Goal: Task Accomplishment & Management: Use online tool/utility

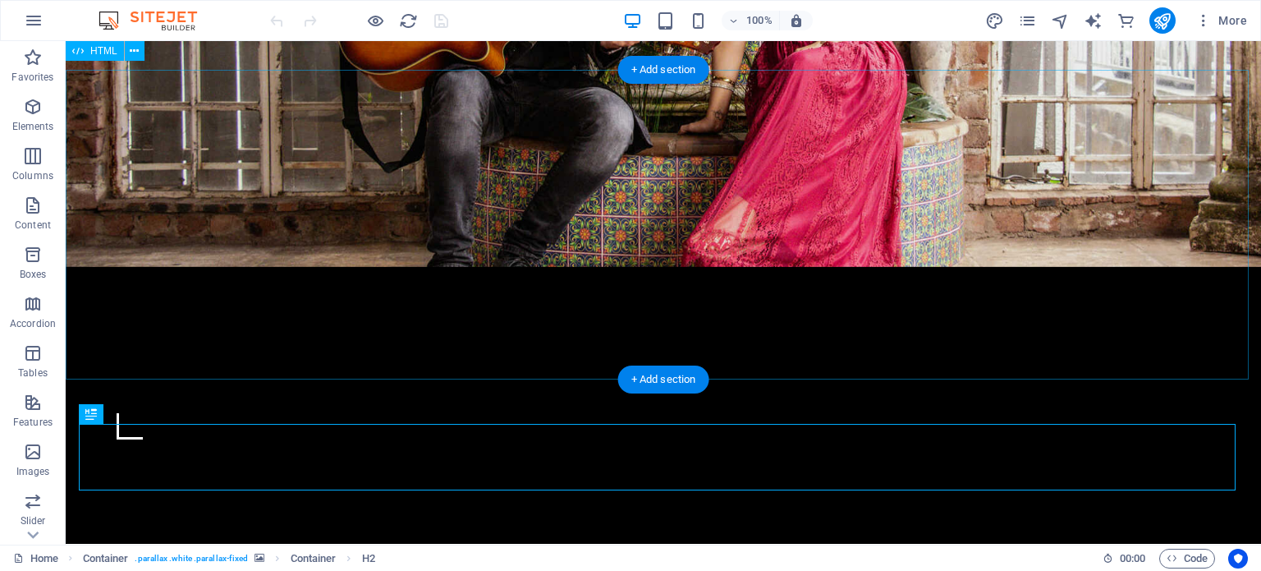
scroll to position [482, 0]
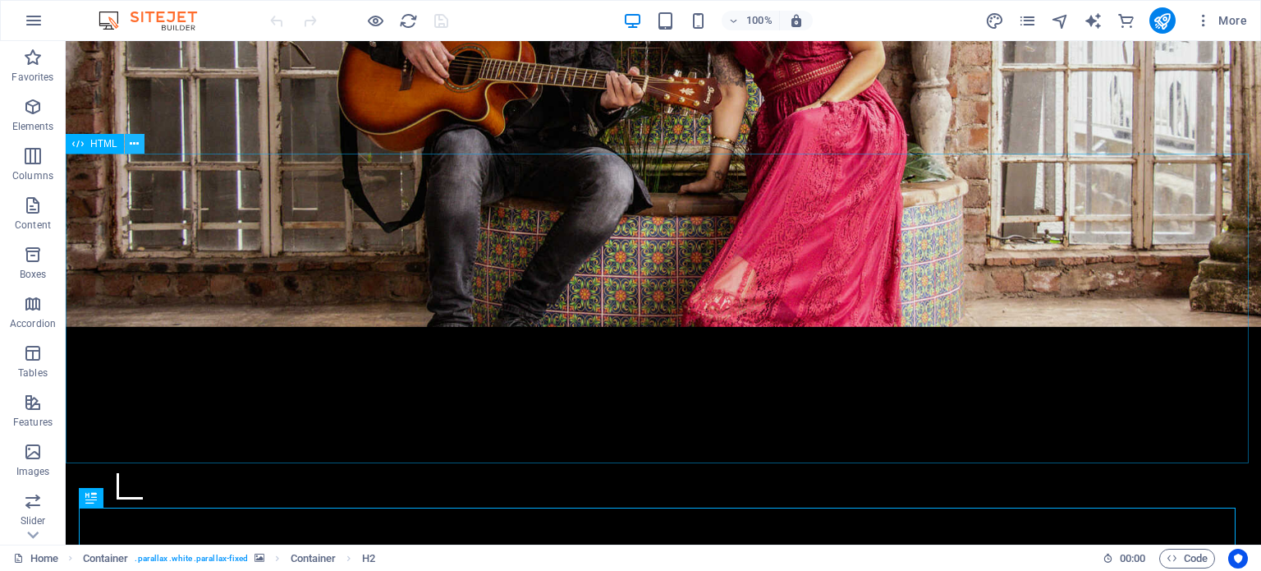
click at [135, 142] on icon at bounding box center [134, 143] width 9 height 17
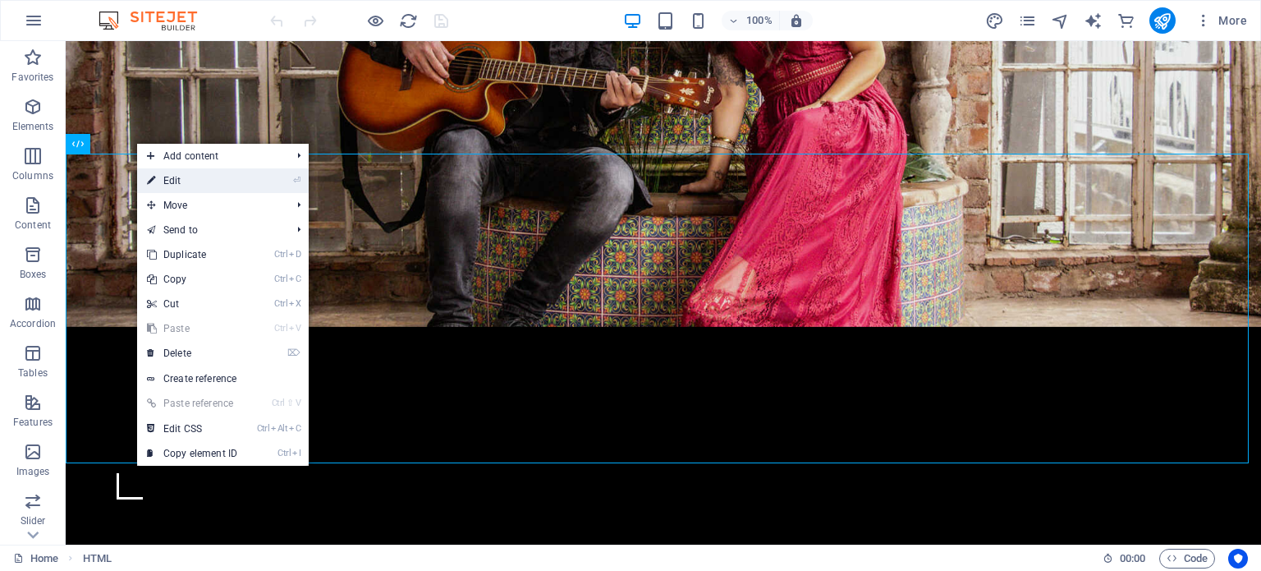
click at [199, 174] on link "⏎ Edit" at bounding box center [192, 180] width 110 height 25
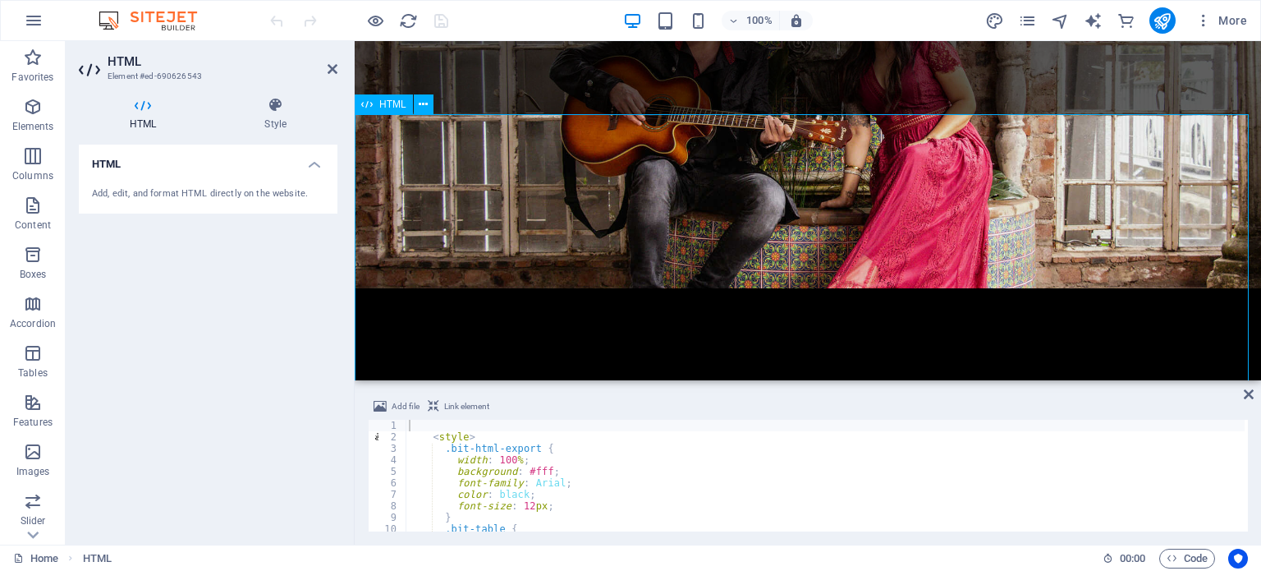
scroll to position [357, 0]
click at [424, 102] on icon at bounding box center [423, 104] width 9 height 17
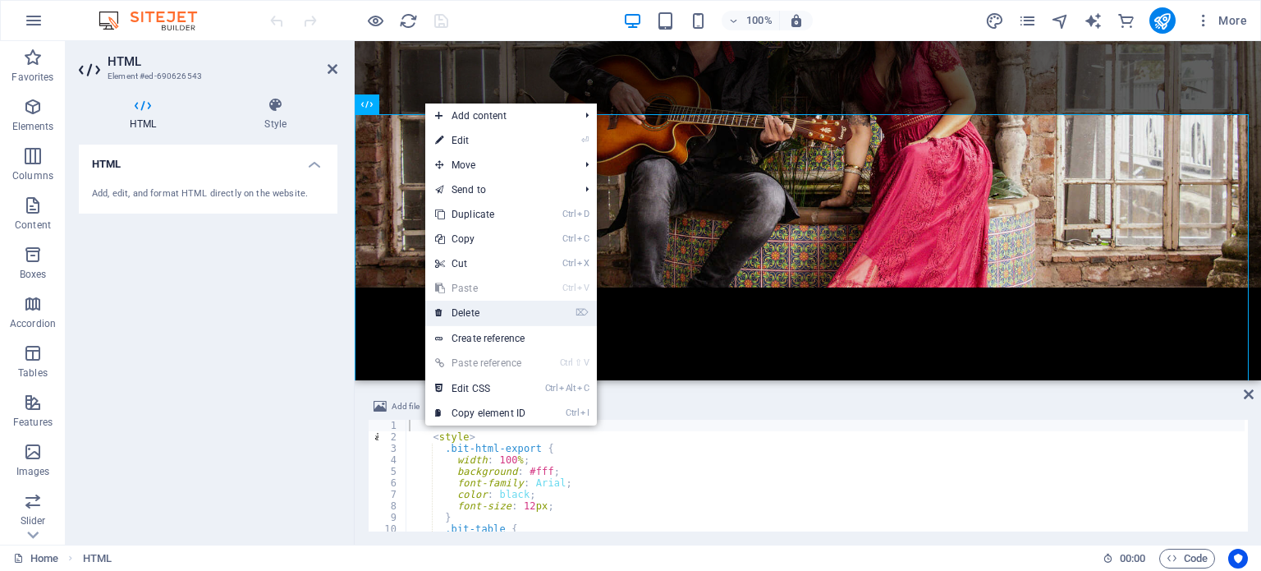
click at [477, 310] on link "⌦ Delete" at bounding box center [480, 312] width 110 height 25
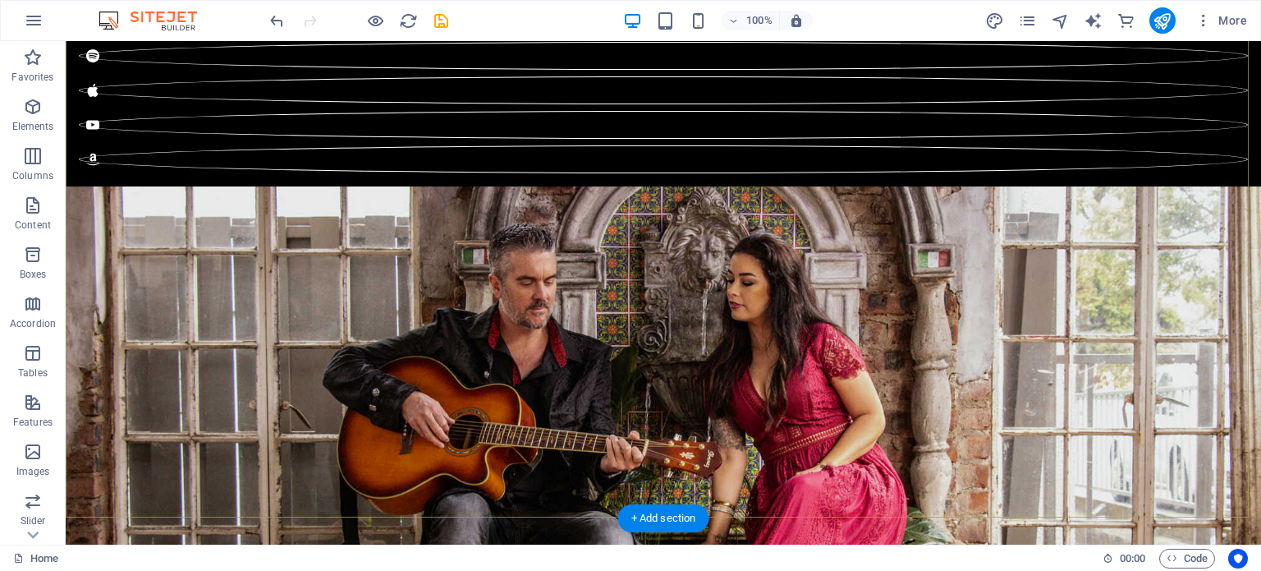
scroll to position [120, 0]
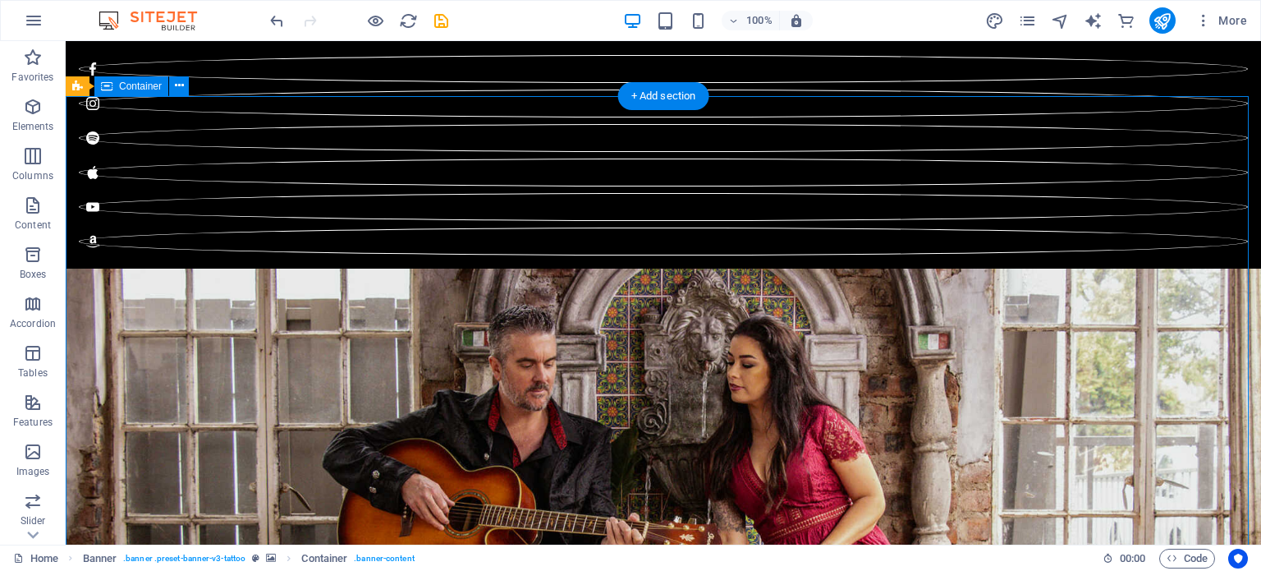
scroll to position [39, 0]
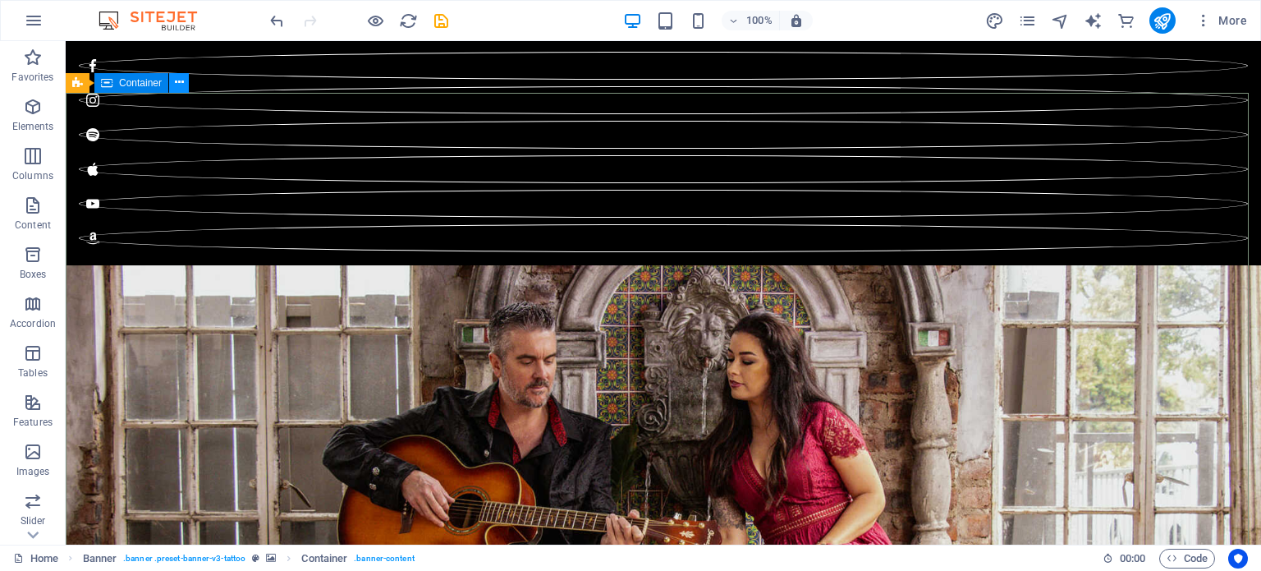
click at [182, 89] on icon at bounding box center [179, 82] width 9 height 17
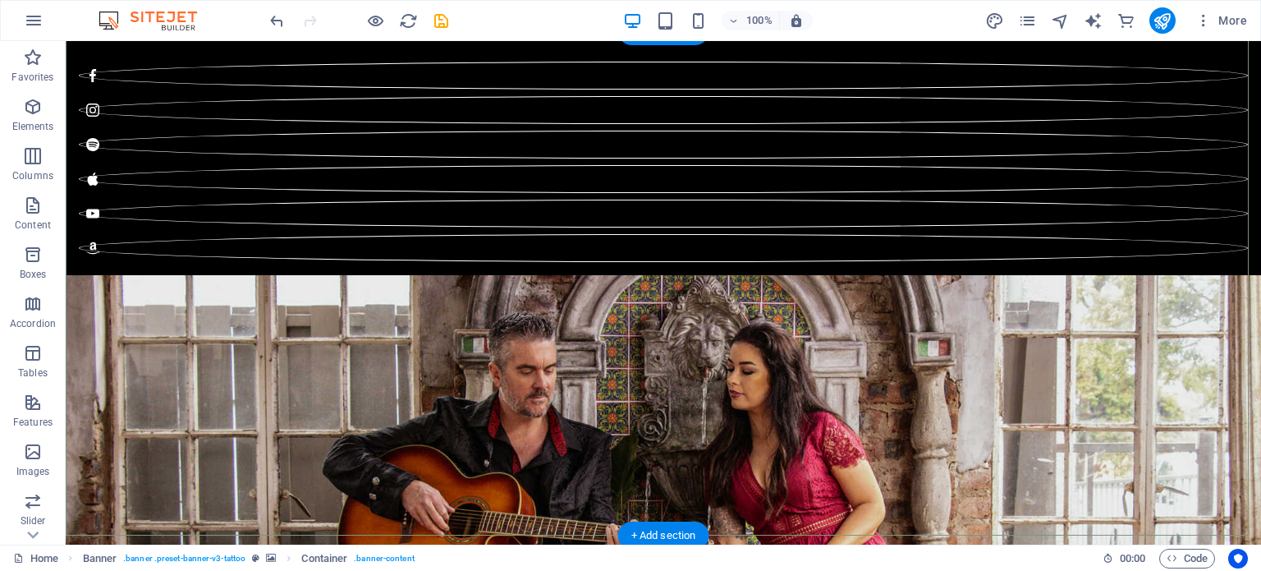
scroll to position [0, 0]
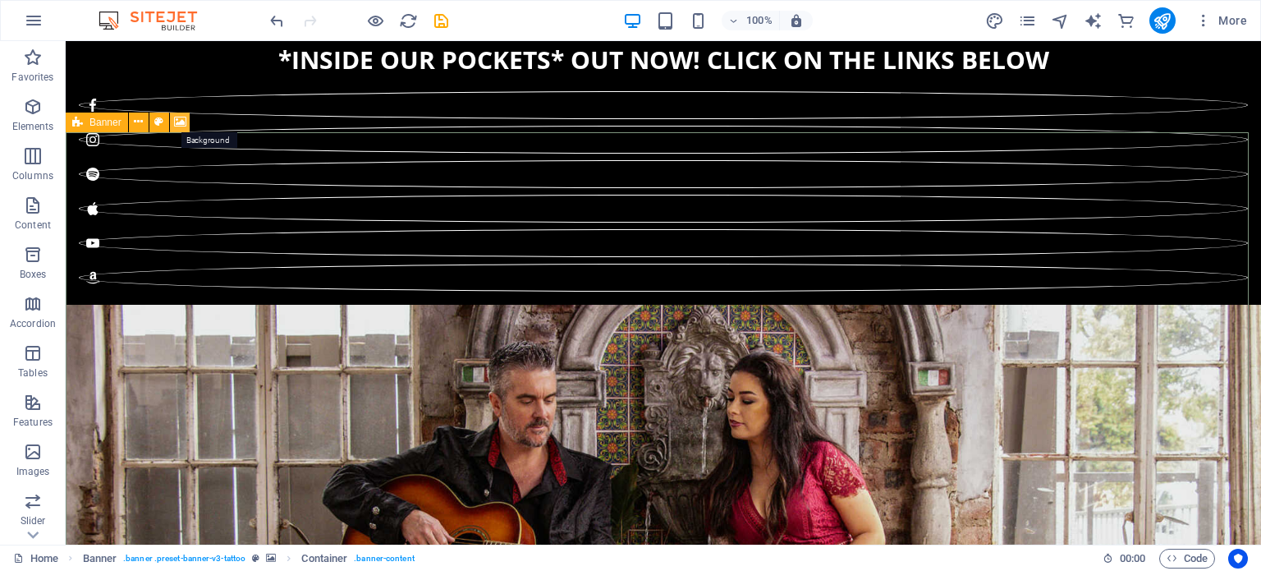
click at [177, 121] on icon at bounding box center [180, 121] width 12 height 17
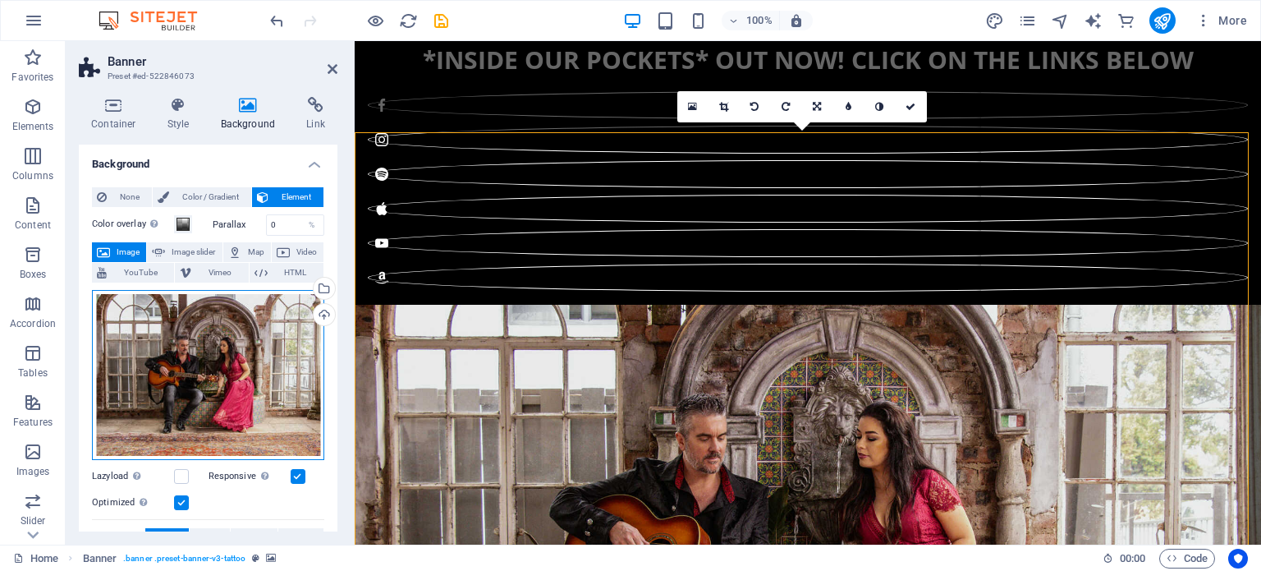
click at [272, 370] on div "Drag files here, click to choose files or select files from Files or our free s…" at bounding box center [208, 375] width 232 height 170
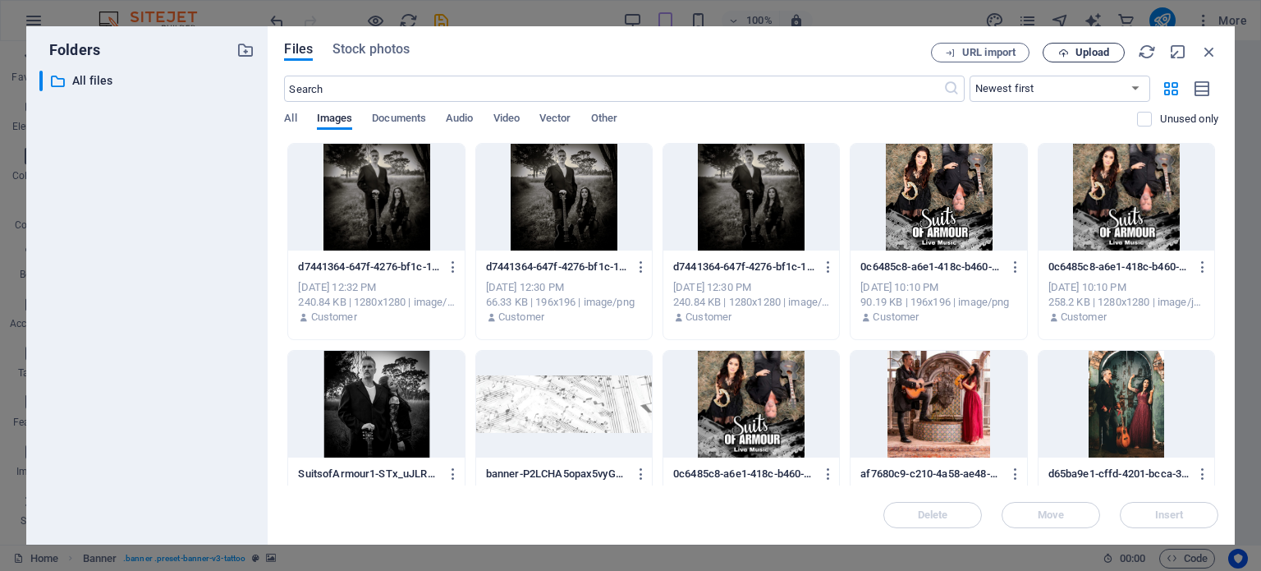
click at [1075, 49] on span "Upload" at bounding box center [1092, 53] width 34 height 10
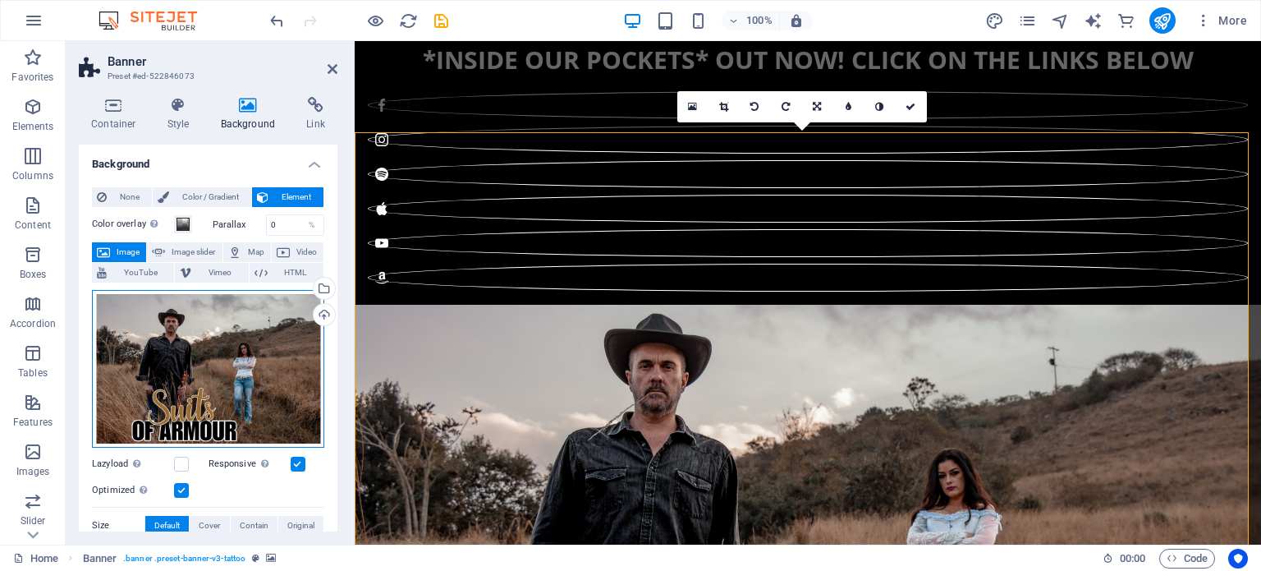
click at [223, 354] on div "Drag files here, click to choose files or select files from Files or our free s…" at bounding box center [208, 369] width 232 height 158
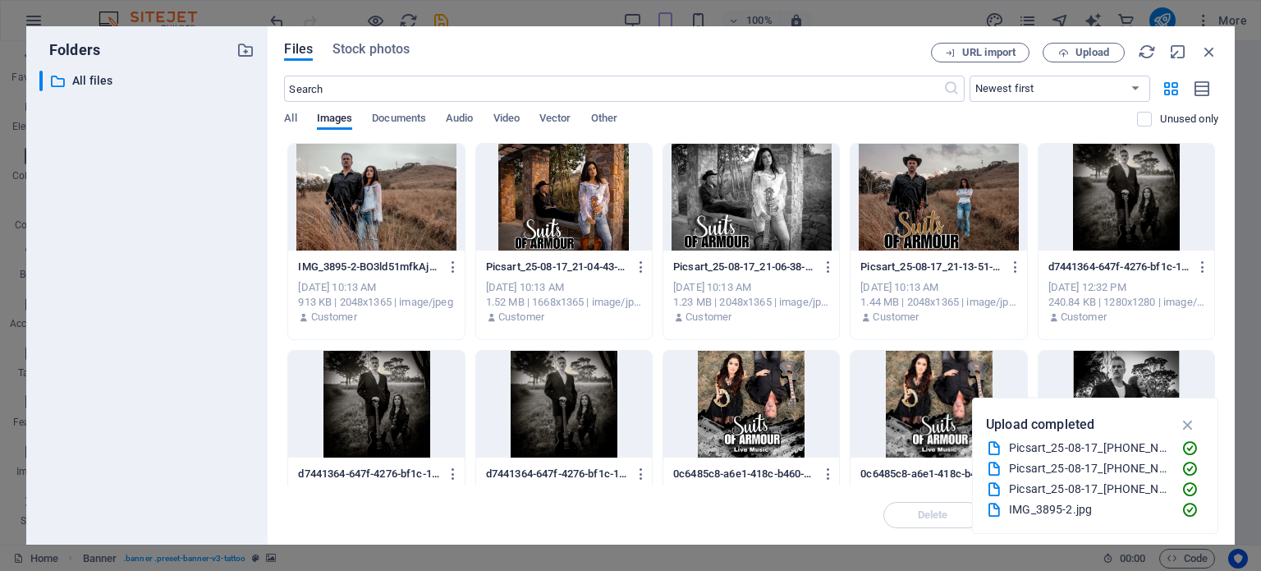
click at [747, 200] on div at bounding box center [751, 197] width 176 height 107
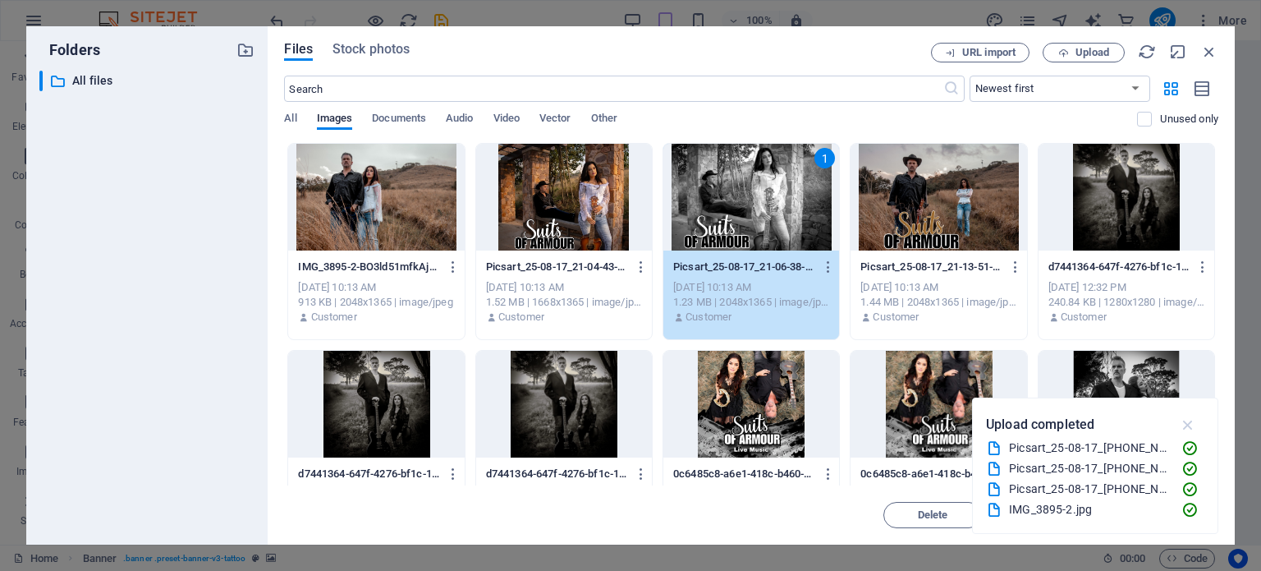
click at [1187, 424] on icon "button" at bounding box center [1188, 424] width 19 height 18
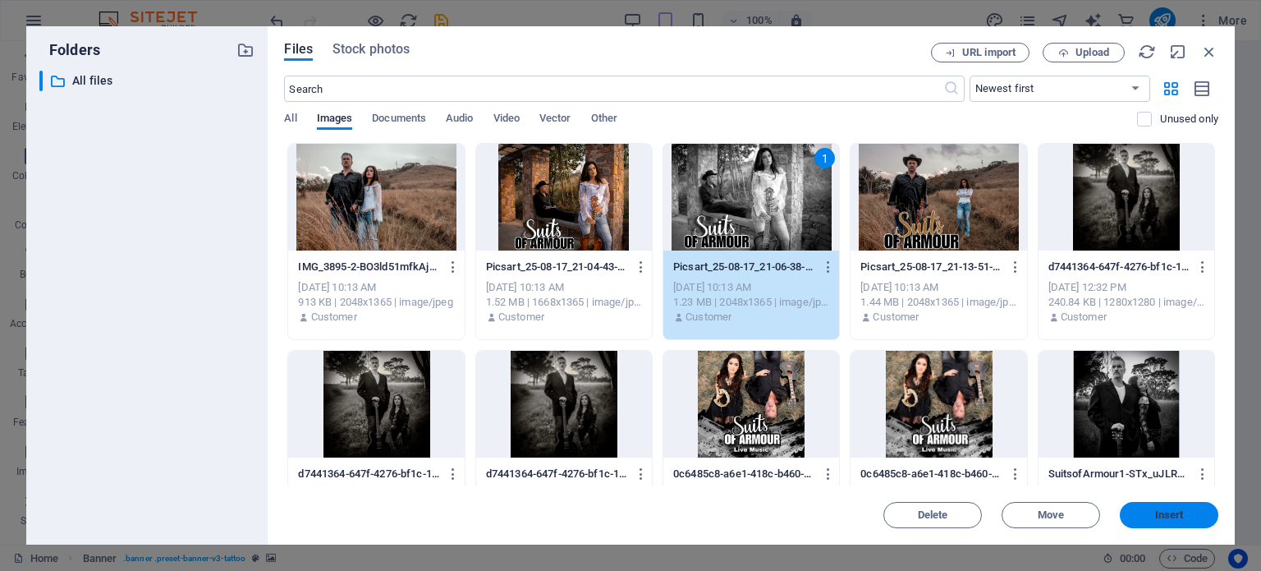
click at [1167, 511] on span "Insert" at bounding box center [1169, 515] width 29 height 10
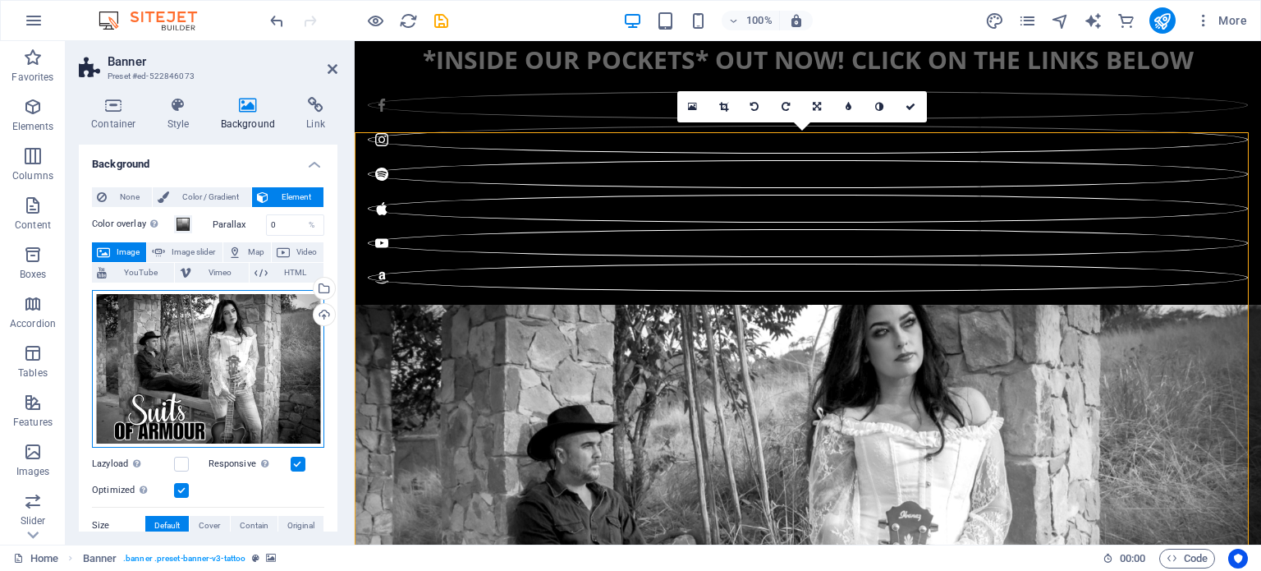
click at [222, 364] on div "Drag files here, click to choose files or select files from Files or our free s…" at bounding box center [208, 369] width 232 height 158
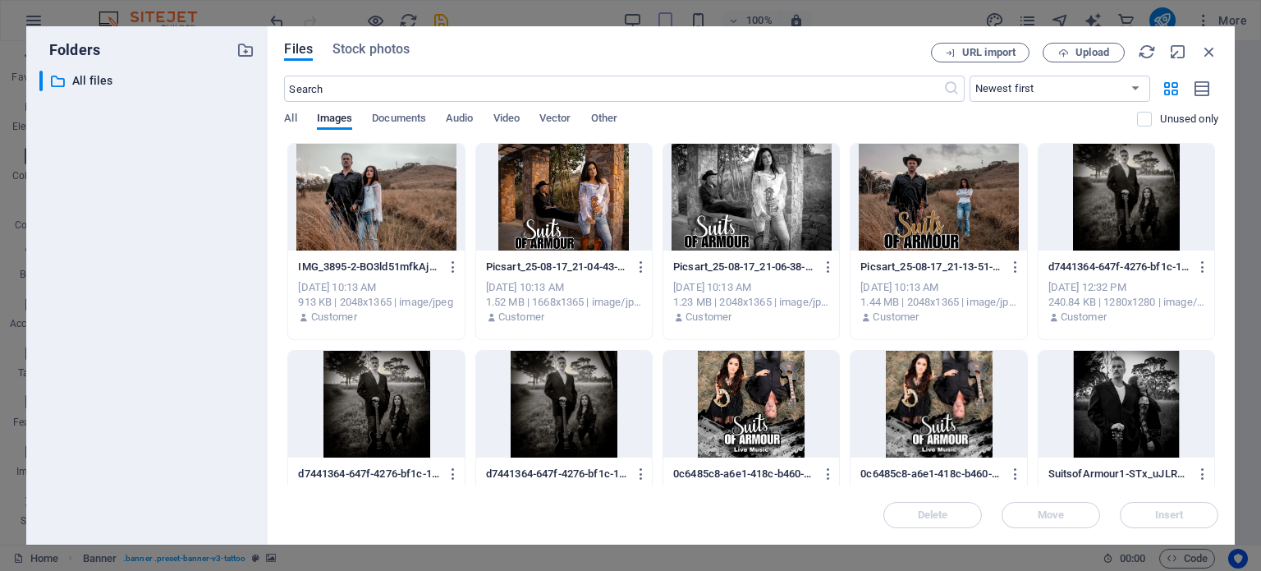
click at [394, 207] on div at bounding box center [376, 197] width 176 height 107
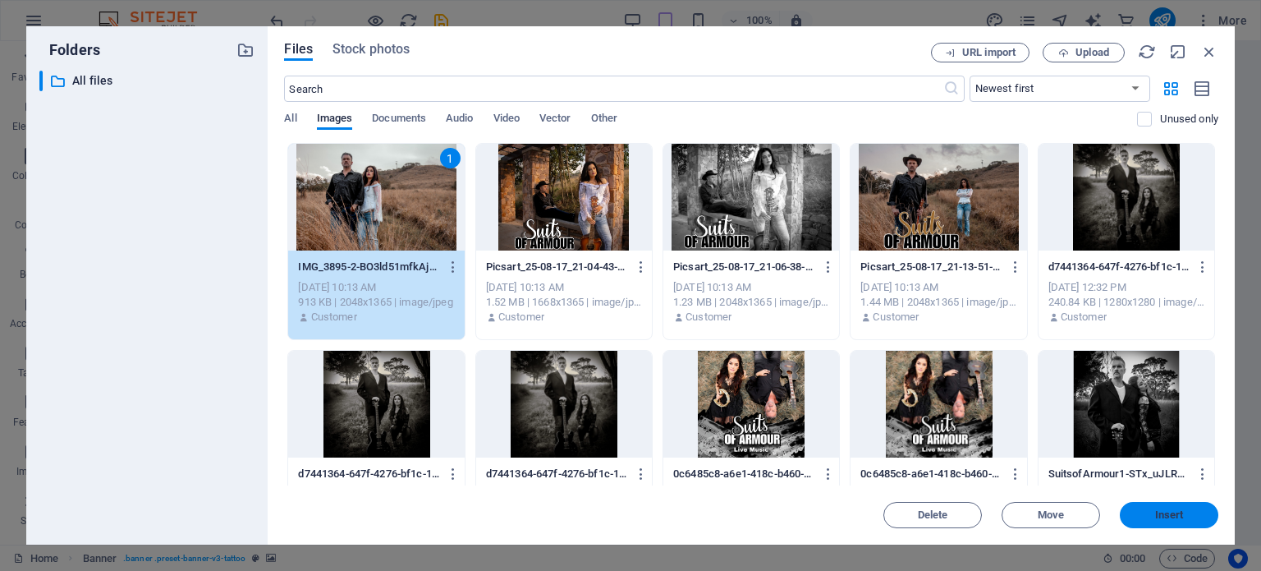
click at [1167, 516] on span "Insert" at bounding box center [1169, 515] width 29 height 10
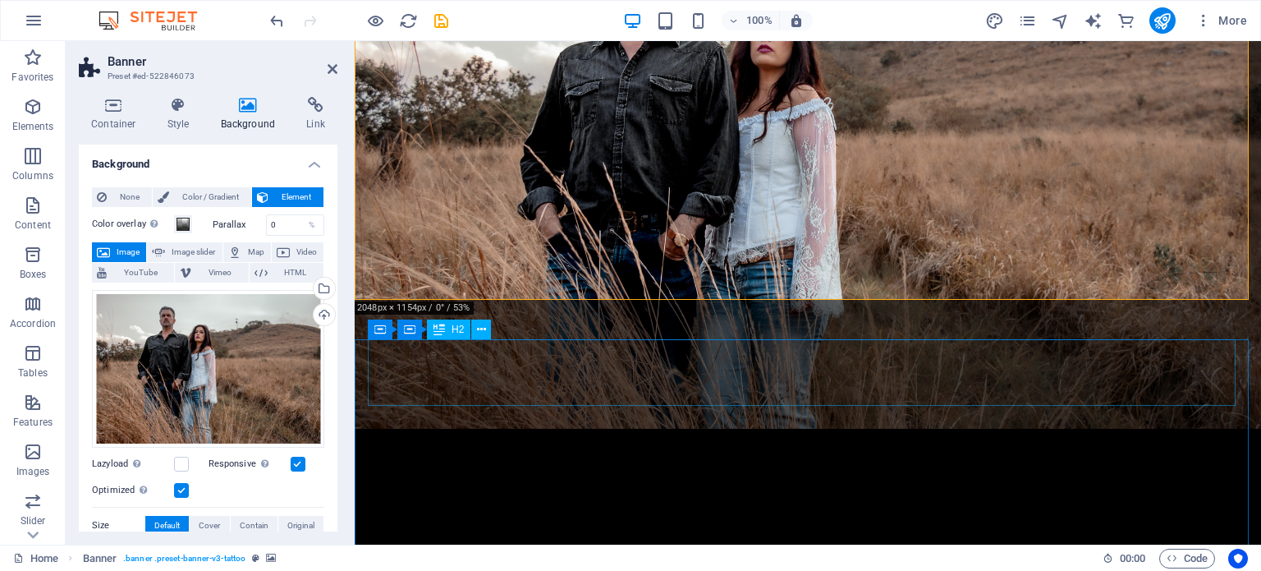
scroll to position [394, 0]
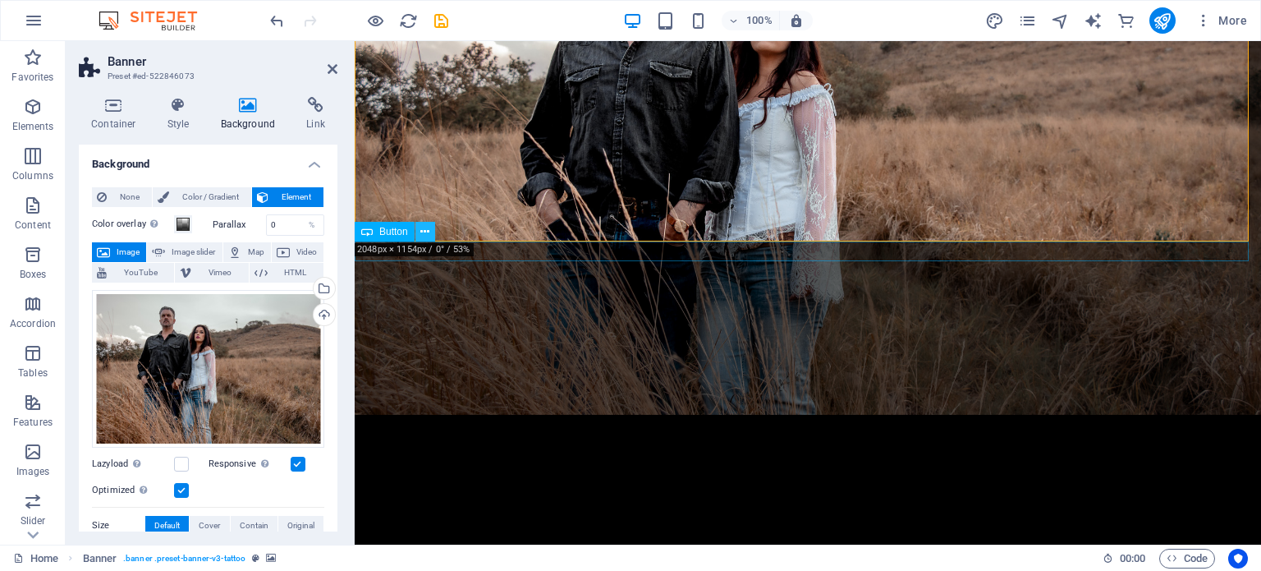
click at [424, 229] on icon at bounding box center [424, 231] width 9 height 17
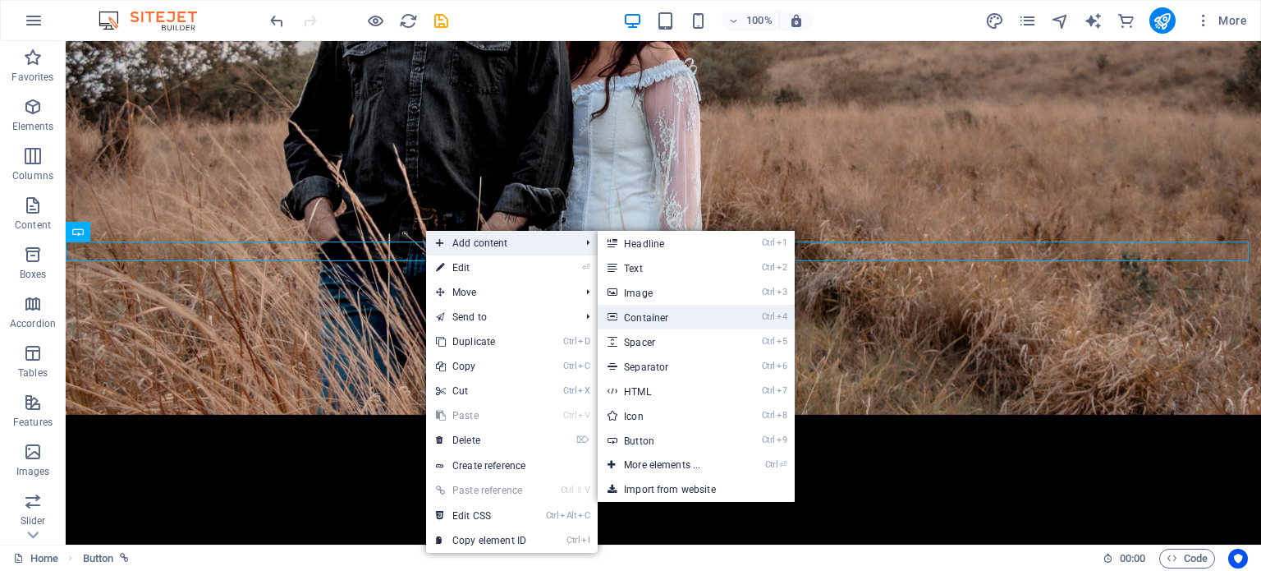
click at [654, 315] on link "Ctrl 4 Container" at bounding box center [665, 317] width 135 height 25
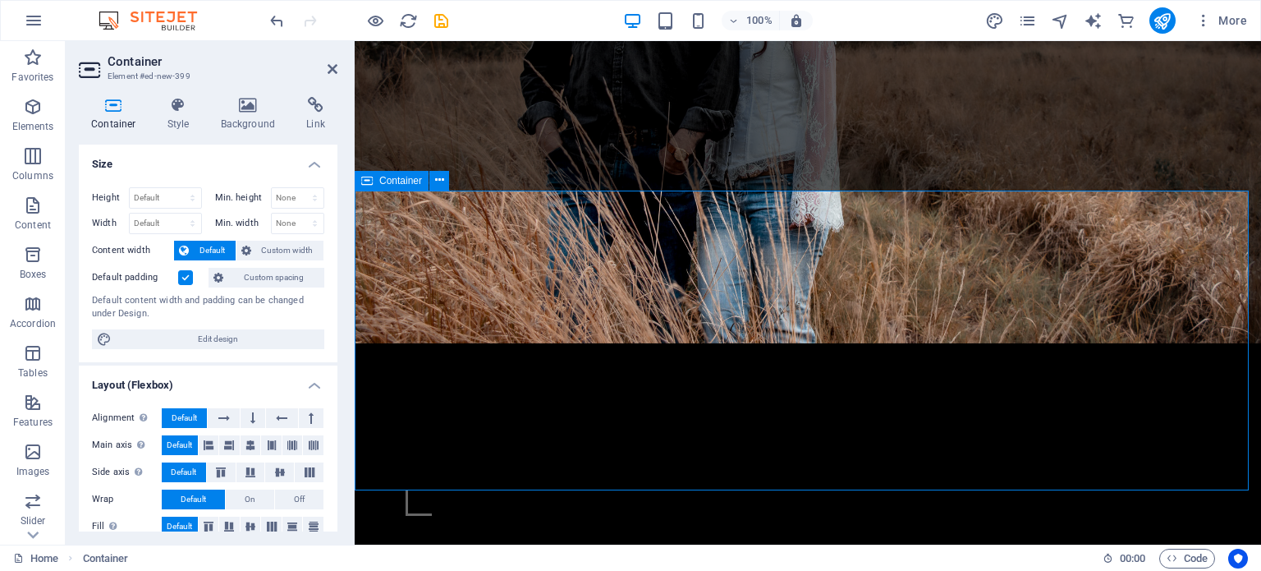
scroll to position [465, 0]
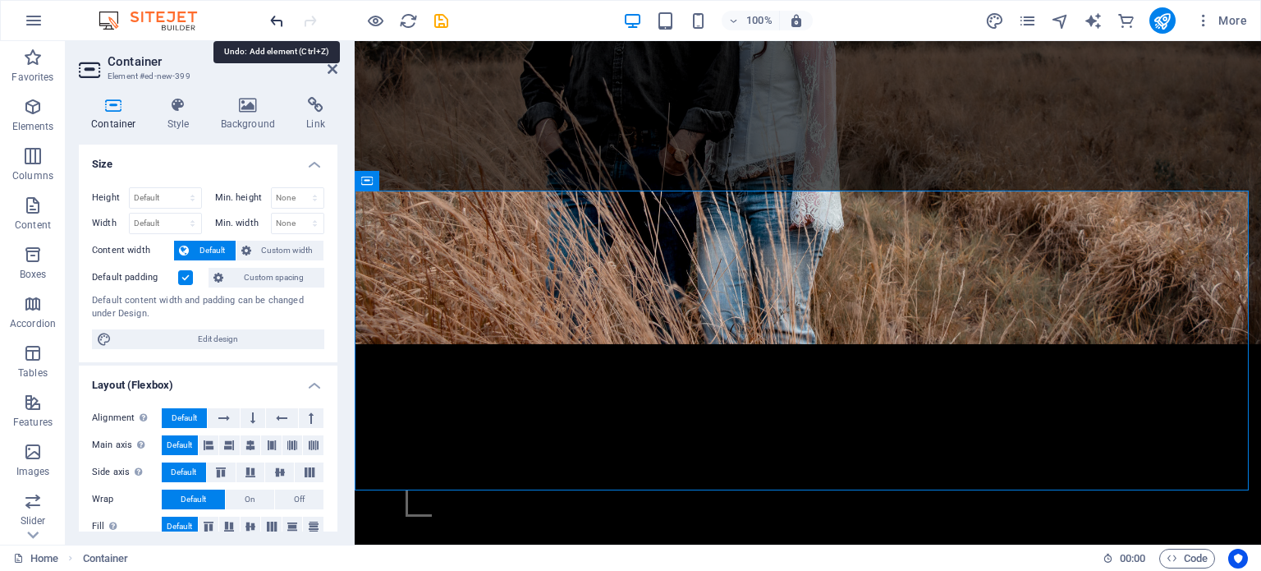
click at [274, 21] on icon "undo" at bounding box center [277, 20] width 19 height 19
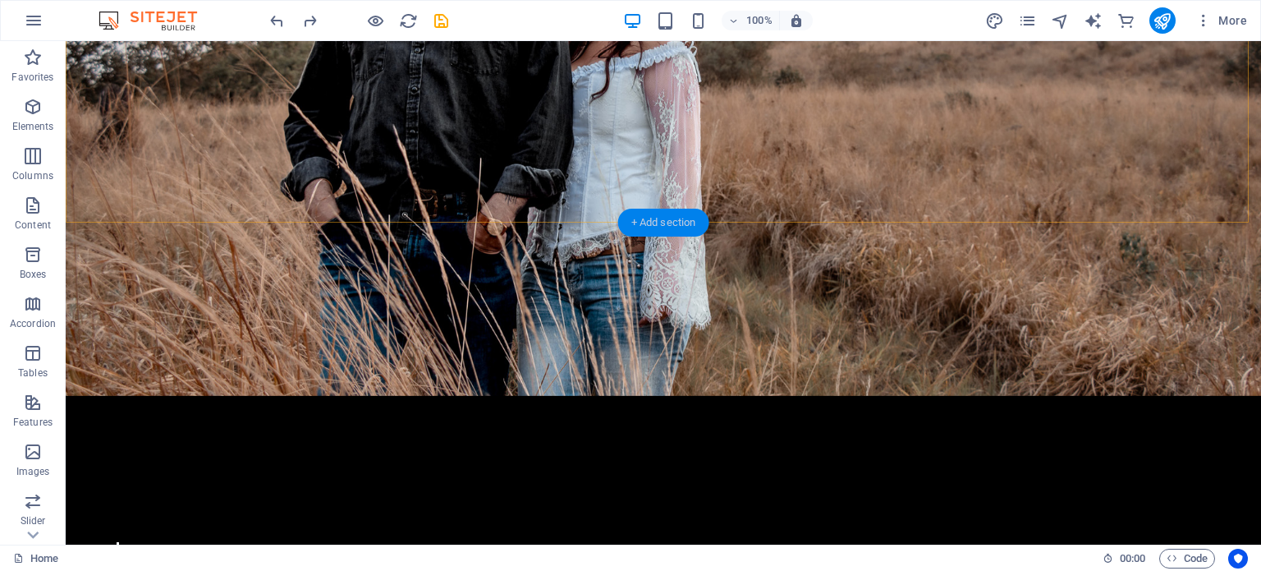
click at [639, 212] on div "+ Add section" at bounding box center [663, 223] width 91 height 28
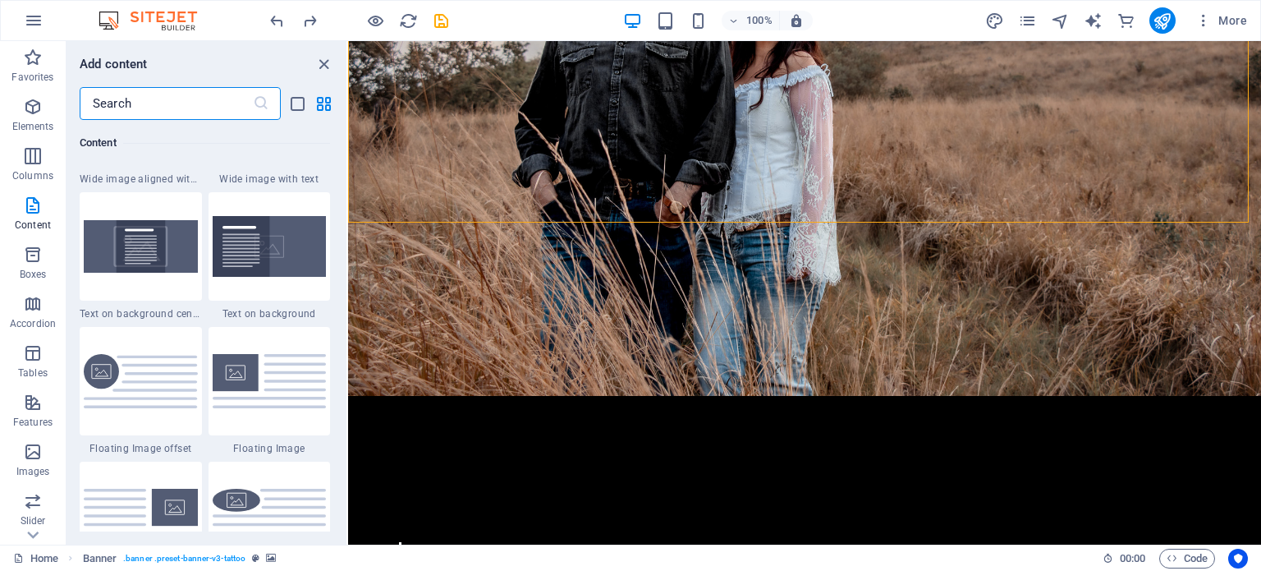
scroll to position [3407, 0]
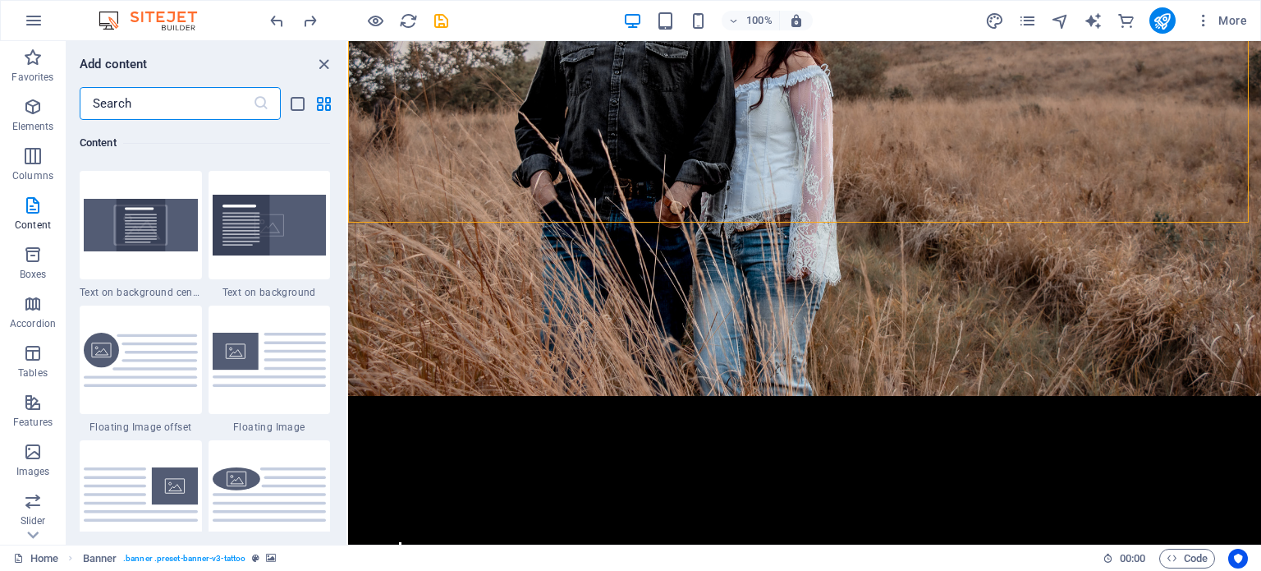
click at [156, 105] on input "text" at bounding box center [166, 103] width 173 height 33
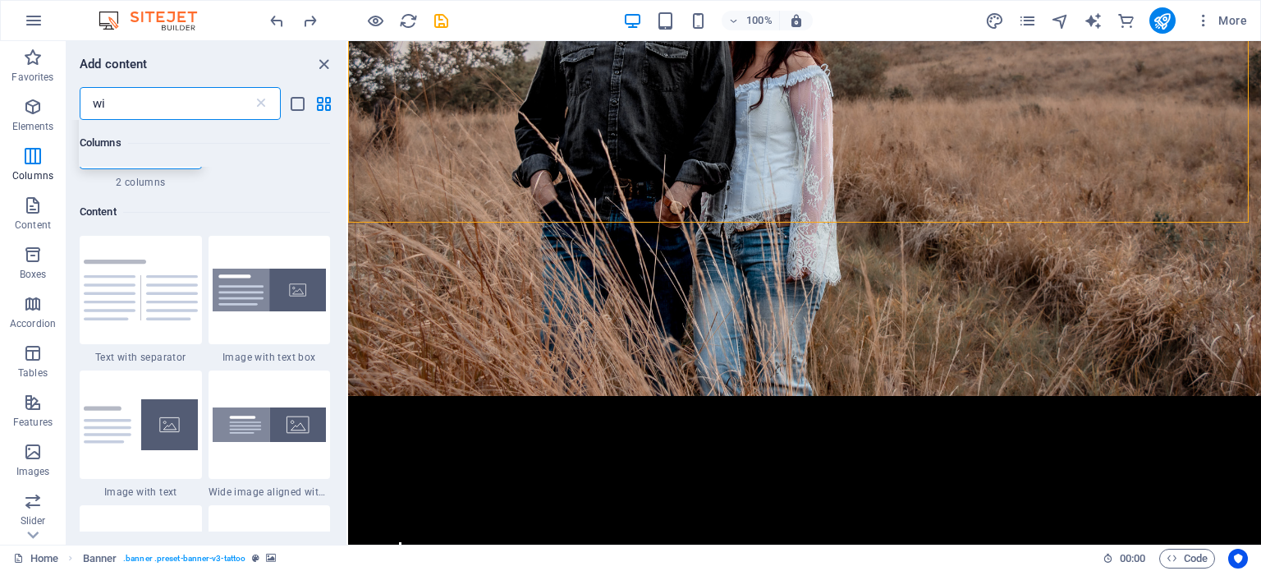
scroll to position [0, 0]
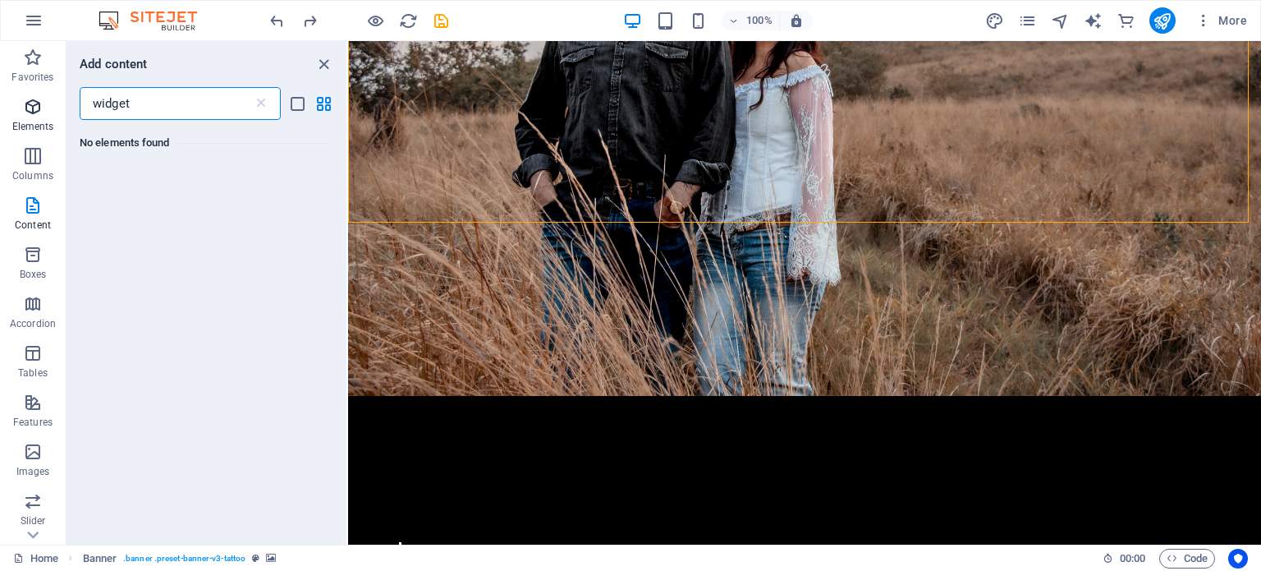
type input "widget"
click at [39, 103] on icon "button" at bounding box center [33, 107] width 20 height 20
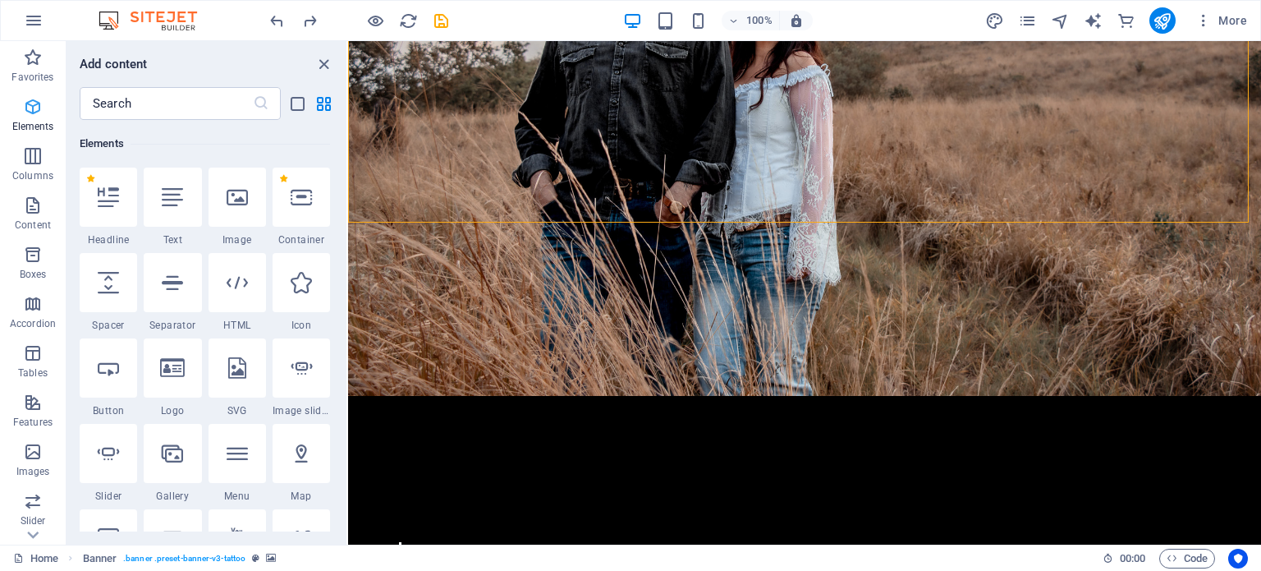
scroll to position [174, 0]
click at [129, 106] on input "text" at bounding box center [166, 103] width 173 height 33
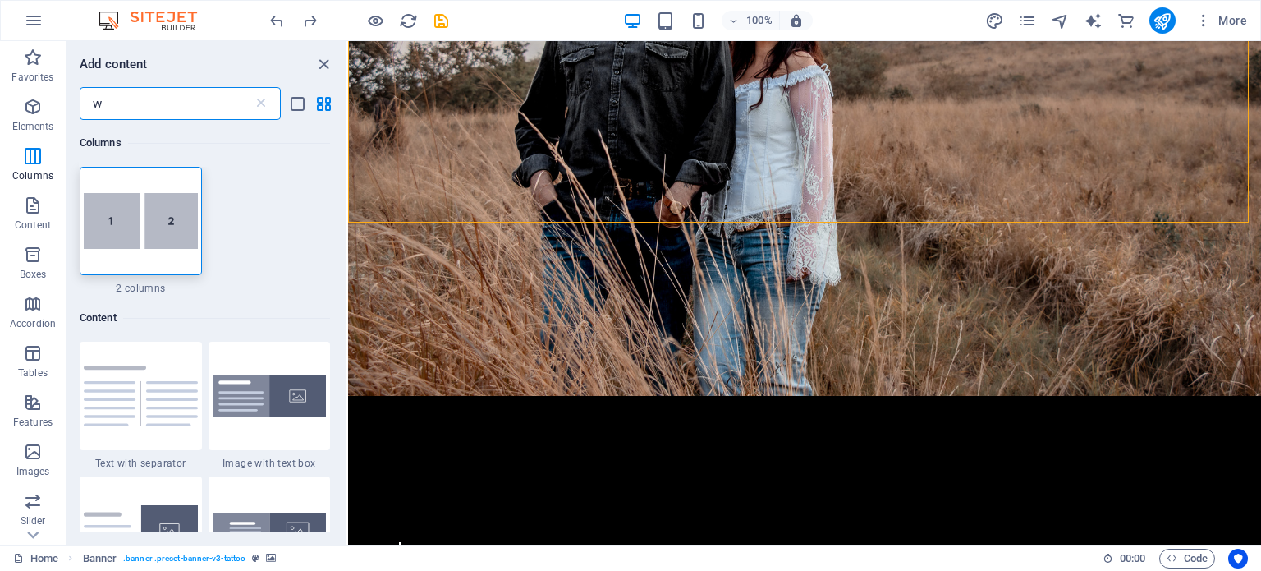
scroll to position [0, 0]
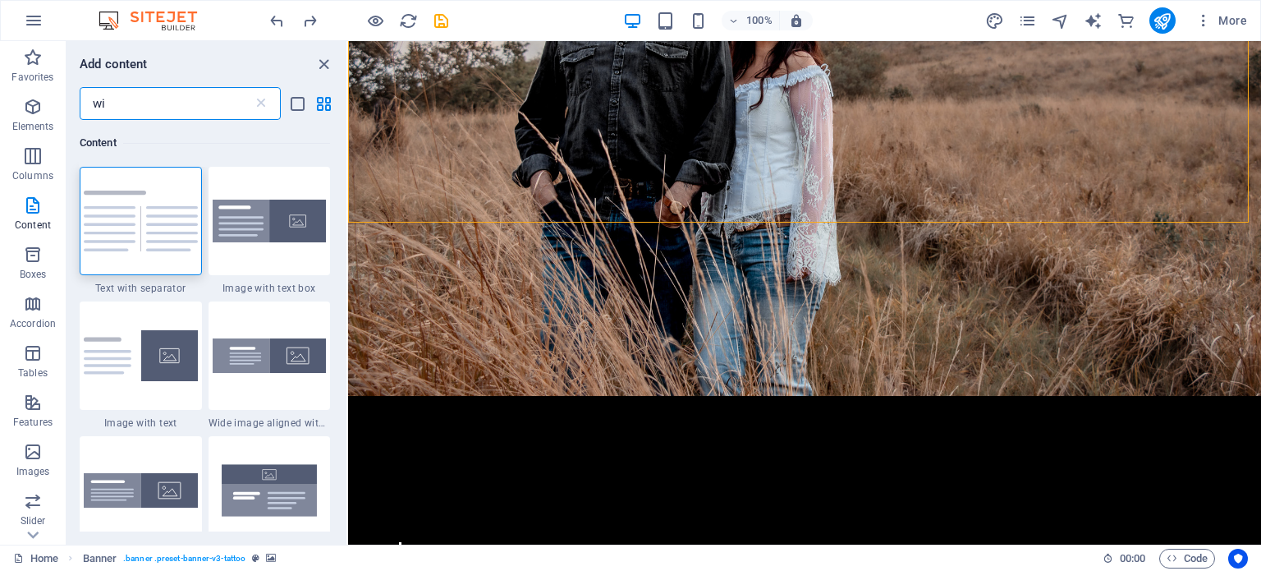
type input "w"
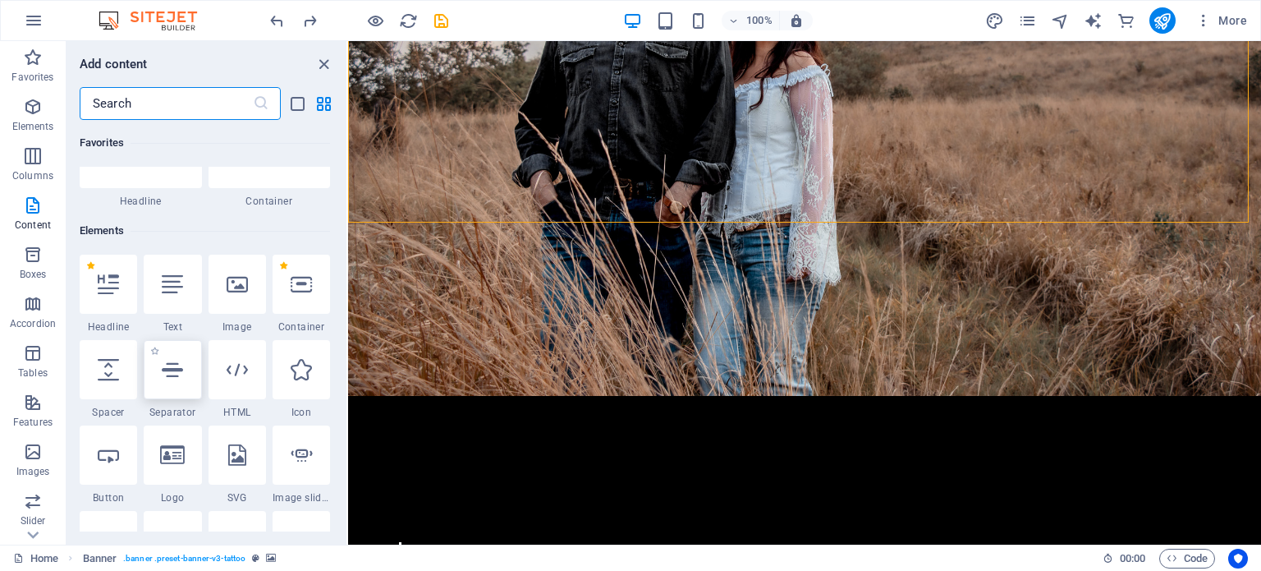
scroll to position [88, 0]
click at [239, 374] on icon at bounding box center [237, 368] width 21 height 21
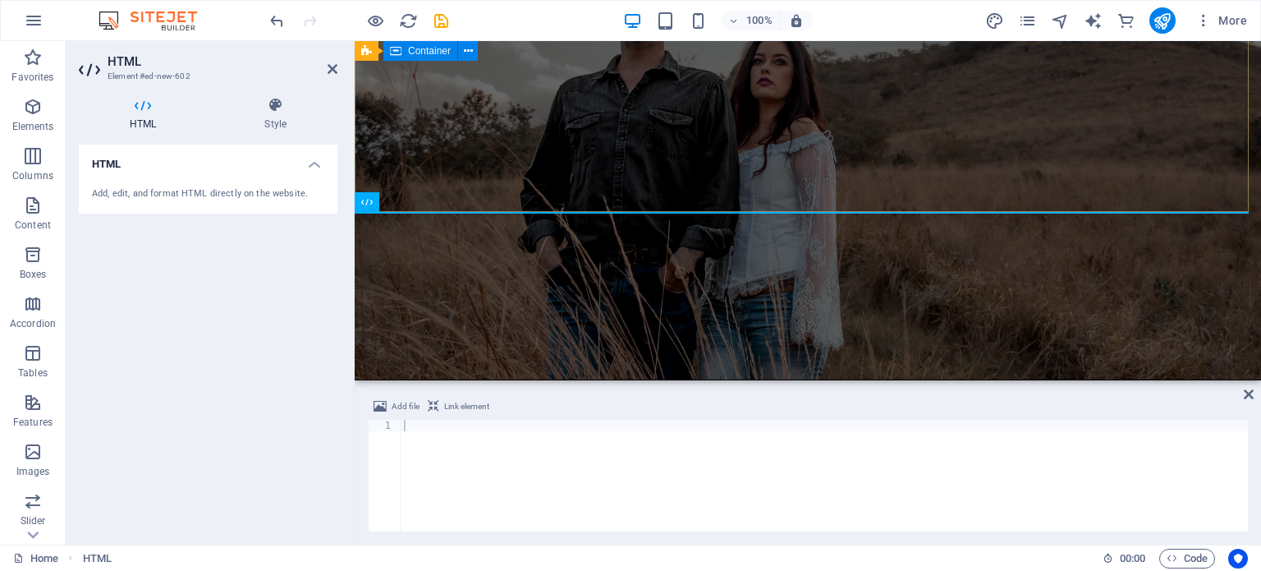
scroll to position [266, 0]
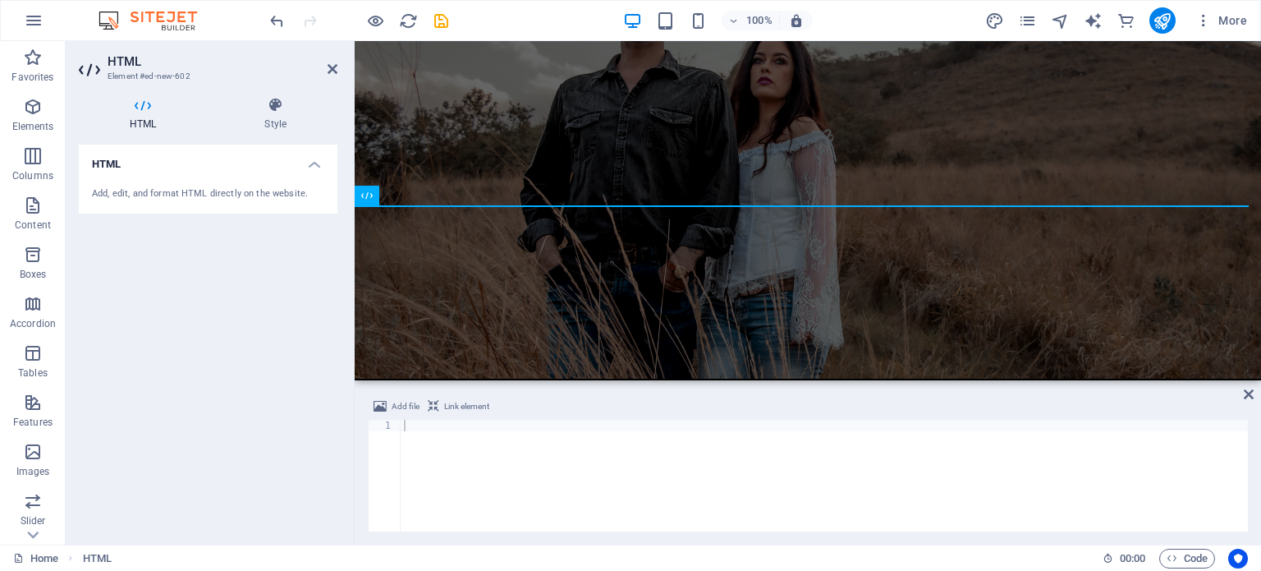
click at [218, 194] on div "Add, edit, and format HTML directly on the website." at bounding box center [208, 194] width 232 height 14
click at [276, 25] on icon "undo" at bounding box center [277, 20] width 19 height 19
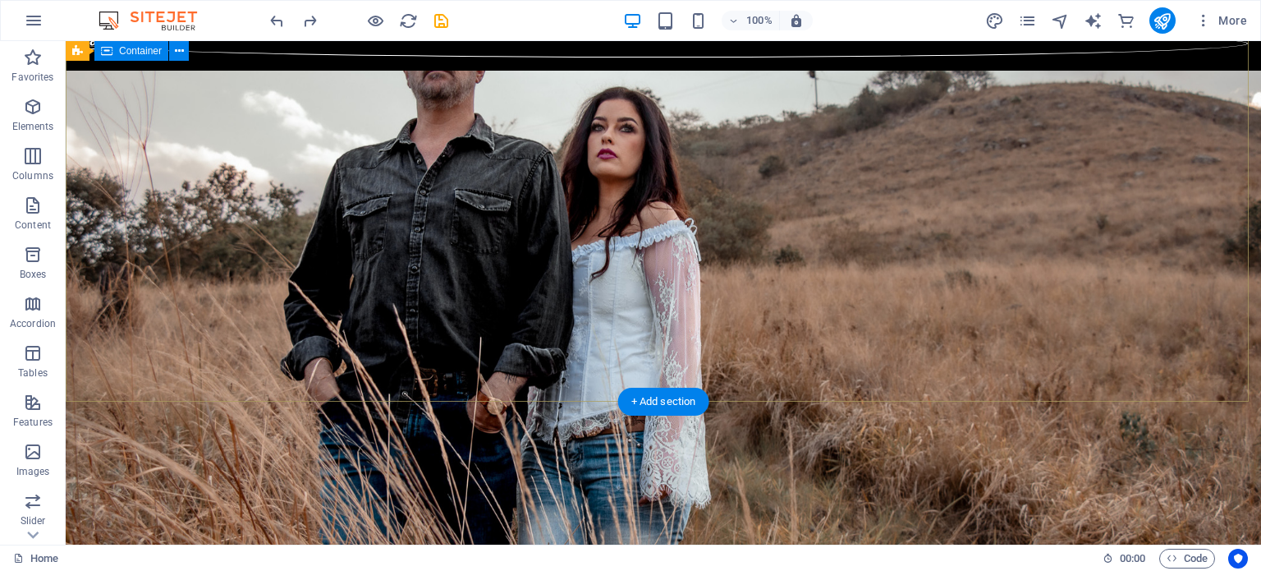
scroll to position [2, 0]
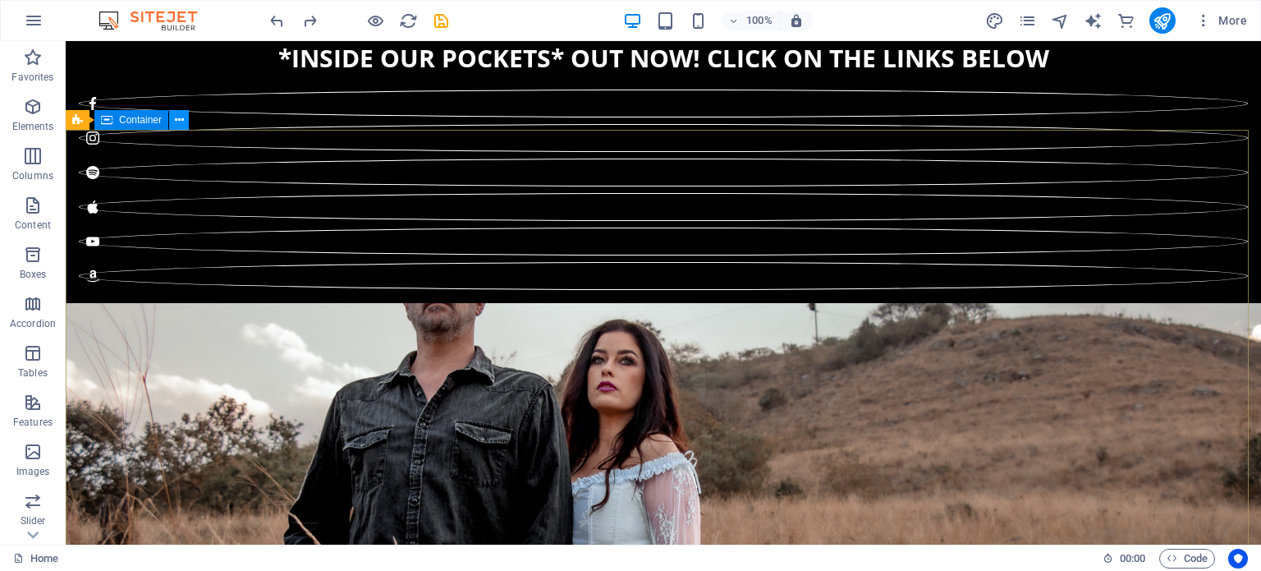
click at [181, 121] on icon at bounding box center [179, 120] width 9 height 17
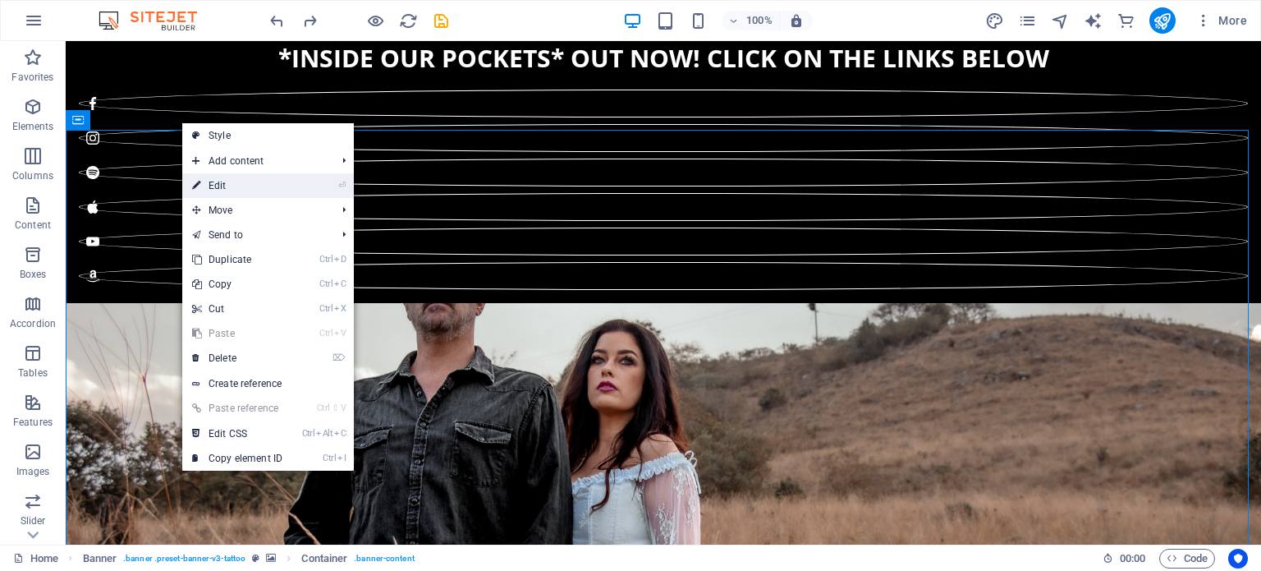
click at [281, 181] on link "⏎ Edit" at bounding box center [237, 185] width 110 height 25
select select "%"
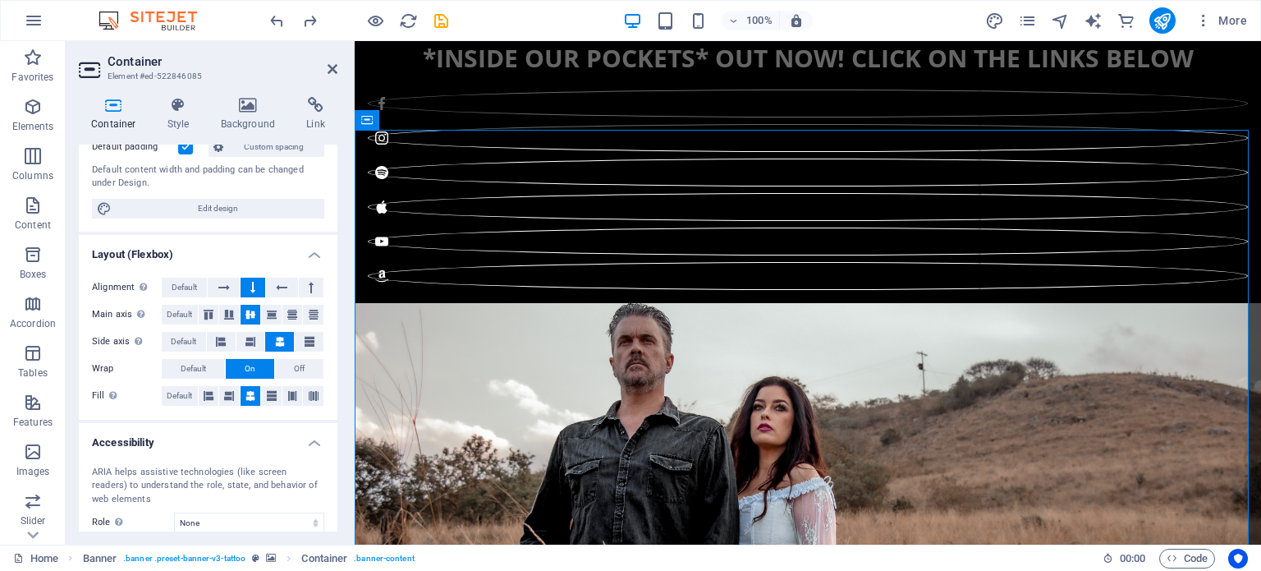
scroll to position [248, 0]
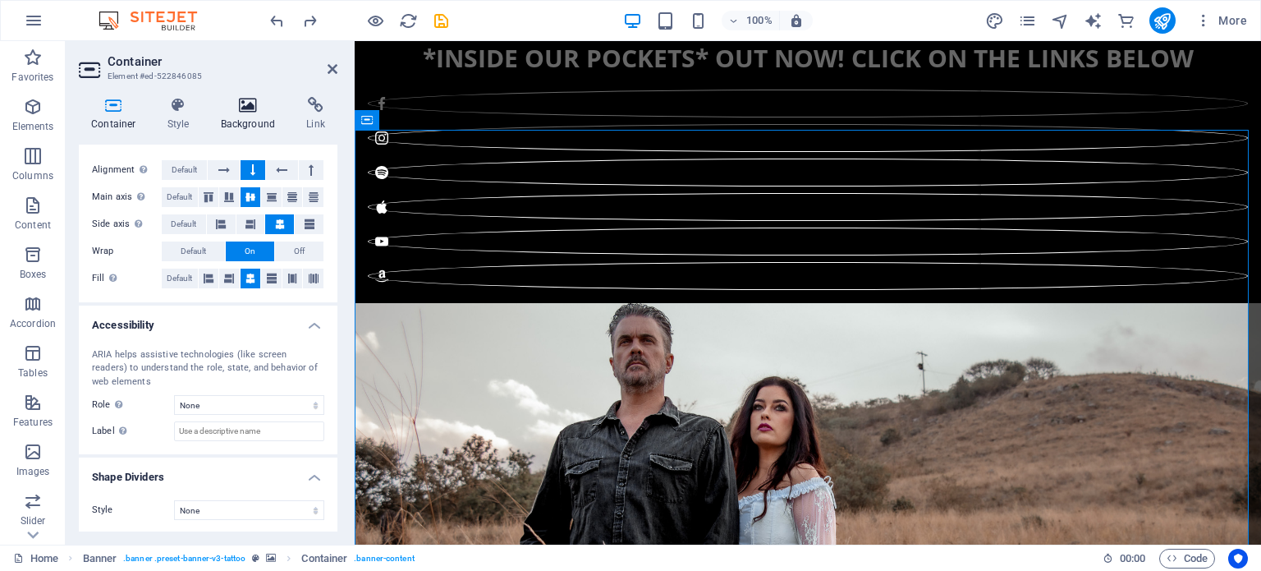
click at [256, 112] on icon at bounding box center [249, 105] width 80 height 16
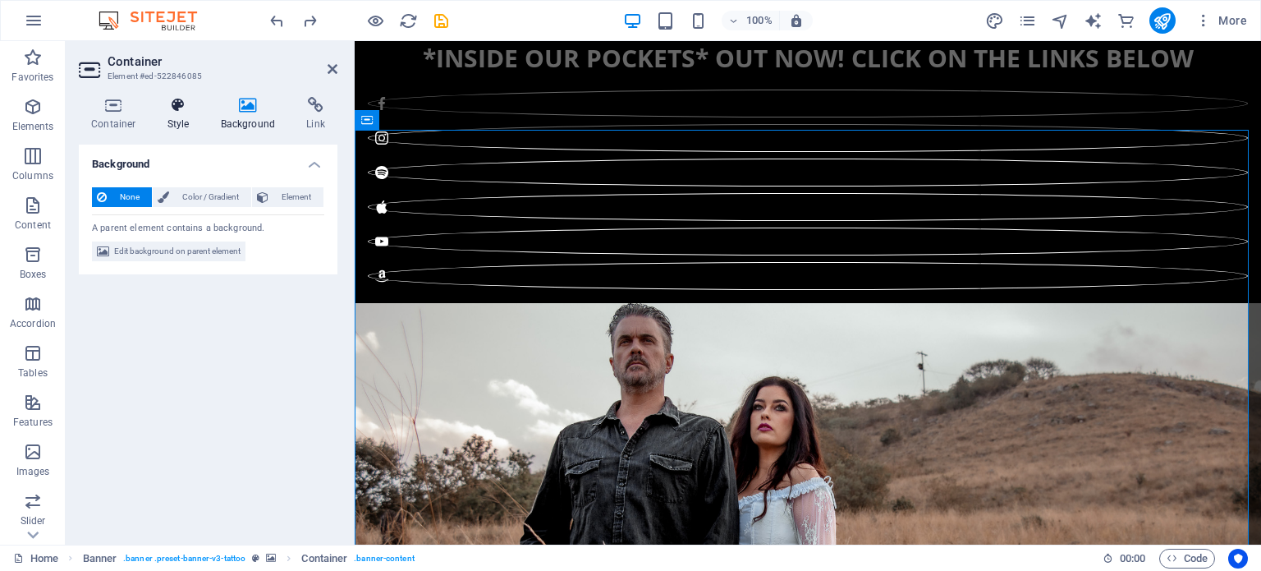
click at [183, 119] on h4 "Style" at bounding box center [181, 114] width 53 height 34
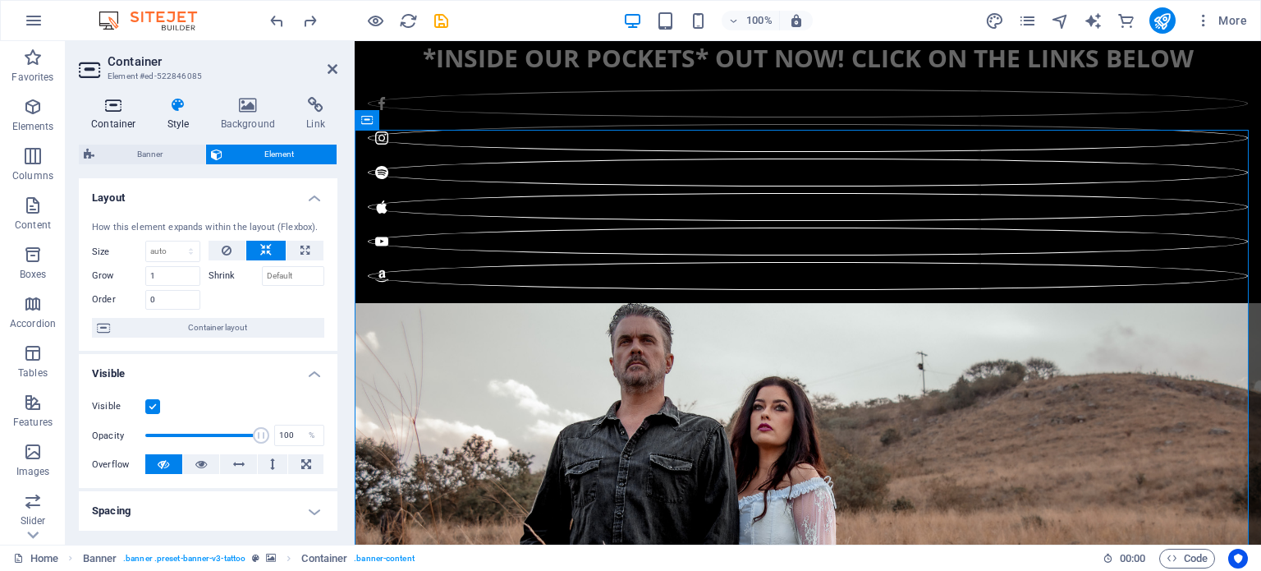
click at [118, 108] on icon at bounding box center [114, 105] width 70 height 16
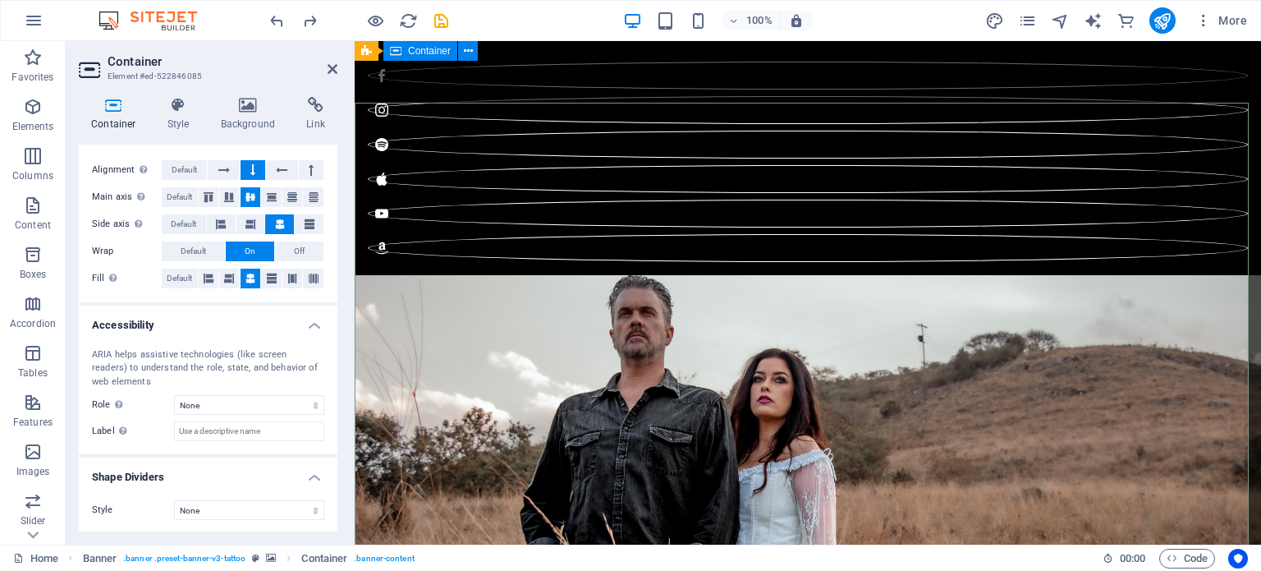
scroll to position [0, 0]
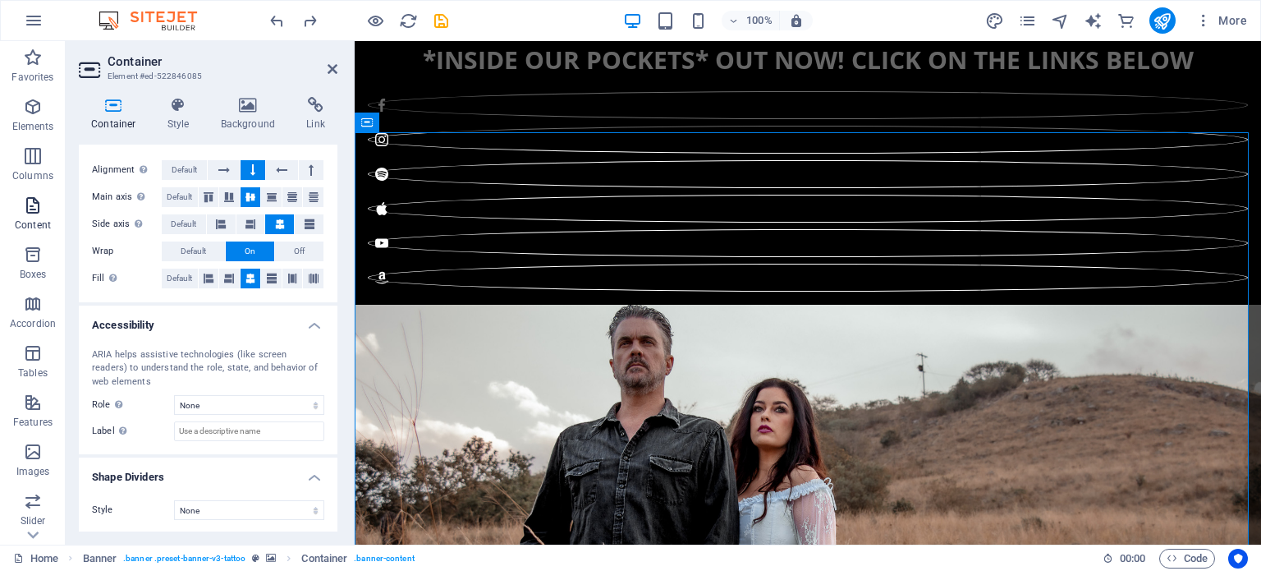
click at [30, 210] on icon "button" at bounding box center [33, 205] width 20 height 20
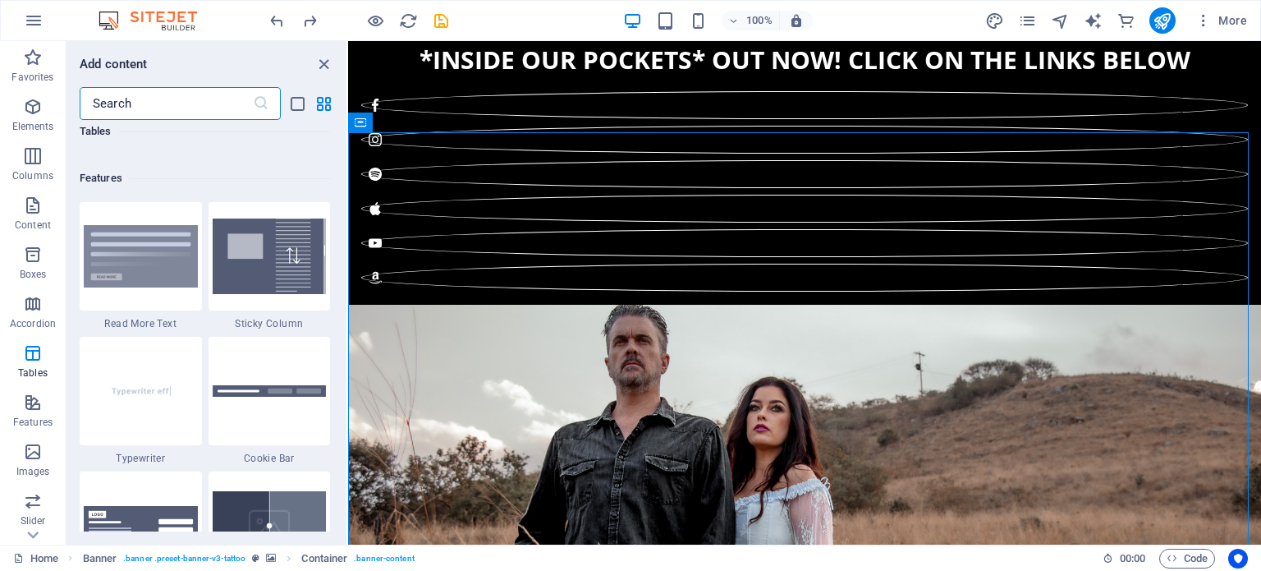
scroll to position [6368, 0]
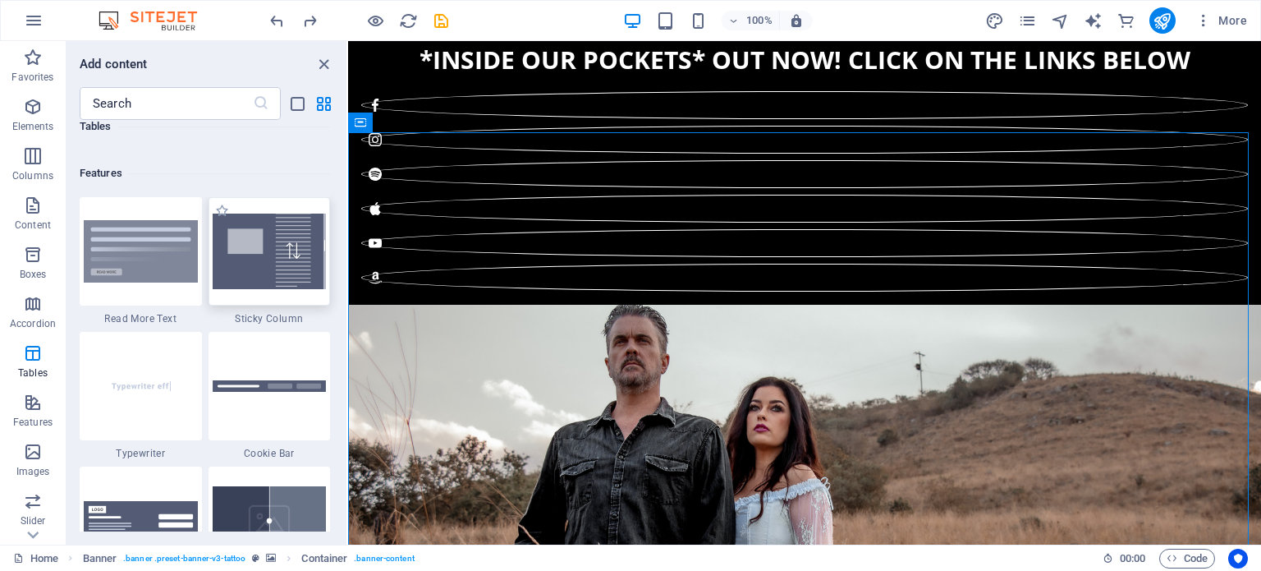
click at [270, 254] on img at bounding box center [270, 251] width 114 height 76
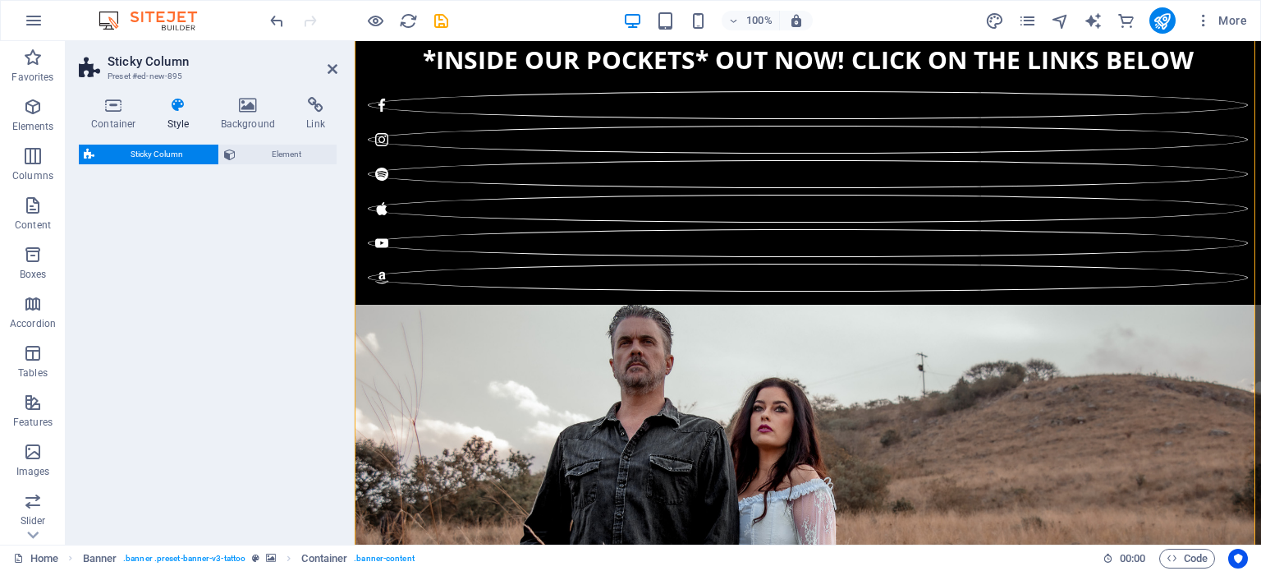
select select "%"
select select "rem"
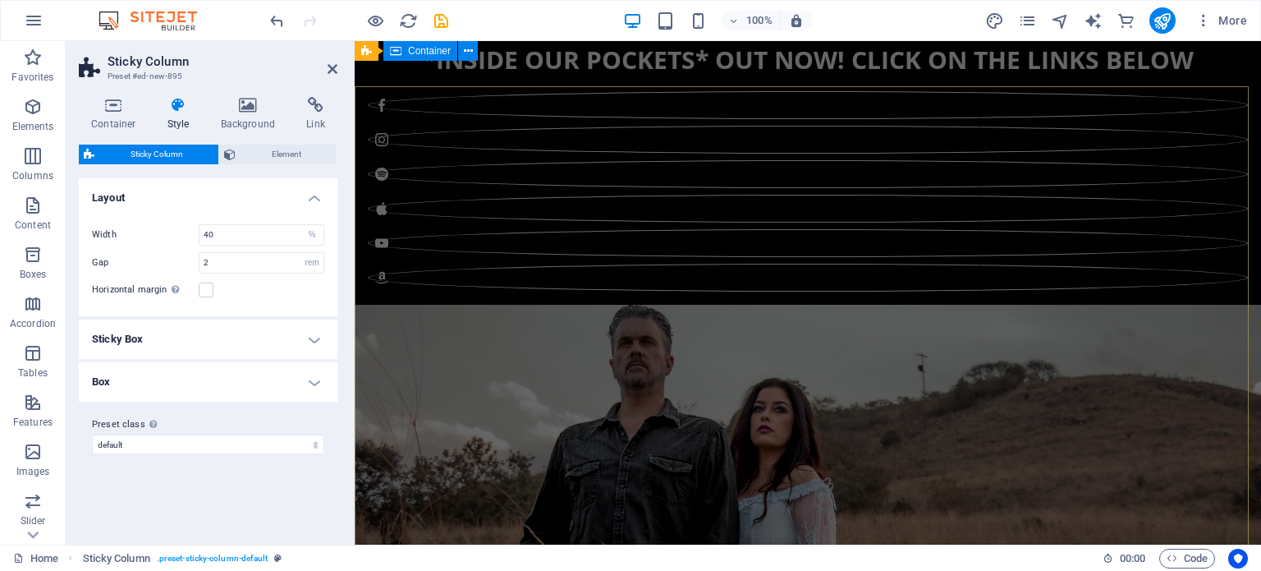
scroll to position [45, 0]
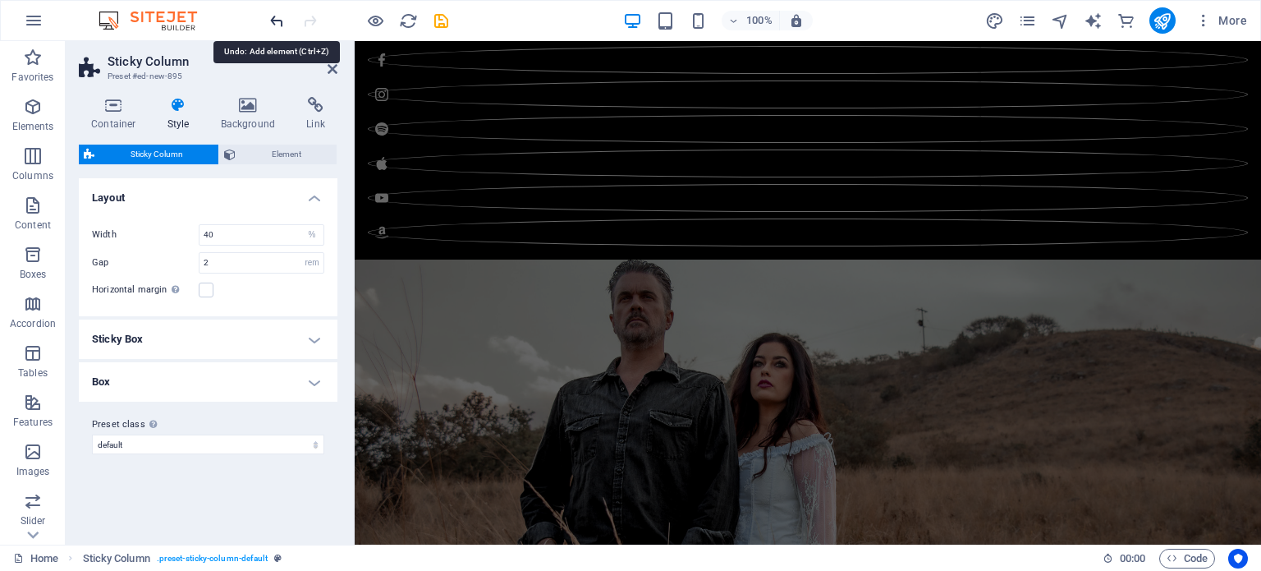
click at [268, 16] on icon "undo" at bounding box center [277, 20] width 19 height 19
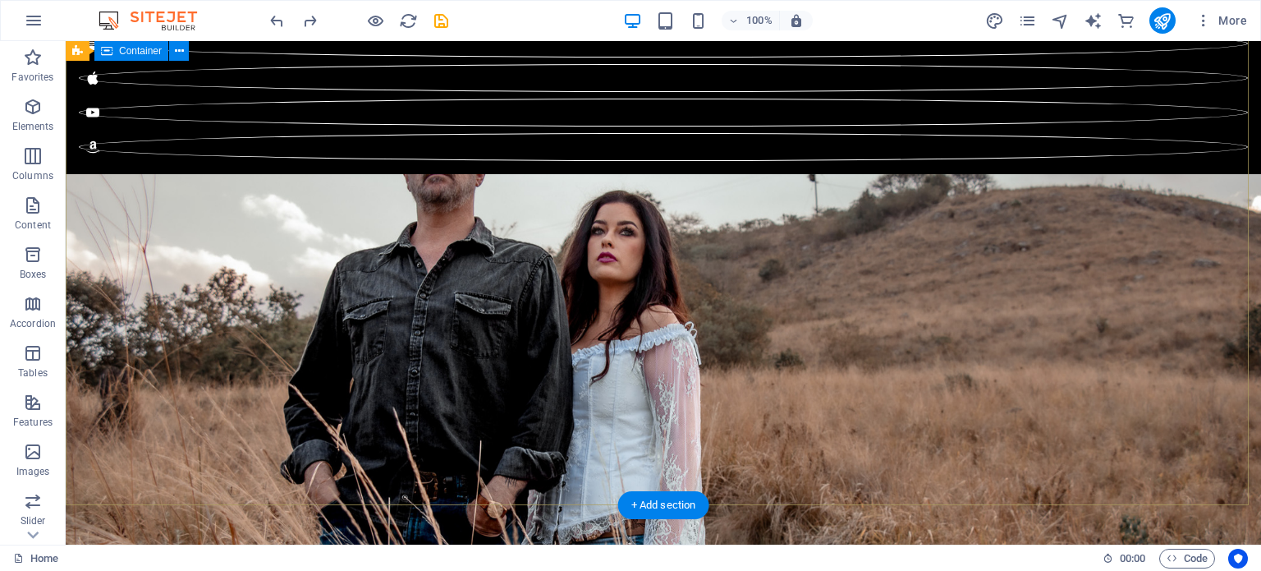
scroll to position [0, 0]
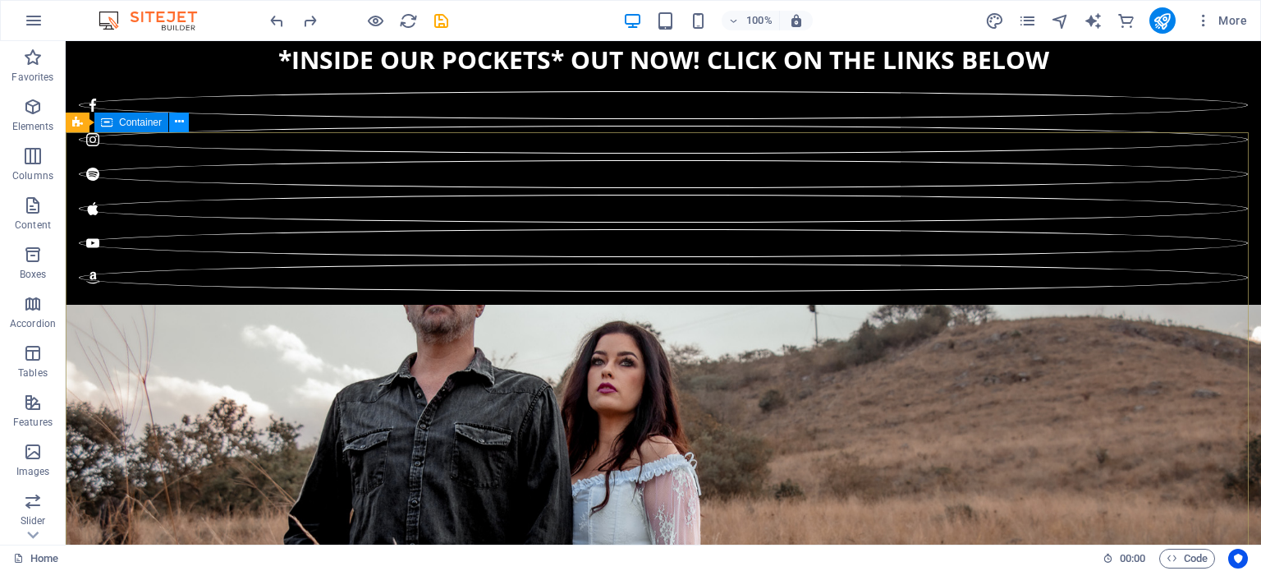
click at [178, 122] on icon at bounding box center [179, 121] width 9 height 17
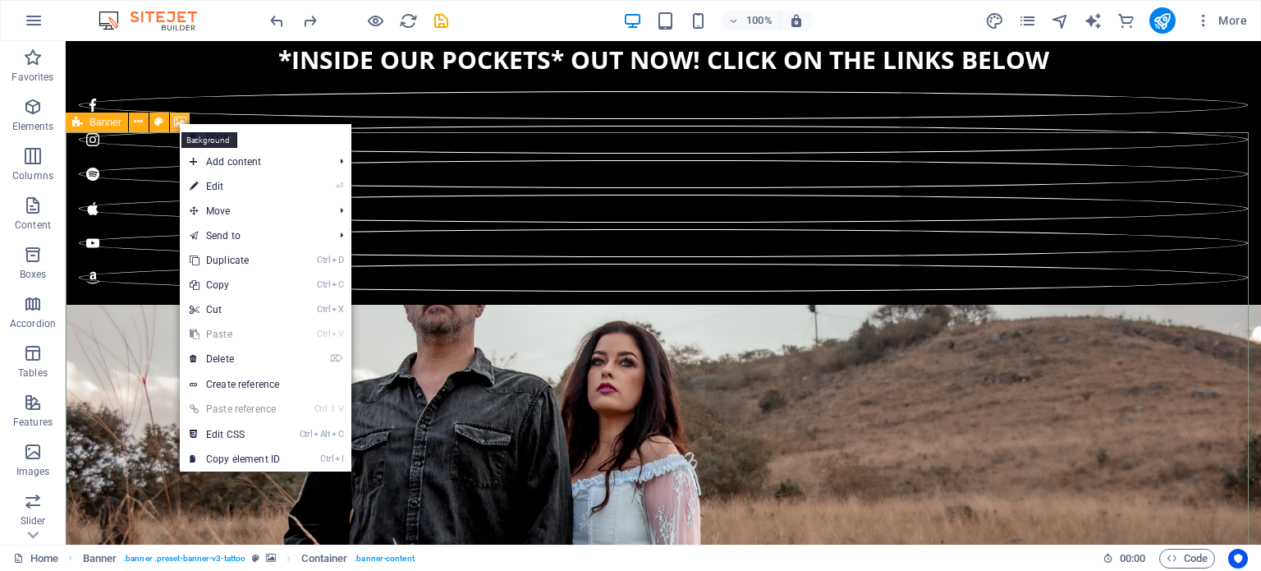
click at [177, 121] on icon at bounding box center [180, 121] width 12 height 17
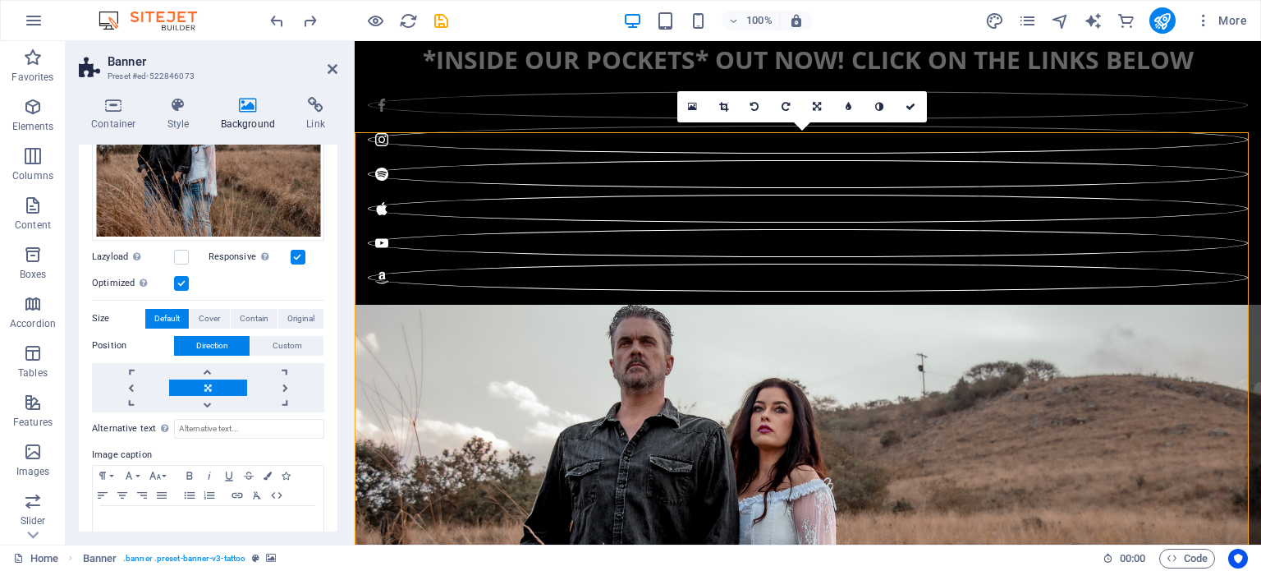
scroll to position [242, 0]
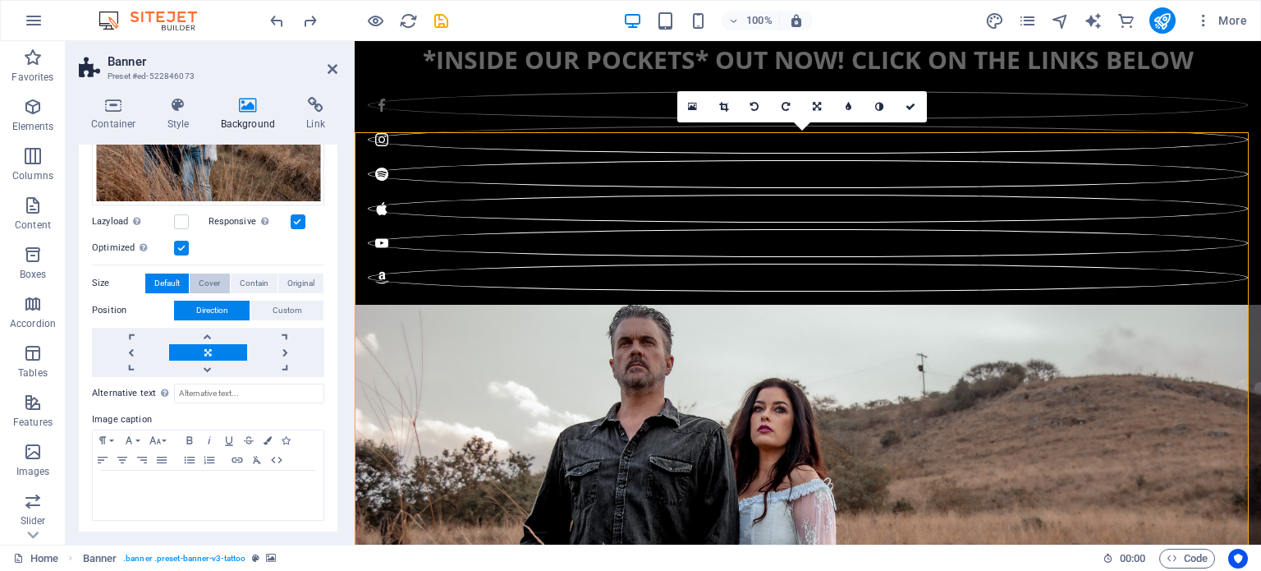
click at [204, 278] on span "Cover" at bounding box center [209, 283] width 21 height 20
click at [249, 273] on span "Contain" at bounding box center [254, 283] width 29 height 20
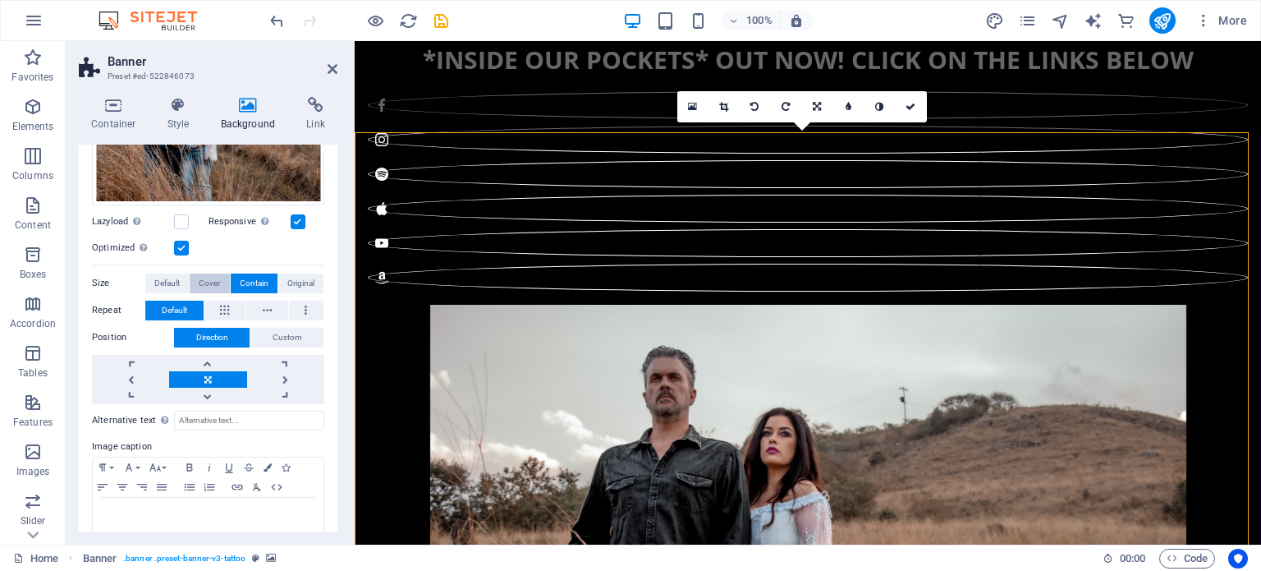
click at [211, 282] on span "Cover" at bounding box center [209, 283] width 21 height 20
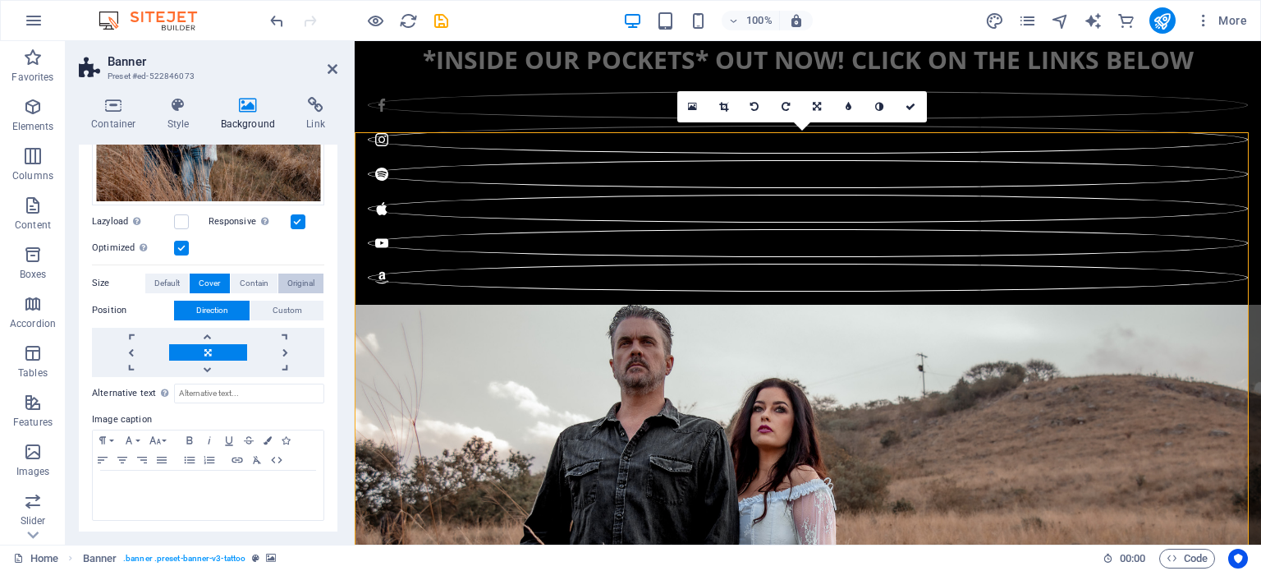
click at [296, 286] on span "Original" at bounding box center [300, 283] width 27 height 20
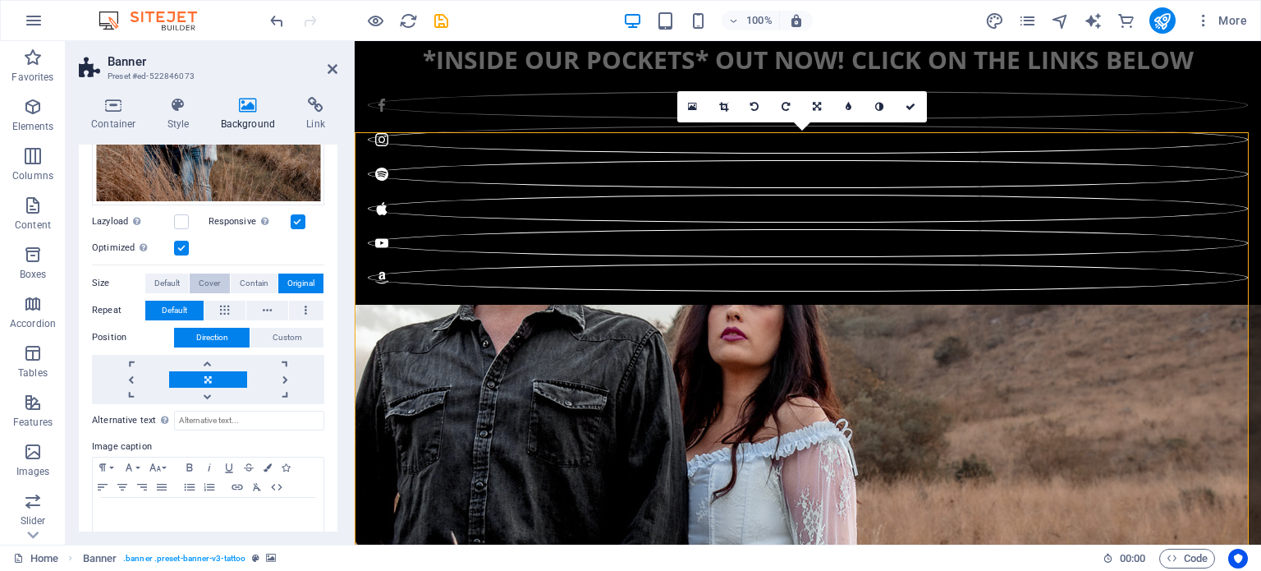
click at [206, 282] on span "Cover" at bounding box center [209, 283] width 21 height 20
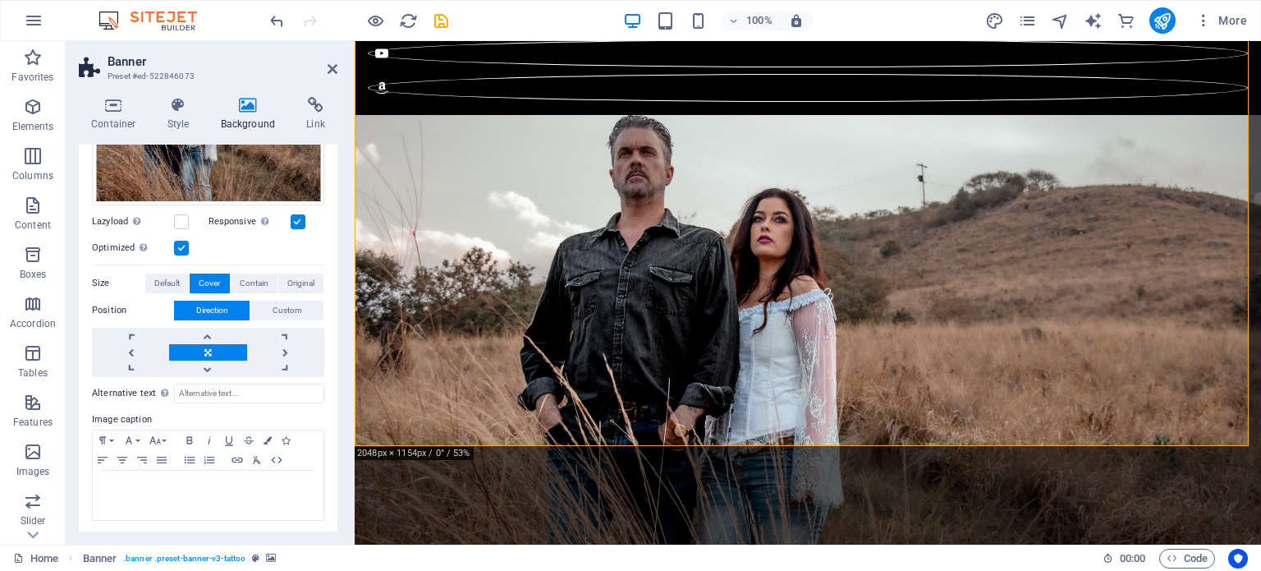
scroll to position [190, 0]
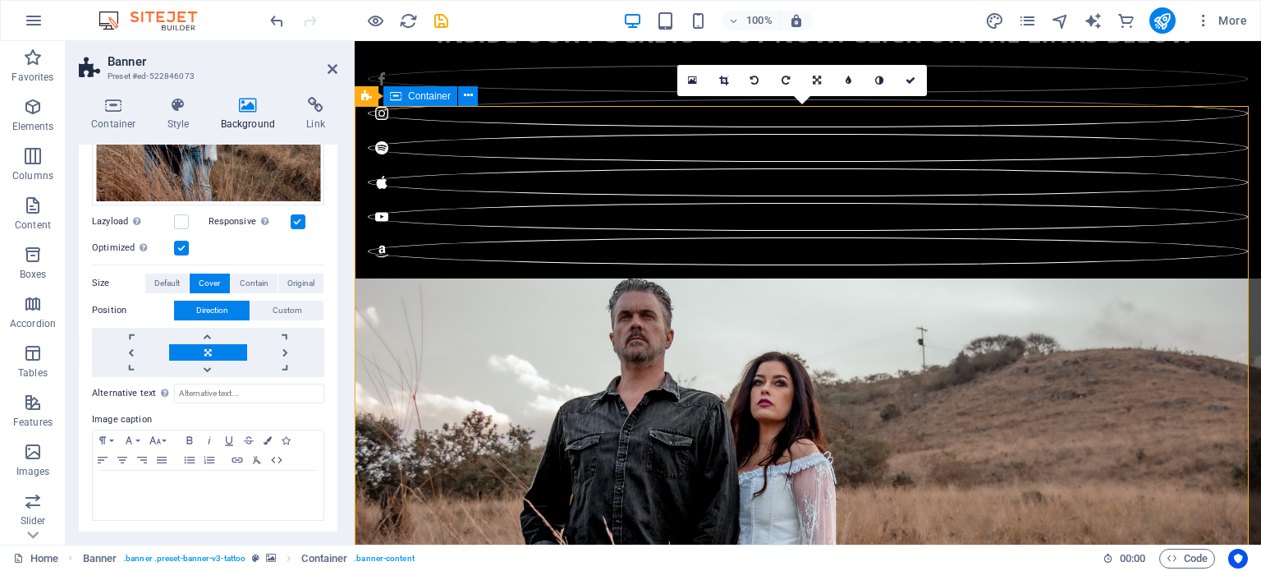
scroll to position [0, 0]
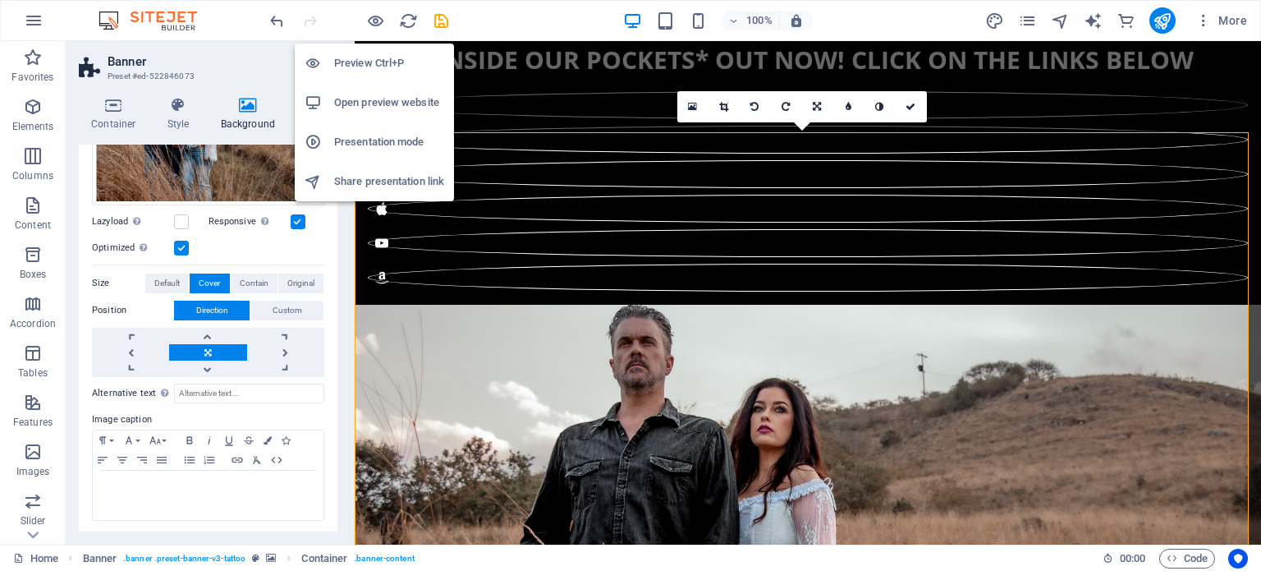
click at [369, 67] on h6 "Preview Ctrl+P" at bounding box center [389, 63] width 110 height 20
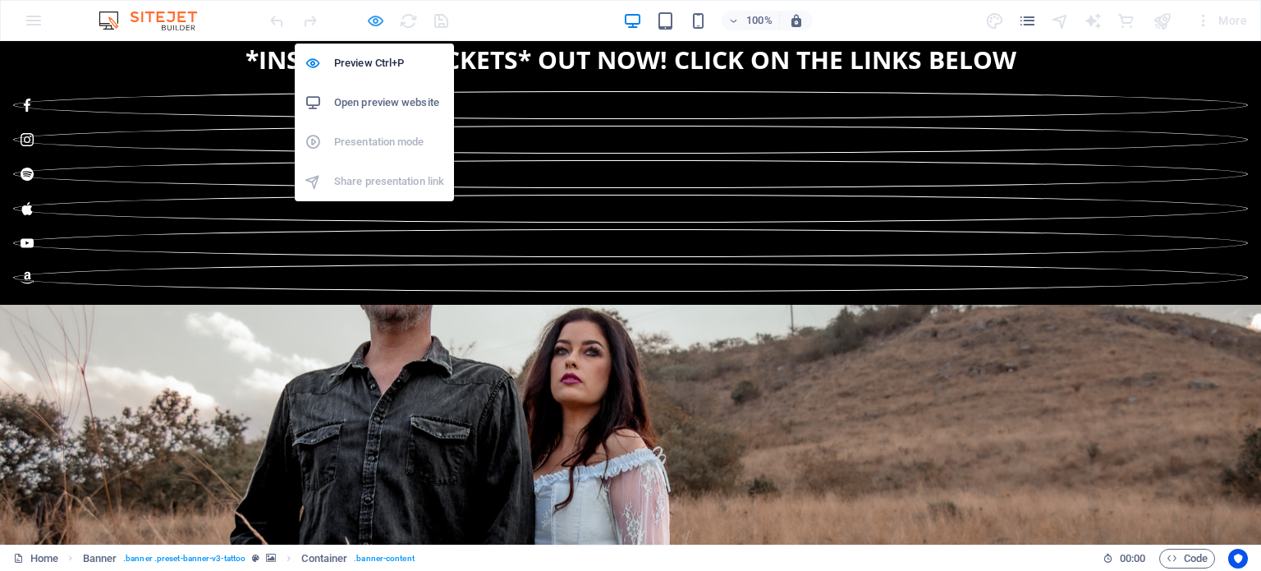
click at [374, 19] on icon "button" at bounding box center [375, 20] width 19 height 19
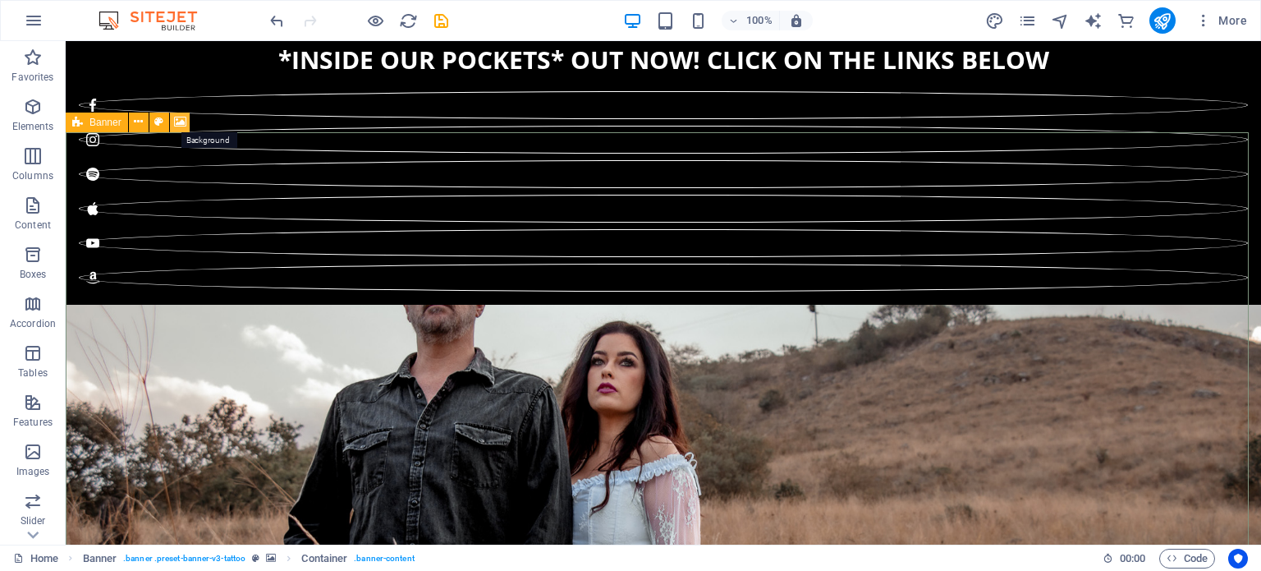
click at [177, 121] on icon at bounding box center [180, 121] width 12 height 17
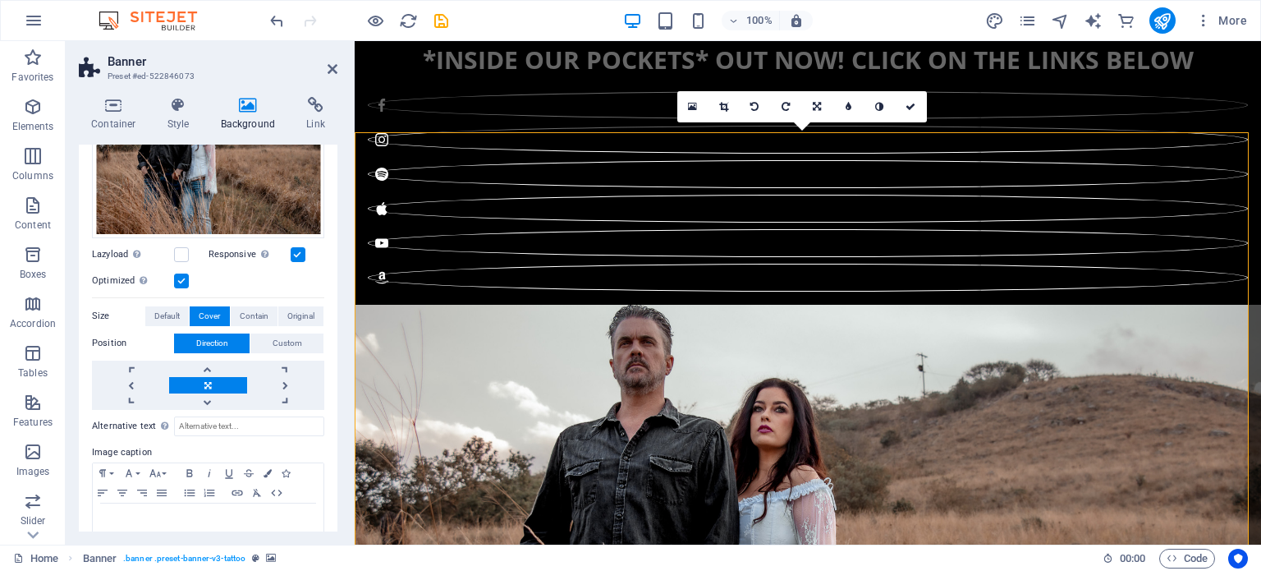
scroll to position [242, 0]
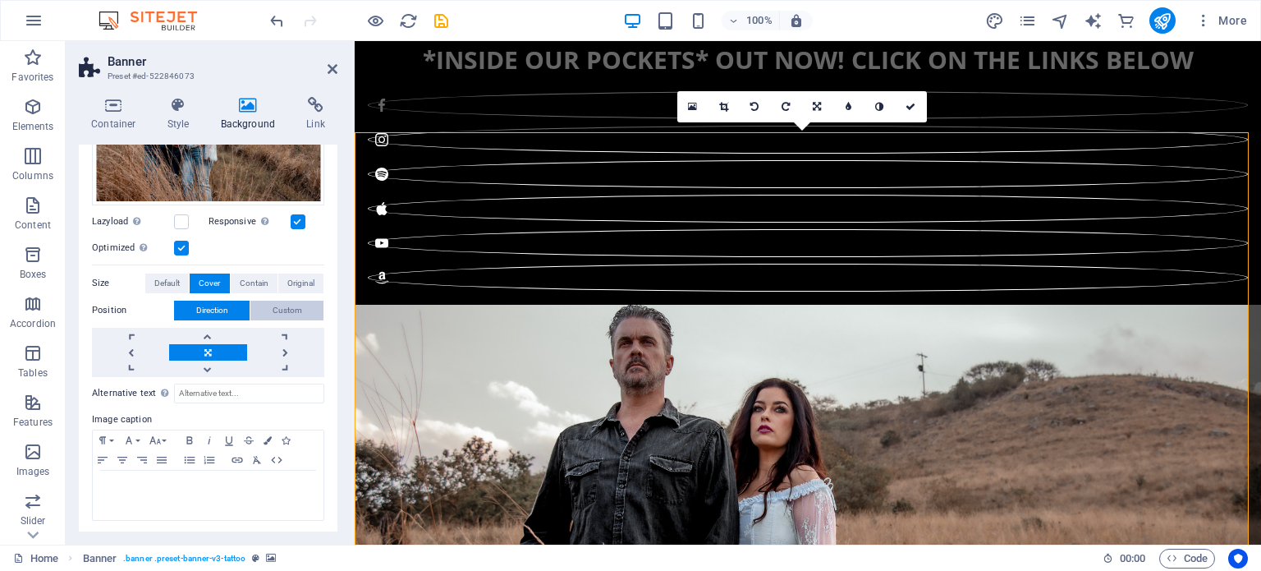
click at [285, 305] on span "Custom" at bounding box center [288, 310] width 30 height 20
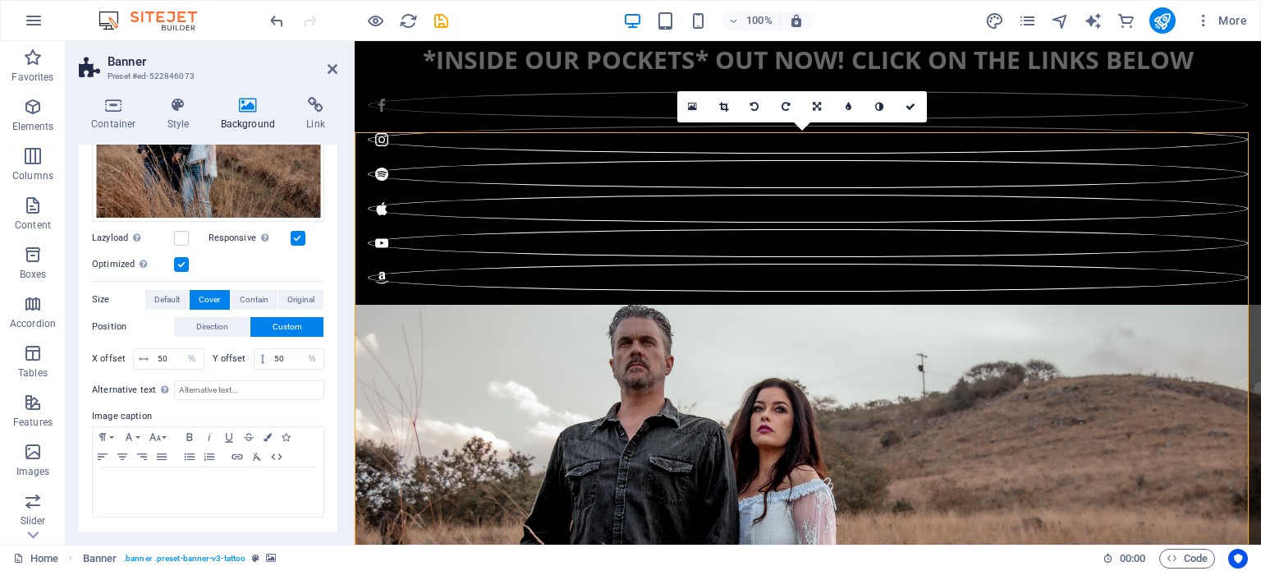
scroll to position [222, 0]
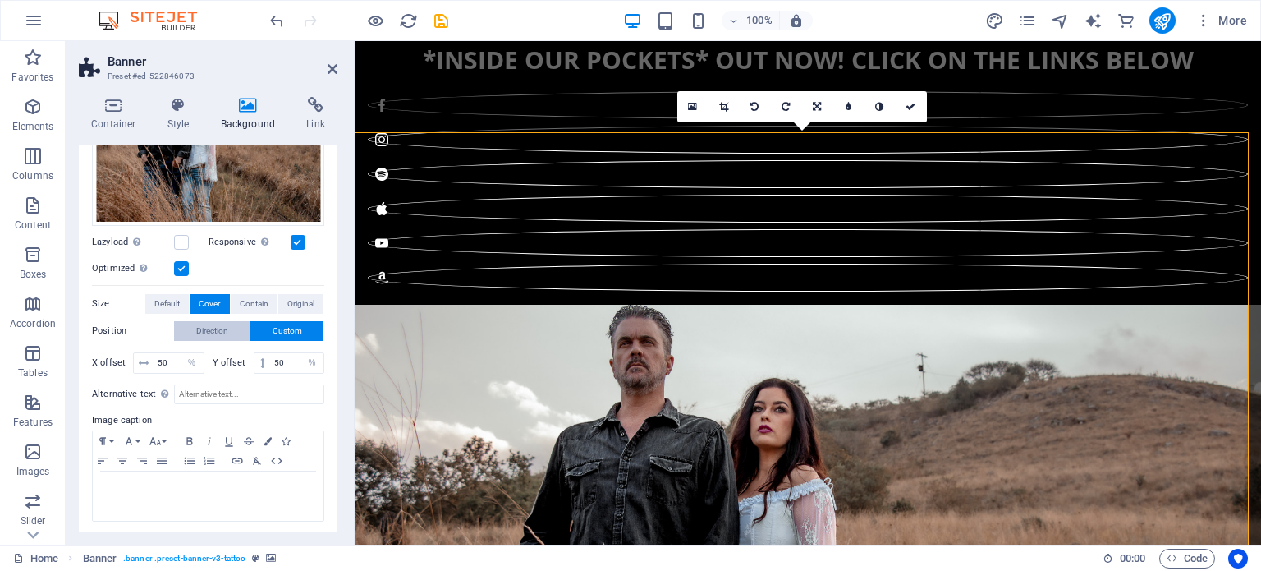
click at [223, 328] on span "Direction" at bounding box center [212, 331] width 32 height 20
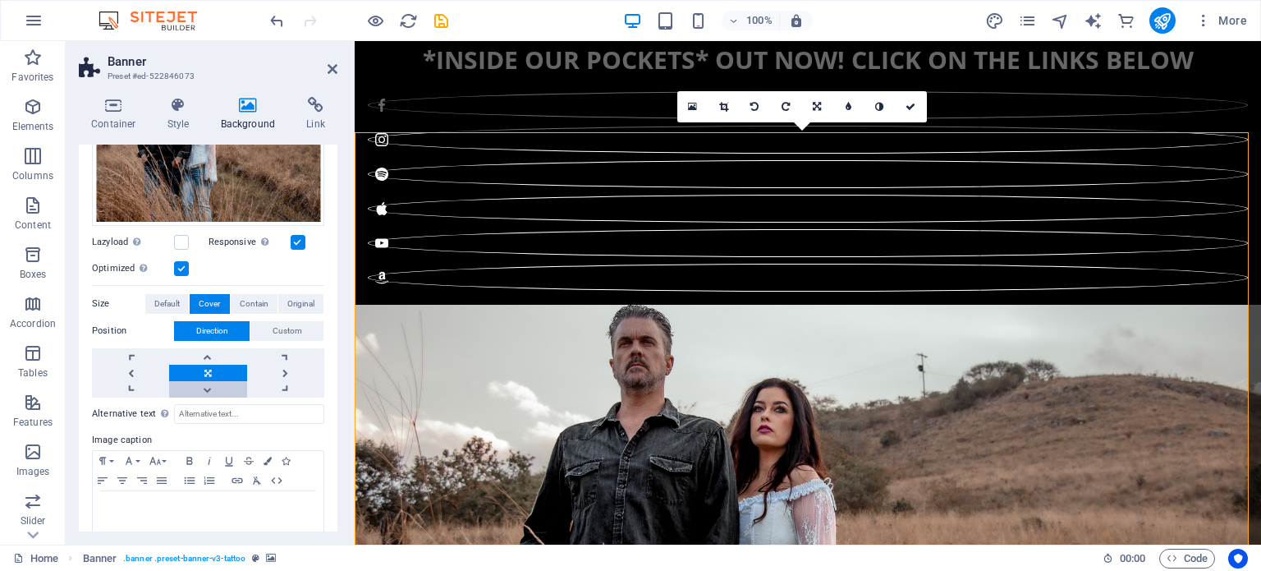
click at [211, 384] on link at bounding box center [207, 389] width 77 height 16
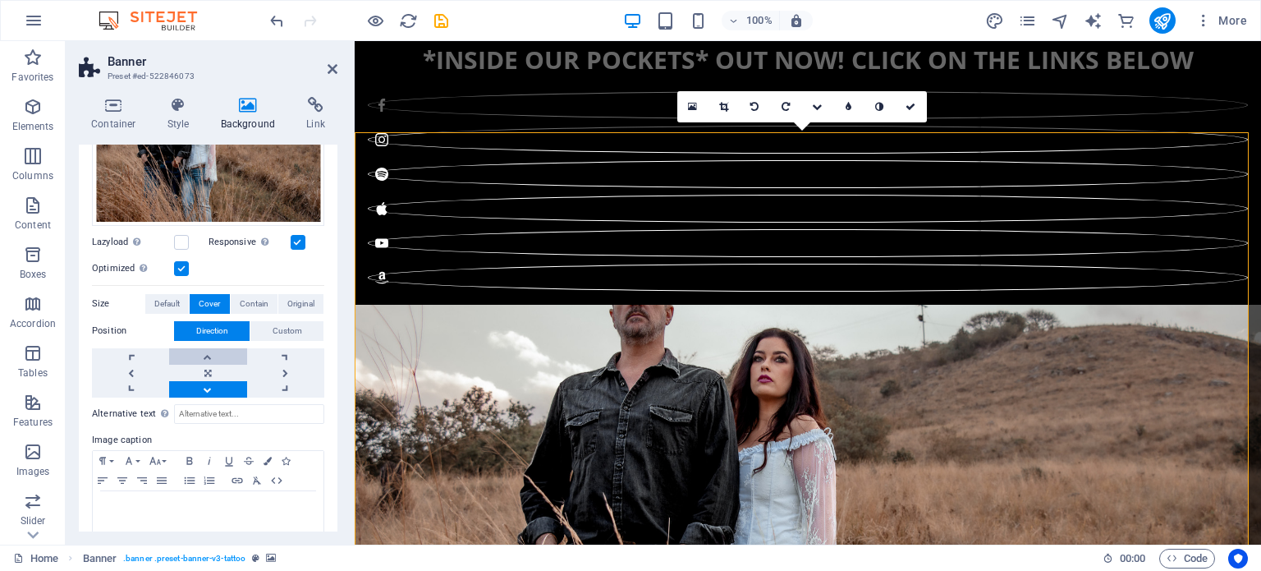
click at [210, 351] on link at bounding box center [207, 356] width 77 height 16
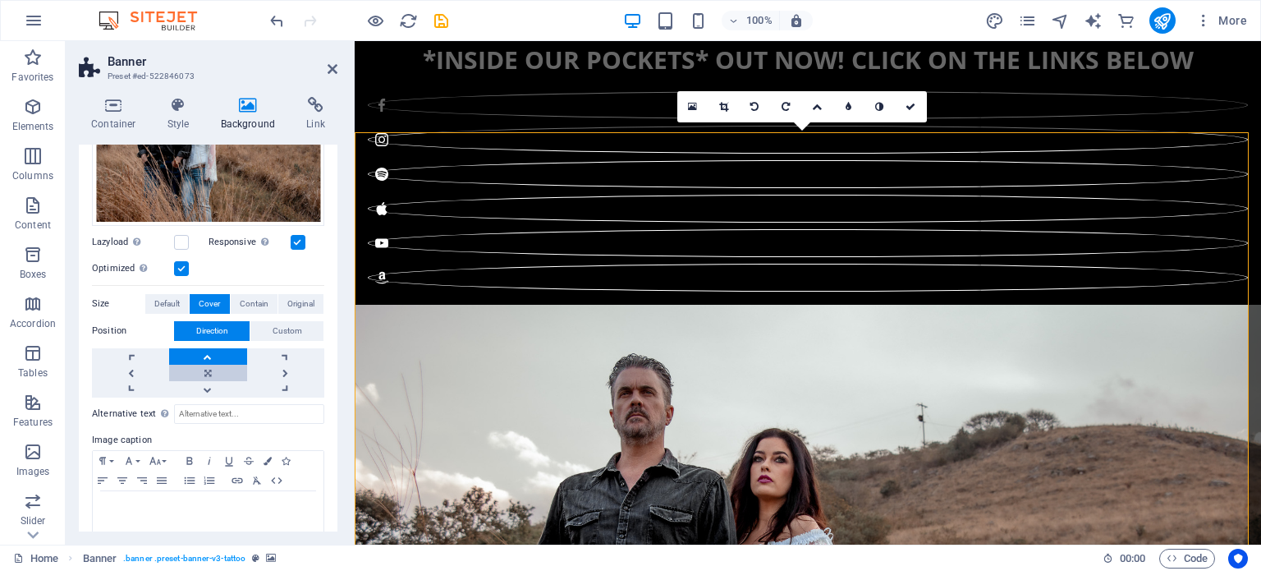
click at [206, 367] on link at bounding box center [207, 372] width 77 height 16
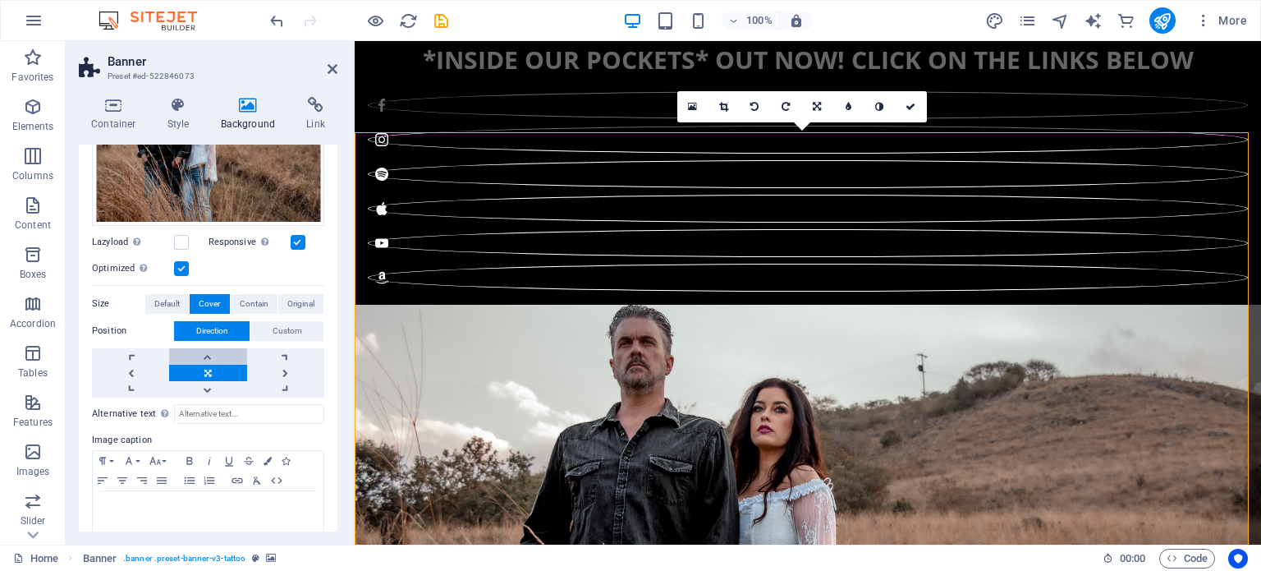
click at [207, 351] on link at bounding box center [207, 356] width 77 height 16
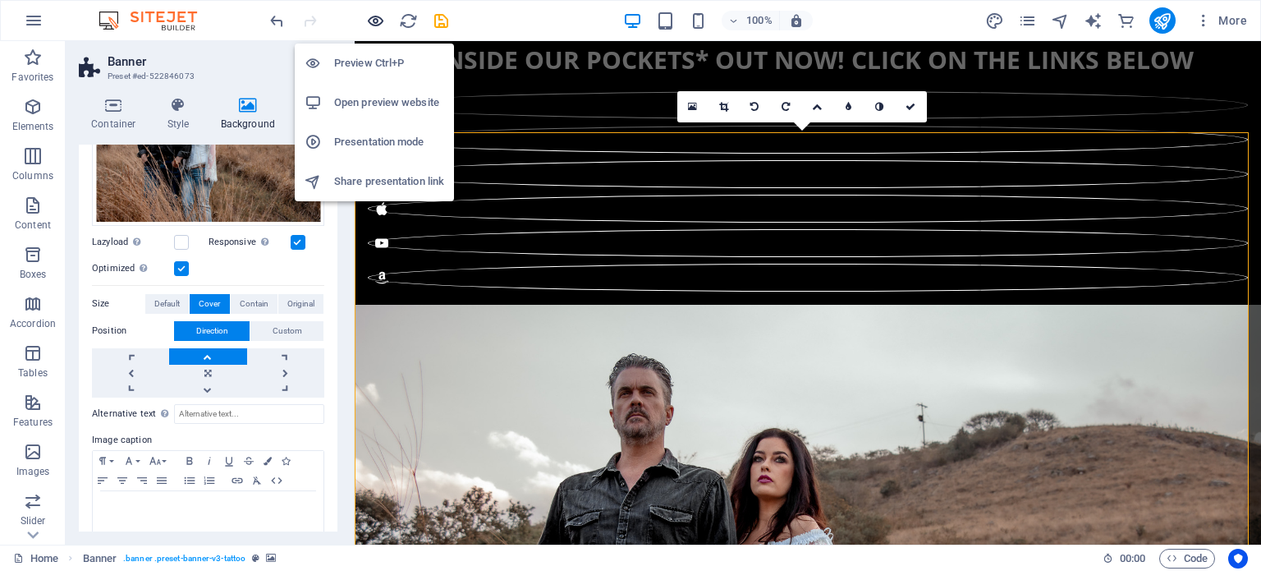
click at [373, 24] on icon "button" at bounding box center [375, 20] width 19 height 19
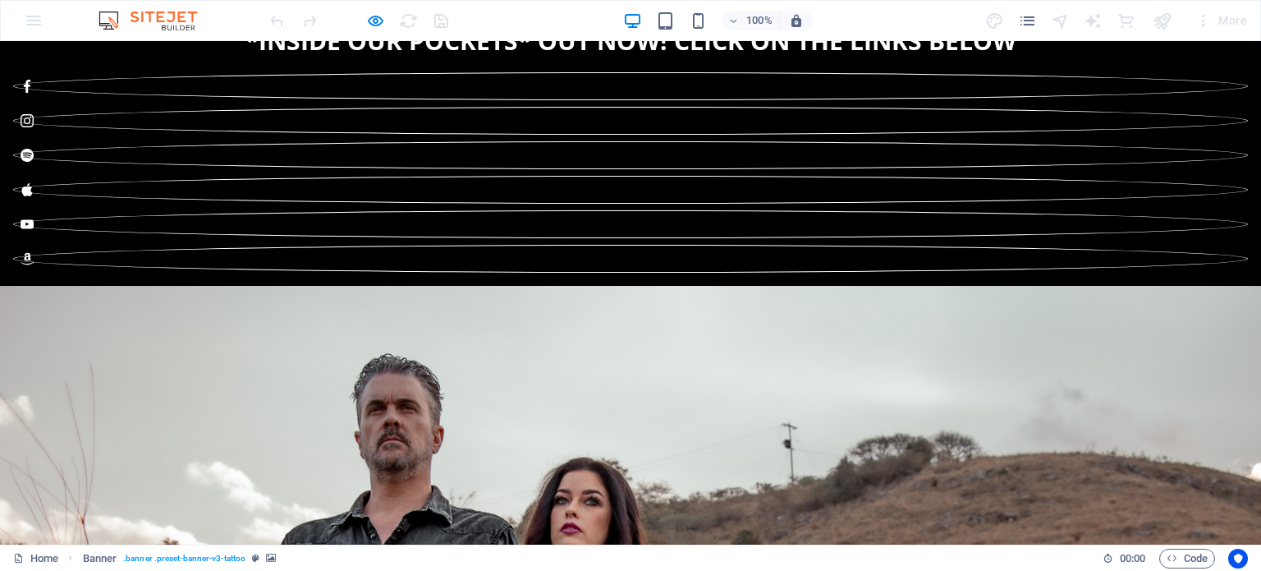
scroll to position [0, 0]
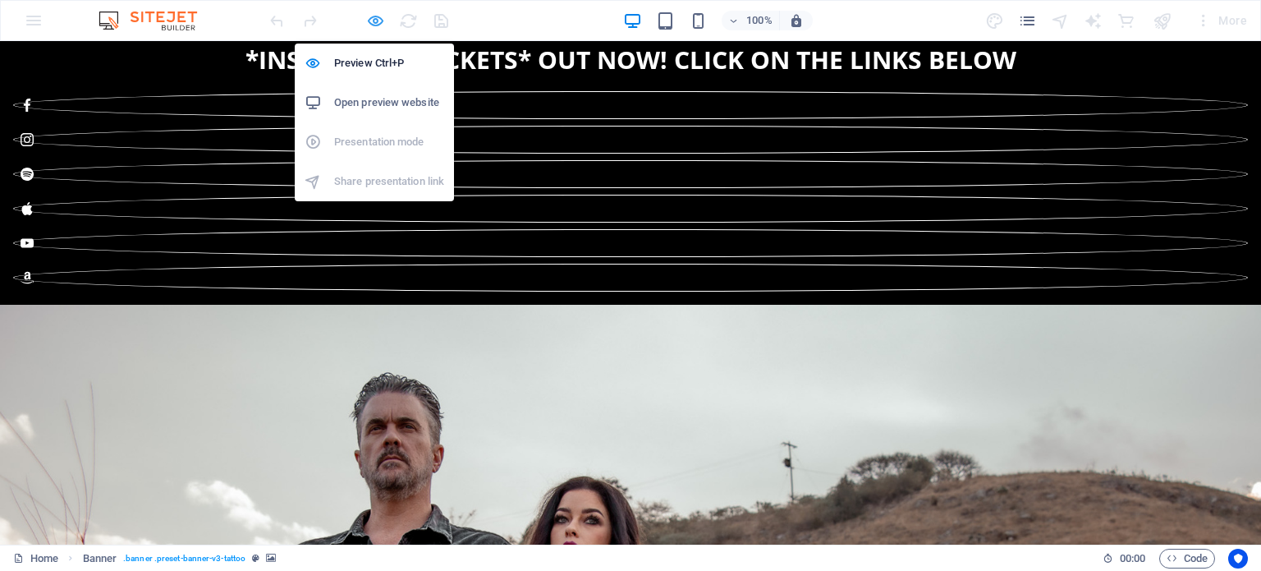
click at [374, 16] on icon "button" at bounding box center [375, 20] width 19 height 19
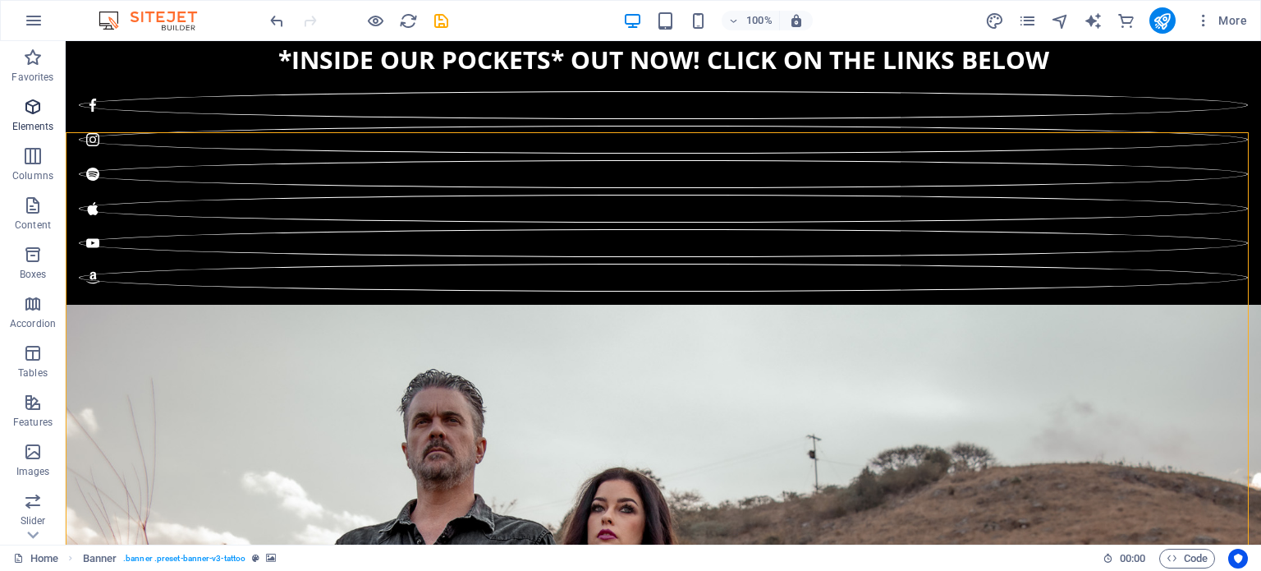
click at [27, 117] on span "Elements" at bounding box center [33, 116] width 66 height 39
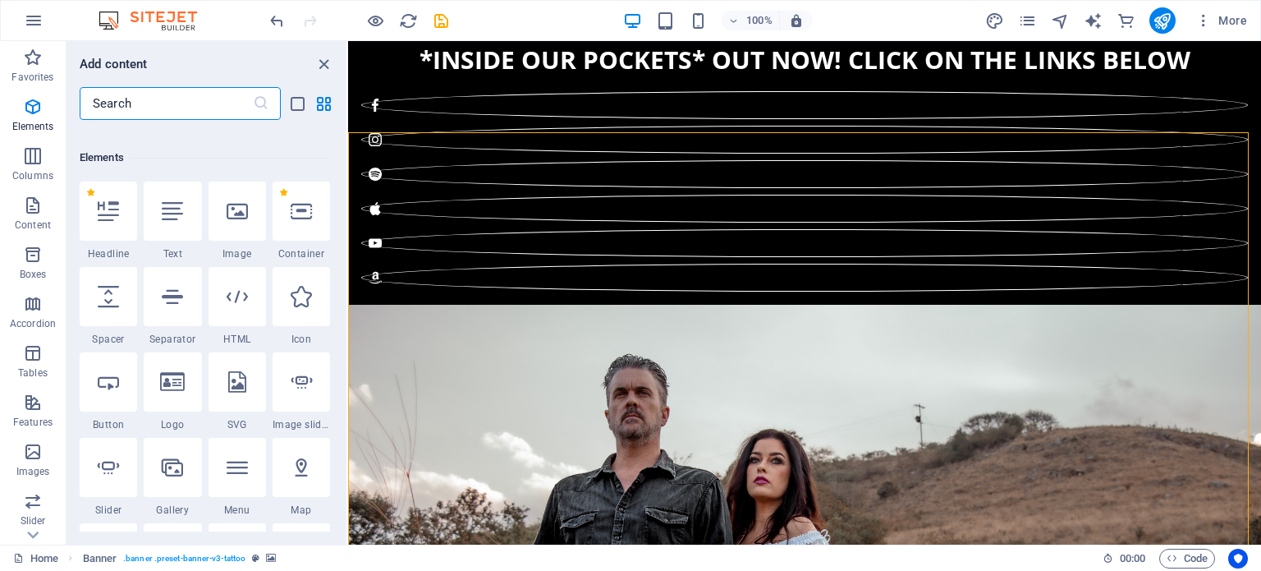
scroll to position [161, 0]
click at [233, 295] on icon at bounding box center [237, 295] width 21 height 21
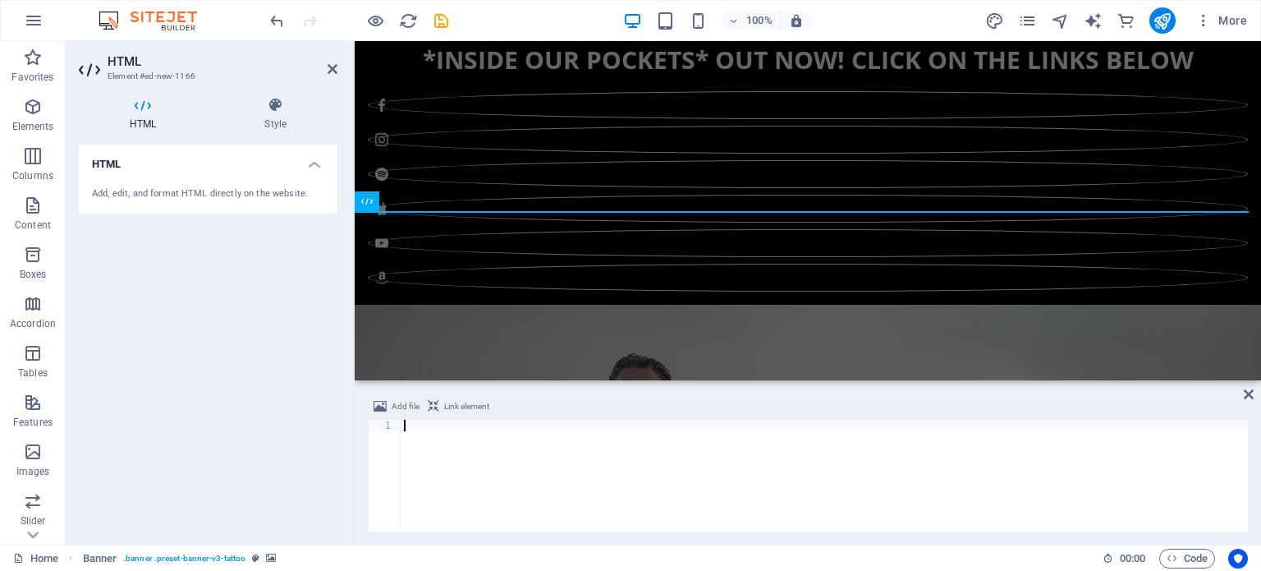
scroll to position [260, 0]
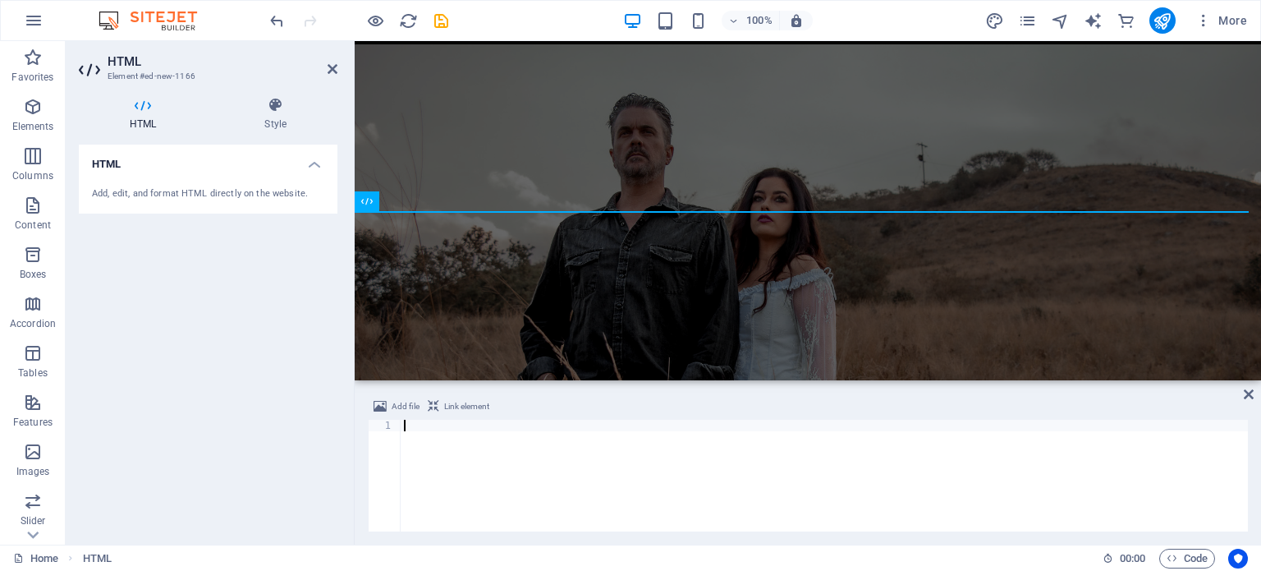
paste textarea "></a>"
type textarea "></a>"
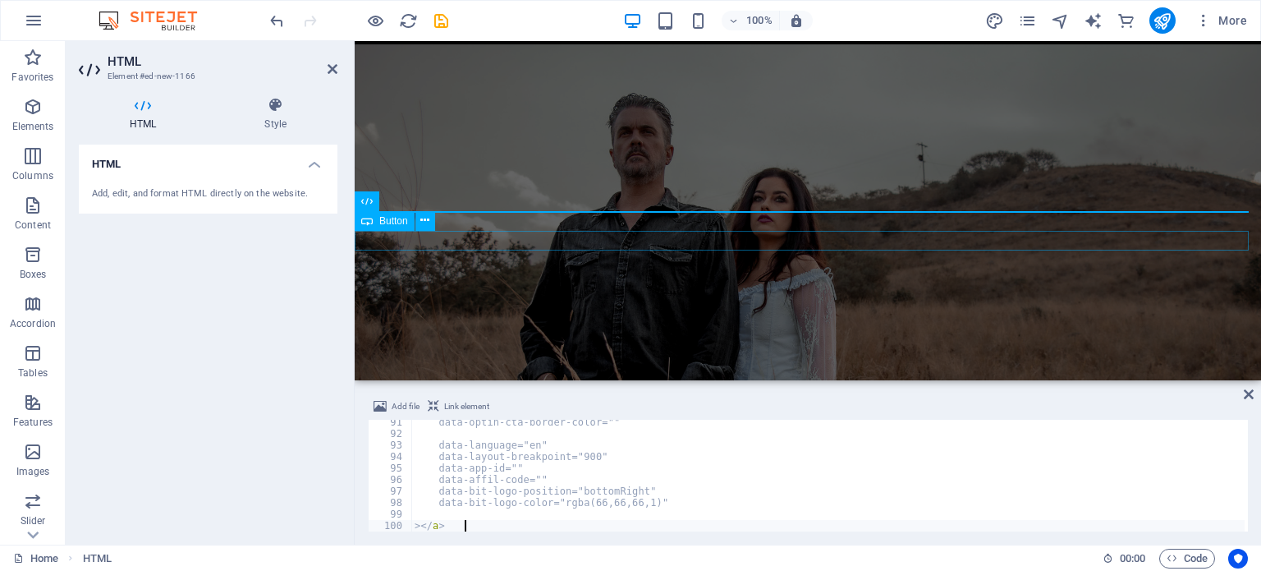
scroll to position [1038, 0]
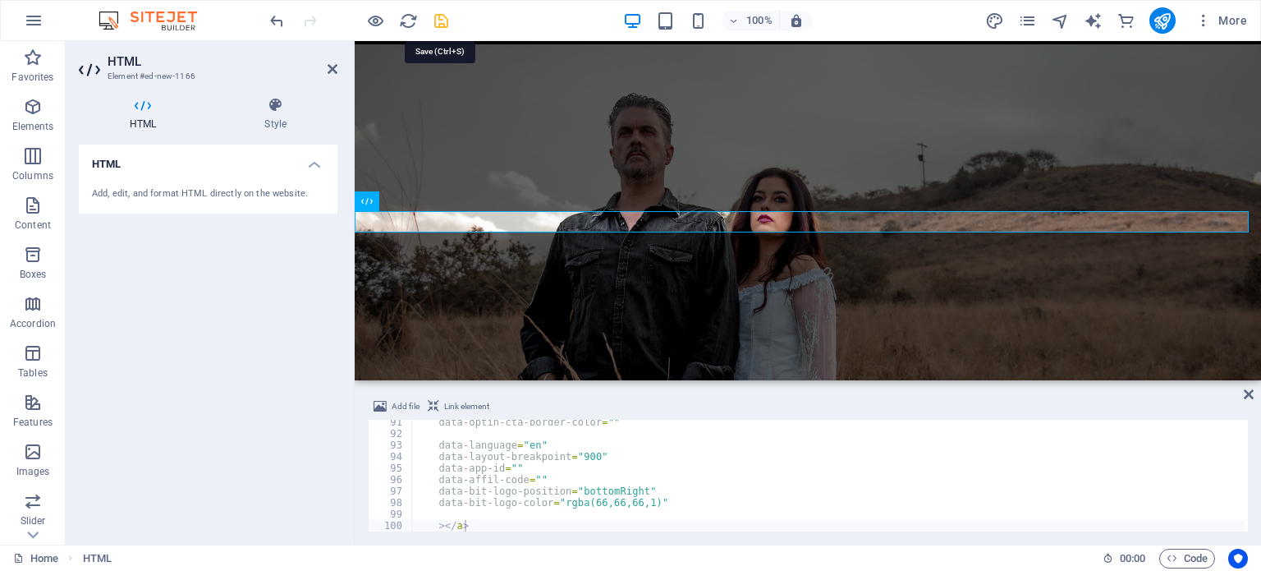
click at [440, 20] on icon "save" at bounding box center [441, 20] width 19 height 19
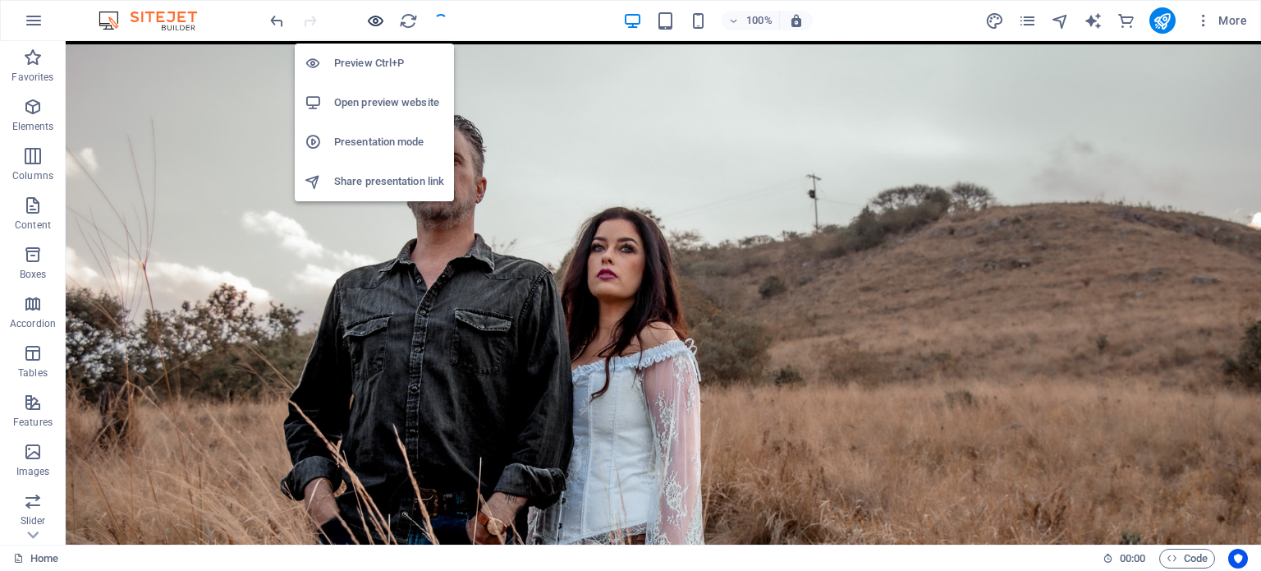
click at [376, 21] on icon "button" at bounding box center [375, 20] width 19 height 19
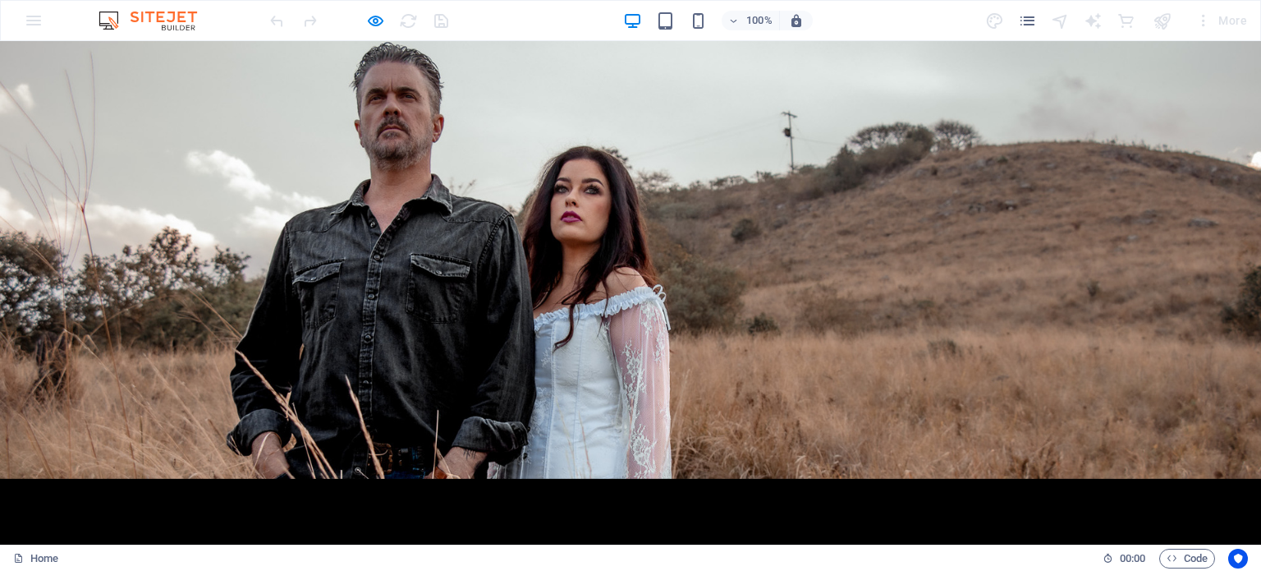
scroll to position [332, 0]
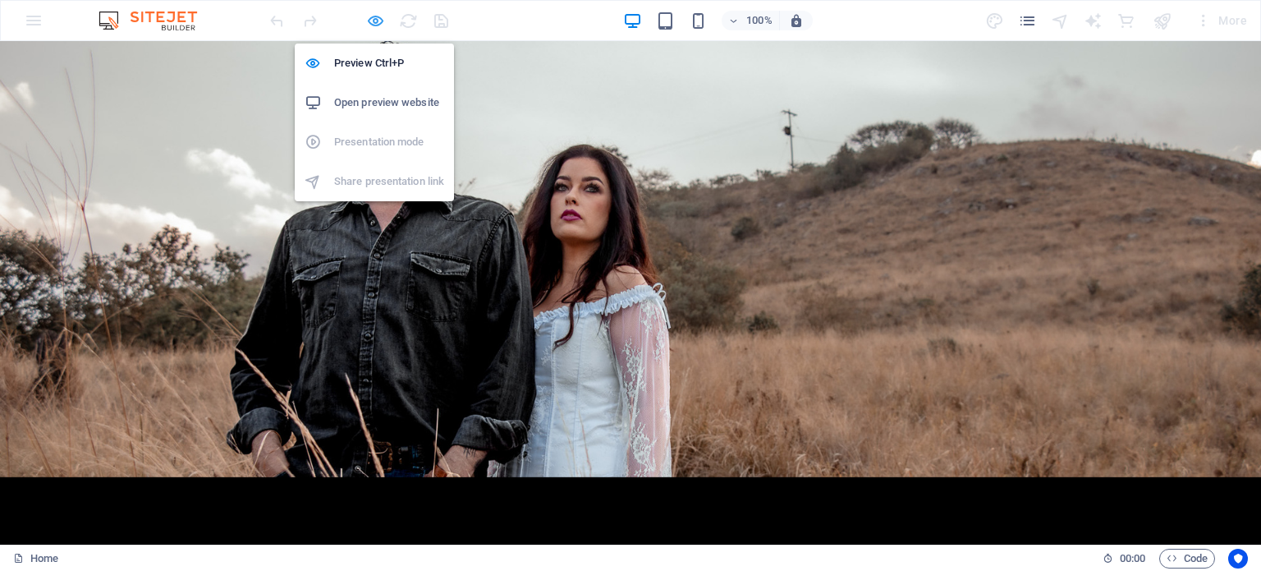
click at [373, 22] on icon "button" at bounding box center [375, 20] width 19 height 19
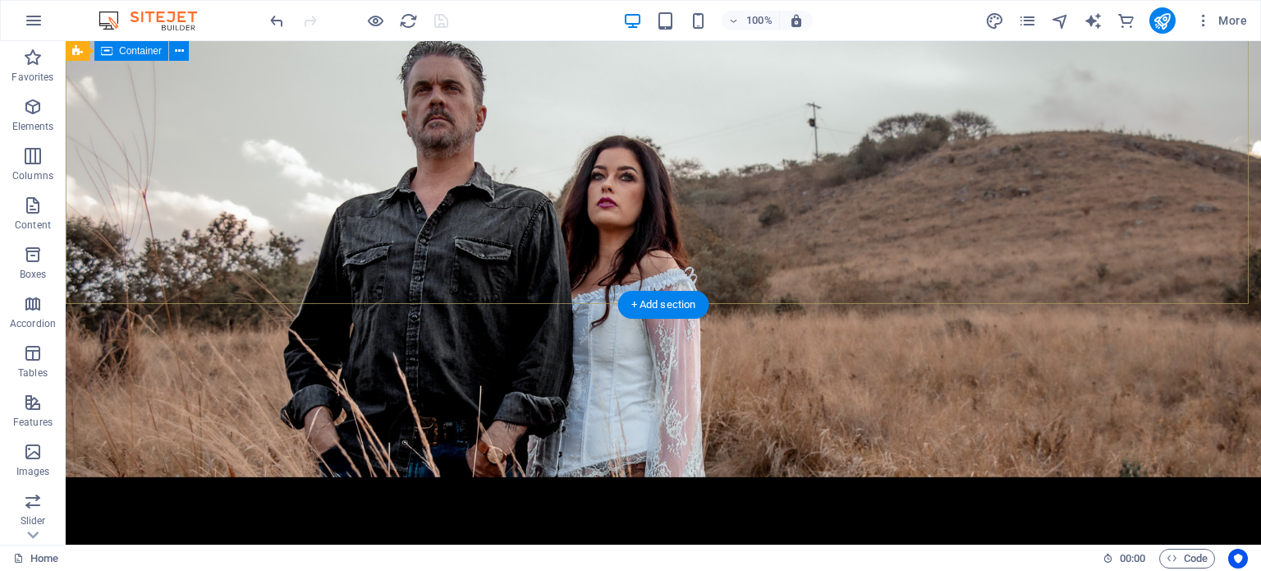
scroll to position [0, 0]
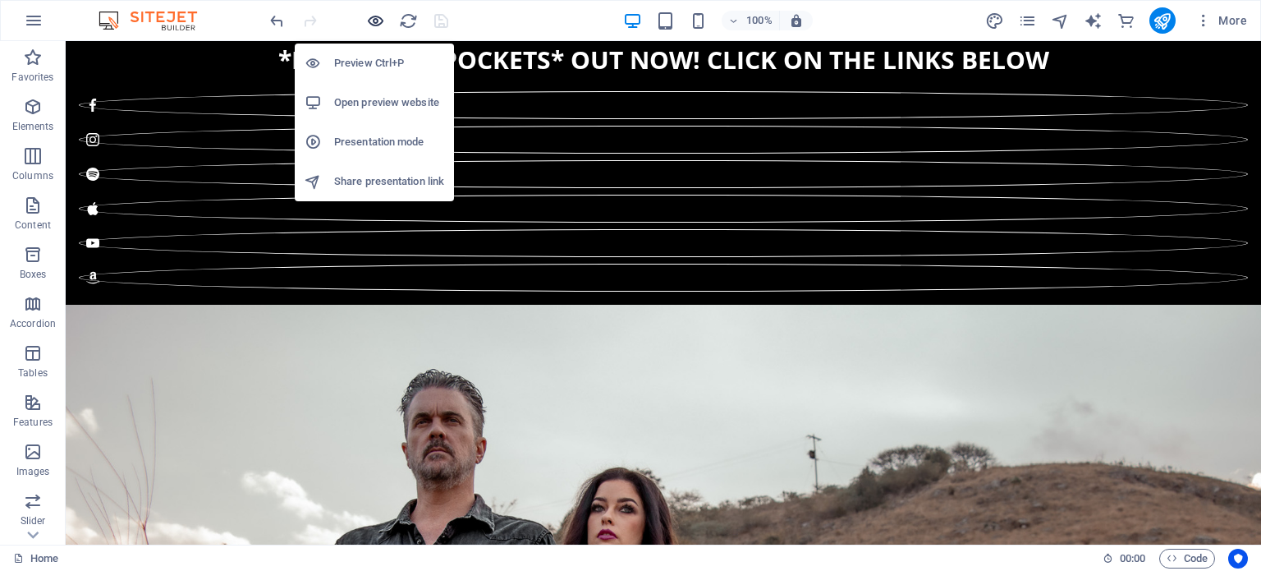
click at [376, 17] on icon "button" at bounding box center [375, 20] width 19 height 19
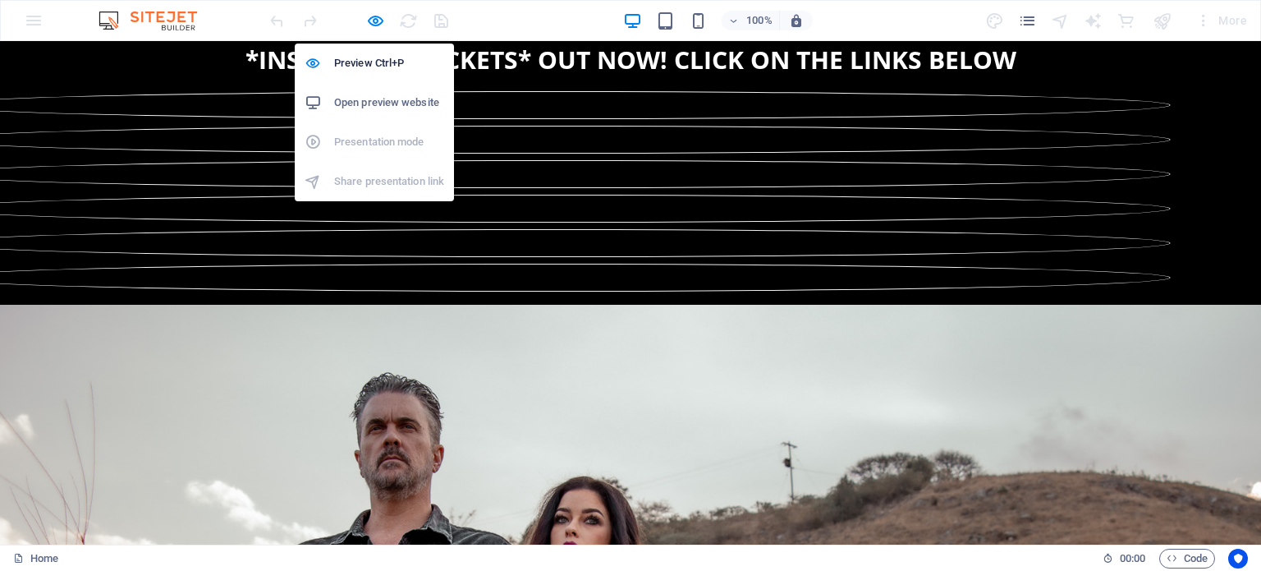
click at [386, 98] on h6 "Open preview website" at bounding box center [389, 103] width 110 height 20
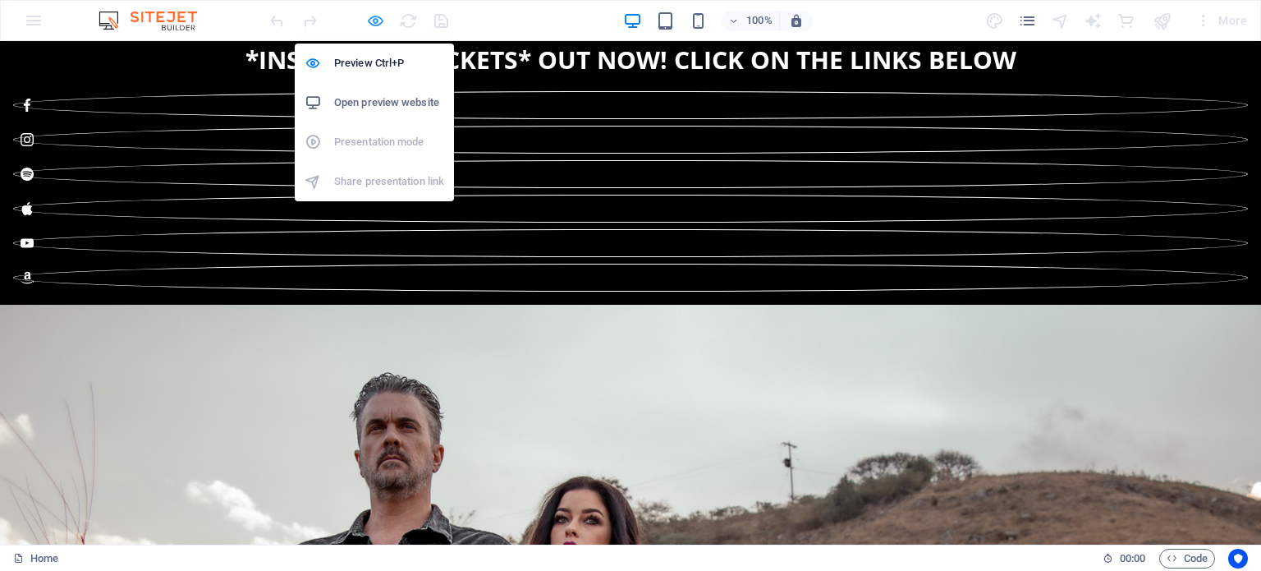
click at [374, 21] on icon "button" at bounding box center [375, 20] width 19 height 19
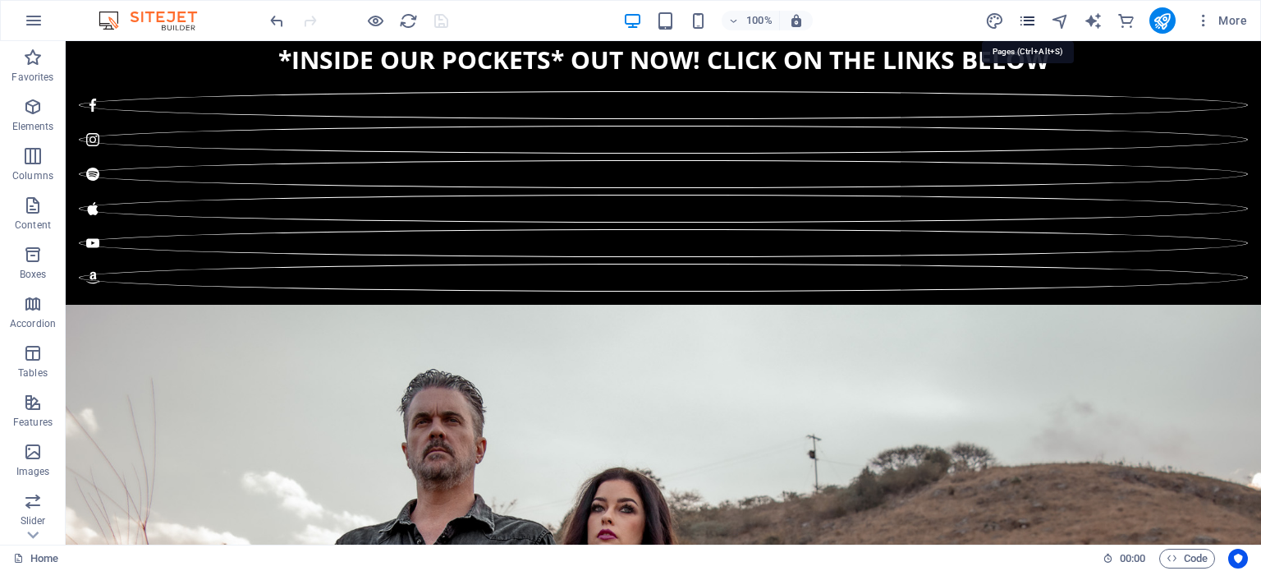
click at [1031, 16] on icon "pages" at bounding box center [1027, 20] width 19 height 19
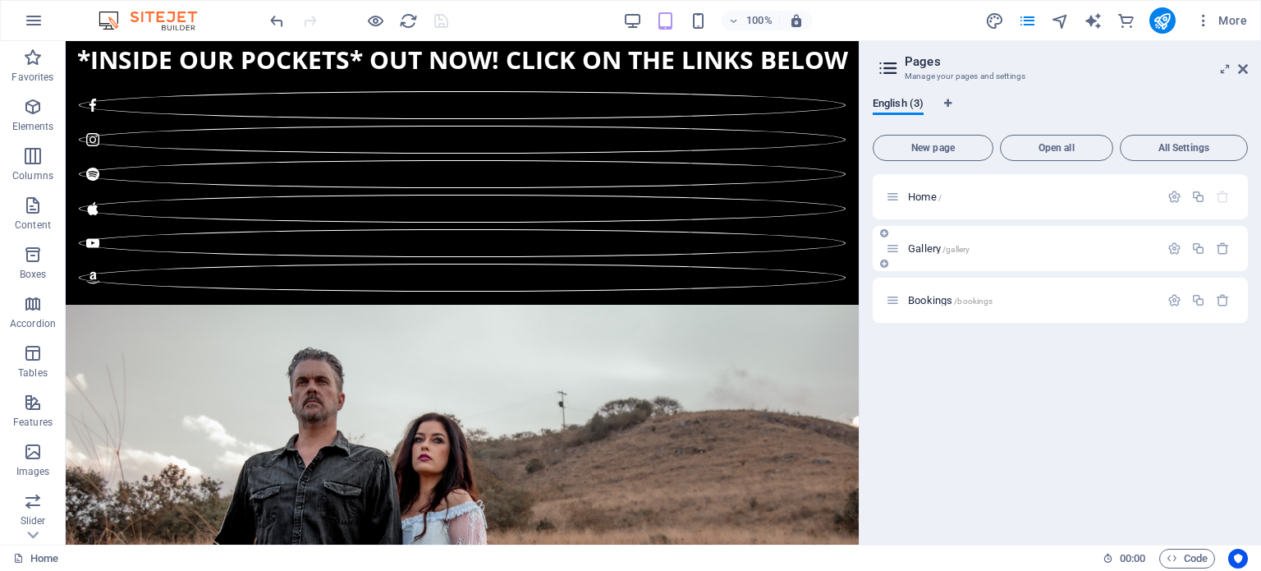
click at [1028, 259] on div "Gallery /gallery" at bounding box center [1060, 248] width 375 height 45
click at [1011, 248] on p "Gallery /gallery" at bounding box center [1031, 248] width 246 height 11
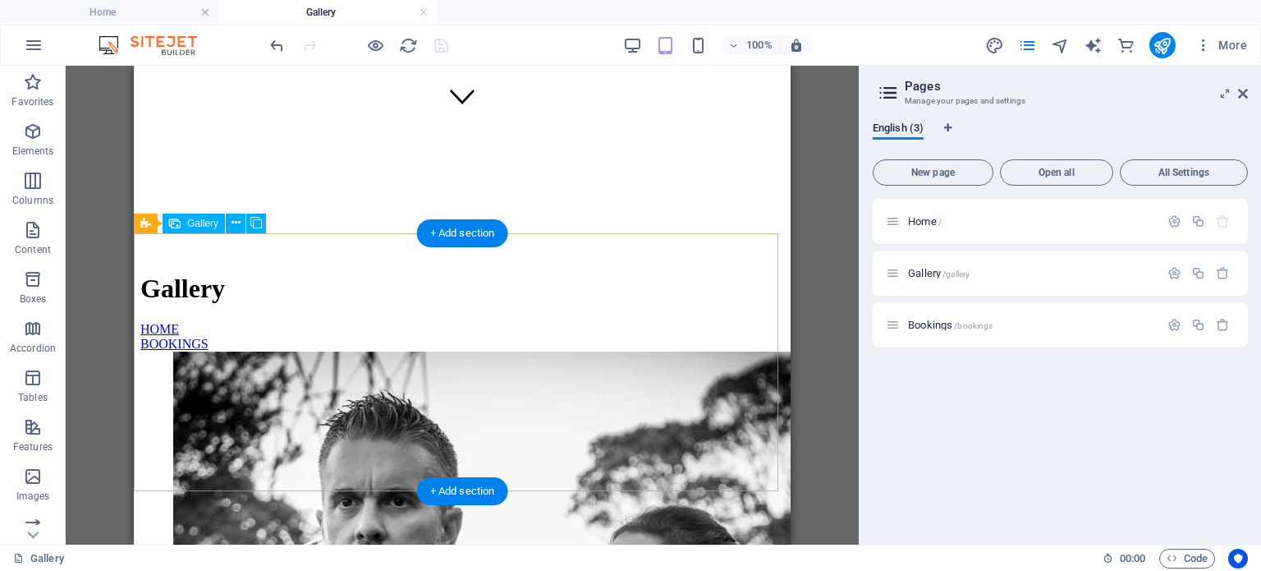
scroll to position [419, 0]
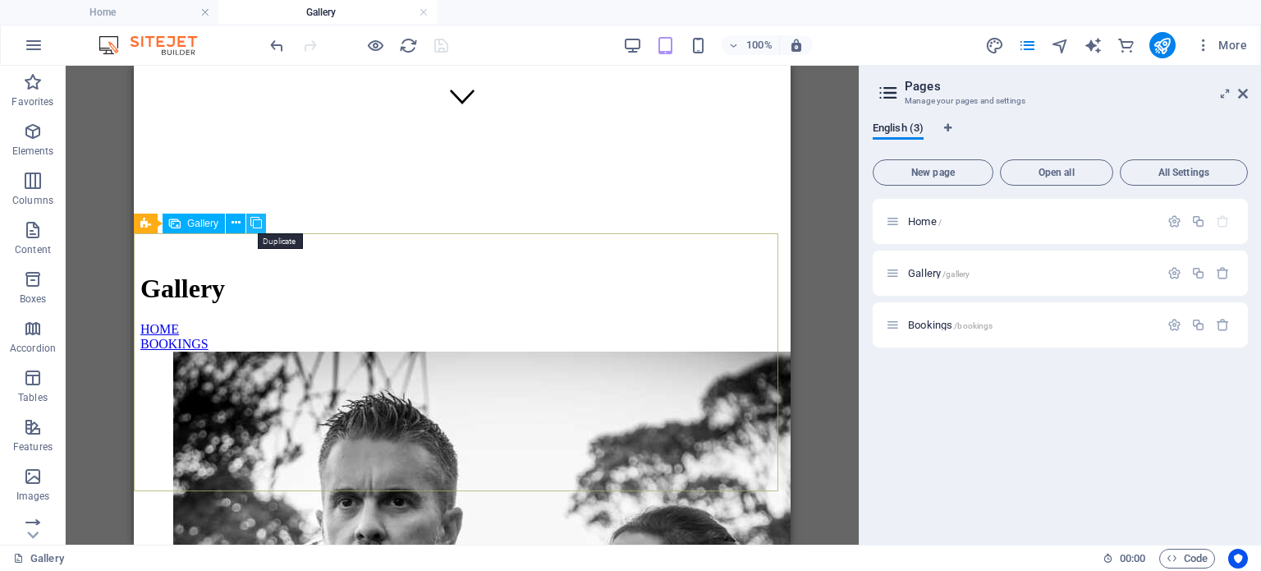
click at [257, 220] on icon at bounding box center [255, 222] width 11 height 17
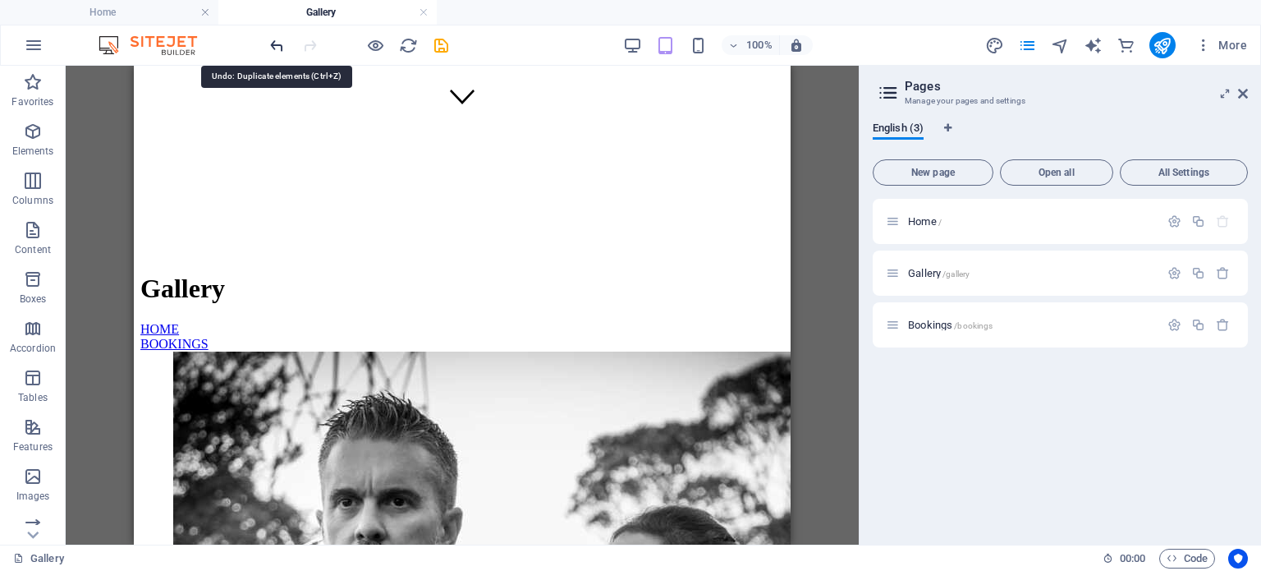
click at [280, 46] on icon "undo" at bounding box center [277, 45] width 19 height 19
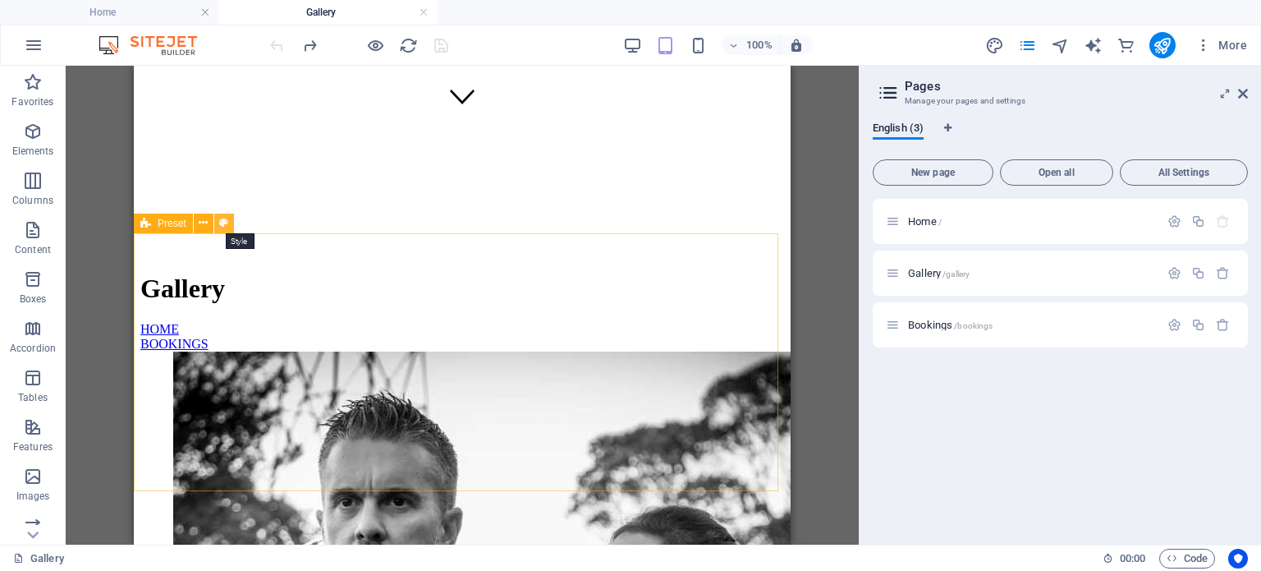
click at [226, 222] on icon at bounding box center [223, 222] width 9 height 17
select select "4"
select select "fade"
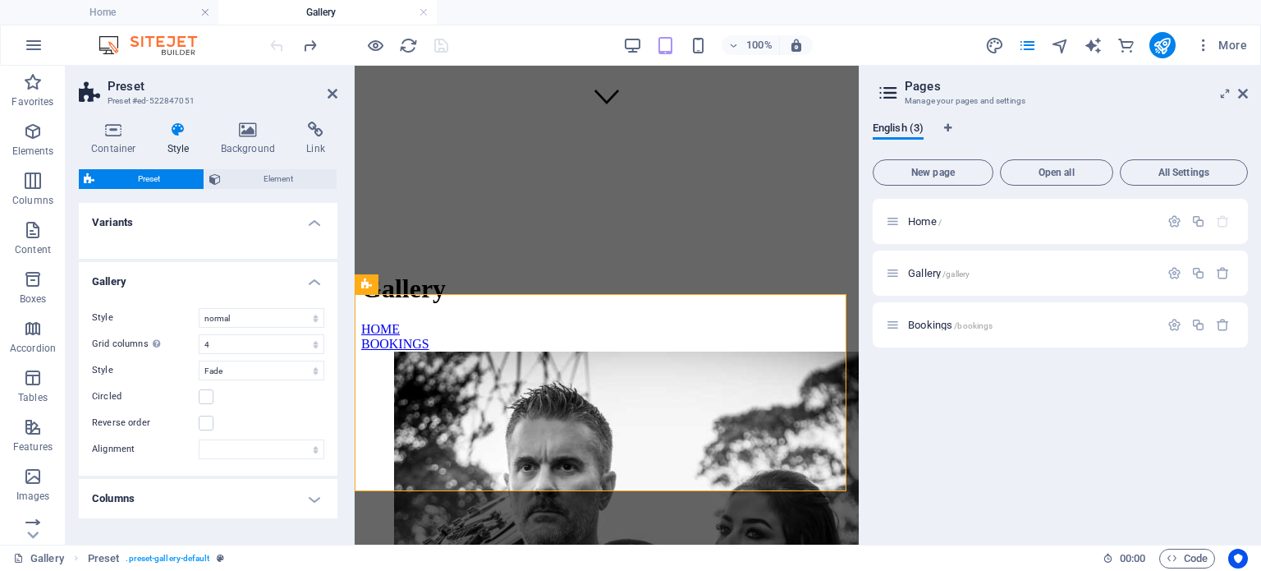
scroll to position [358, 0]
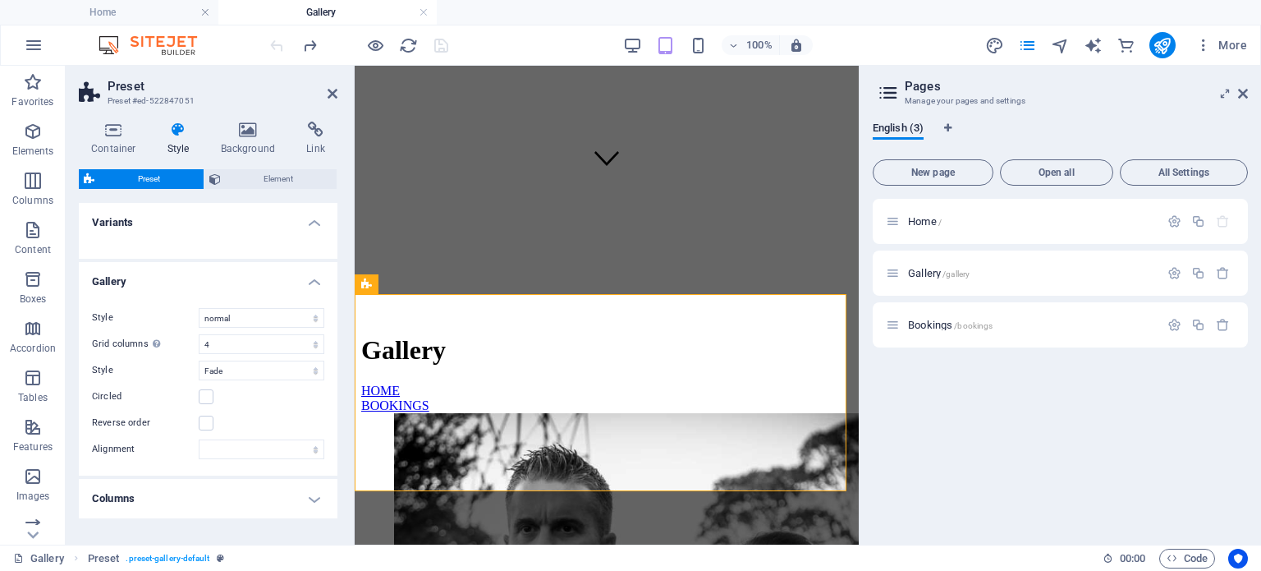
select select
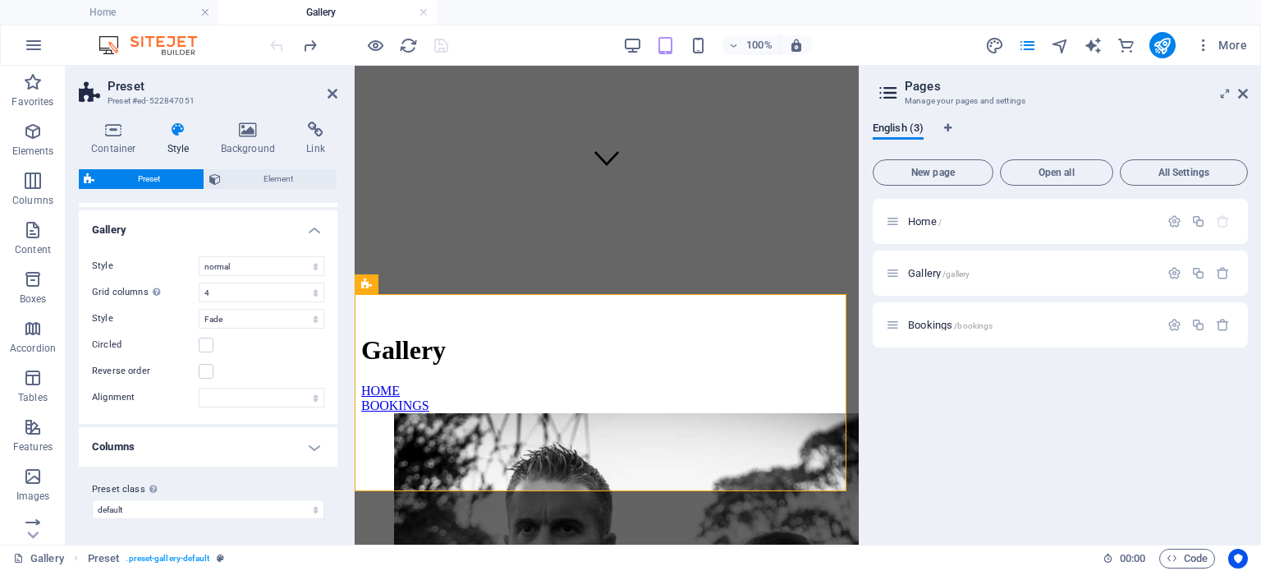
scroll to position [0, 0]
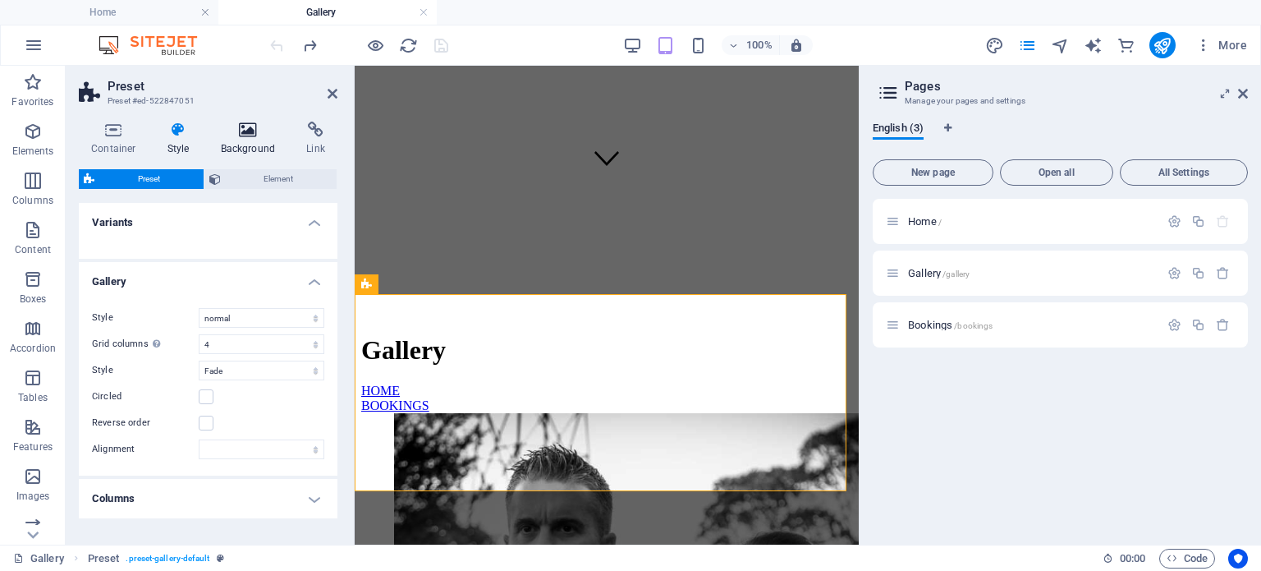
click at [250, 134] on icon at bounding box center [249, 129] width 80 height 16
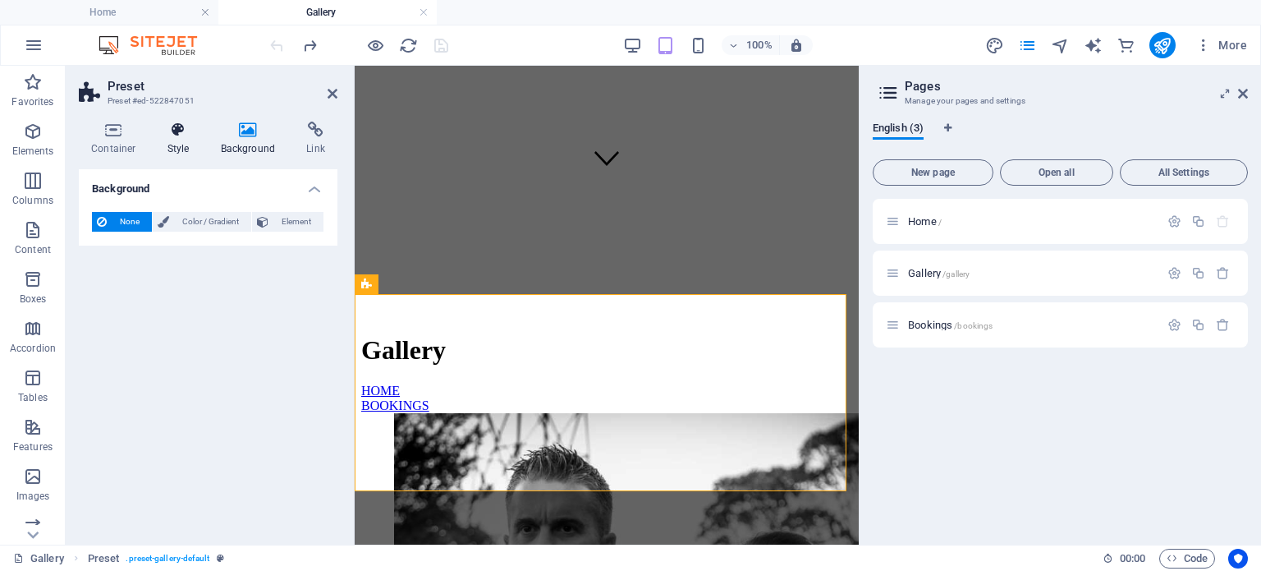
click at [179, 136] on icon at bounding box center [178, 129] width 47 height 16
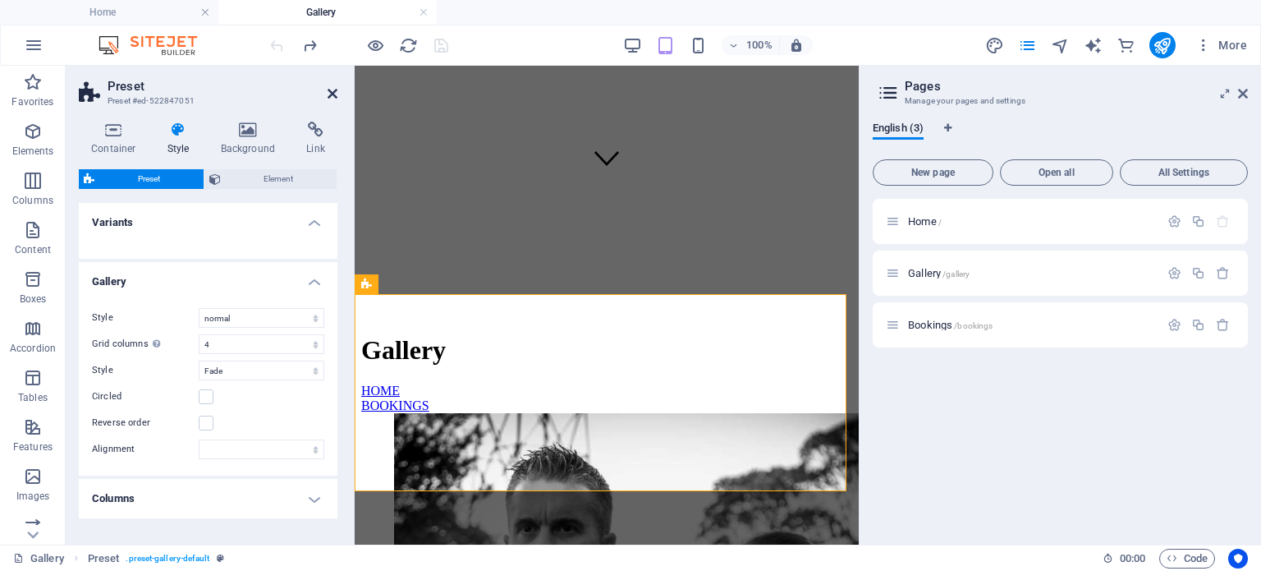
click at [333, 89] on icon at bounding box center [333, 93] width 10 height 13
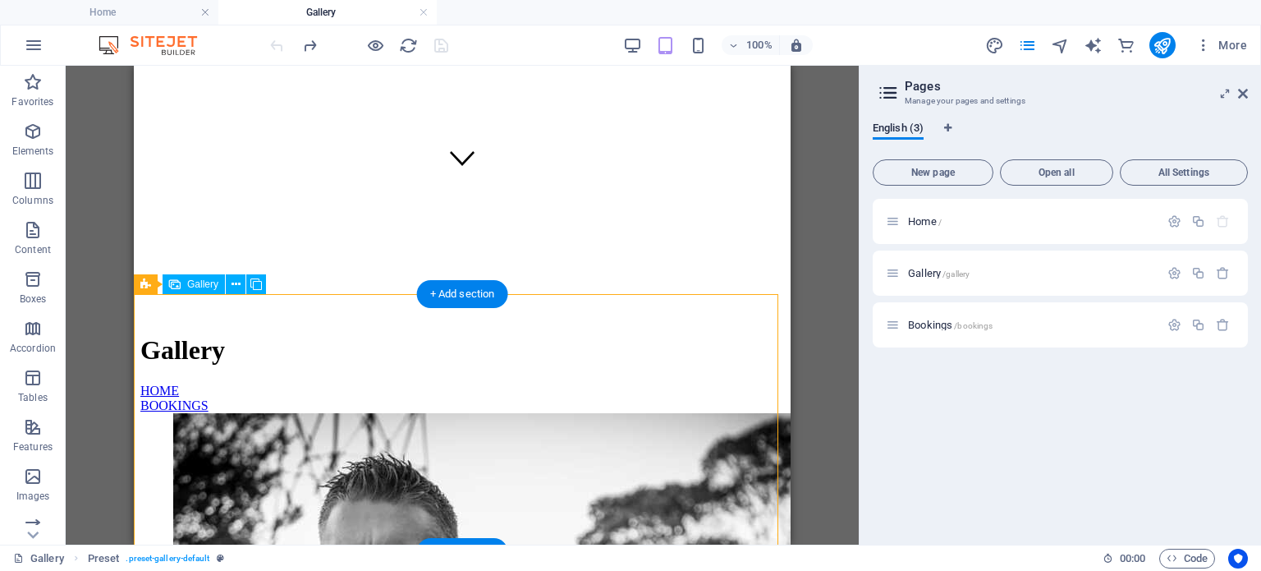
scroll to position [371, 0]
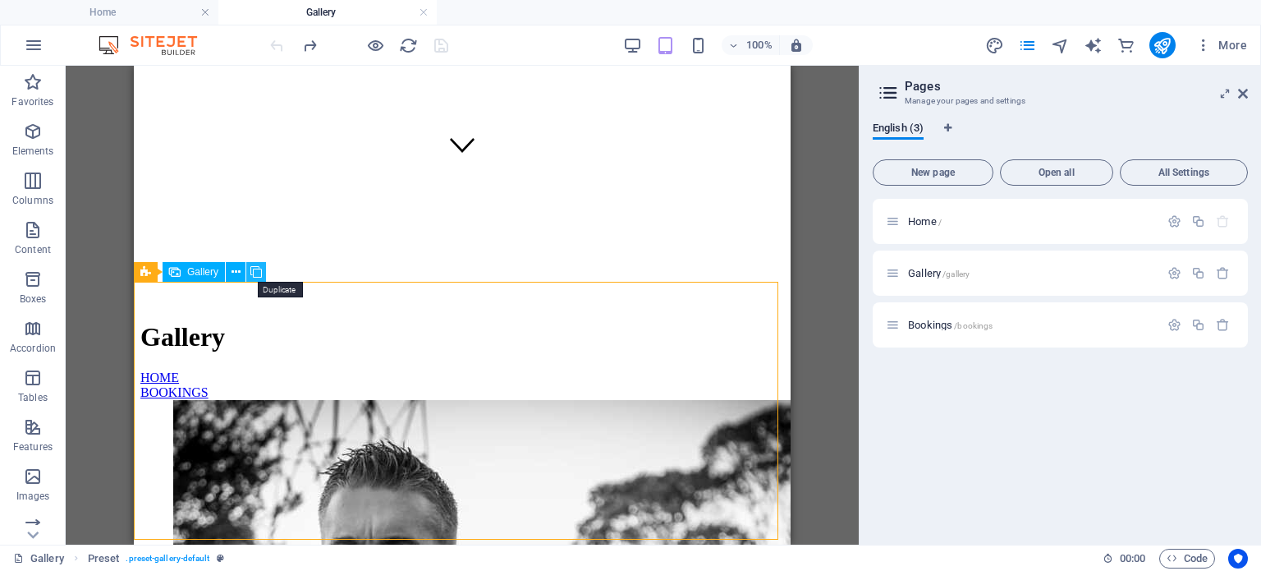
click at [257, 272] on icon at bounding box center [255, 272] width 11 height 17
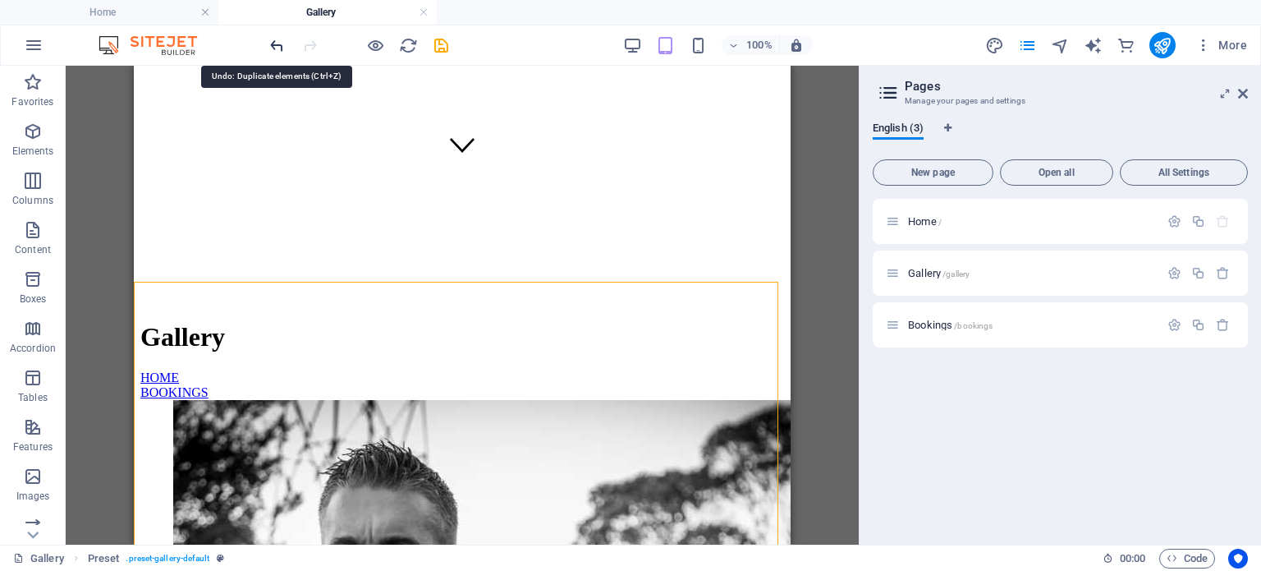
click at [276, 43] on icon "undo" at bounding box center [277, 45] width 19 height 19
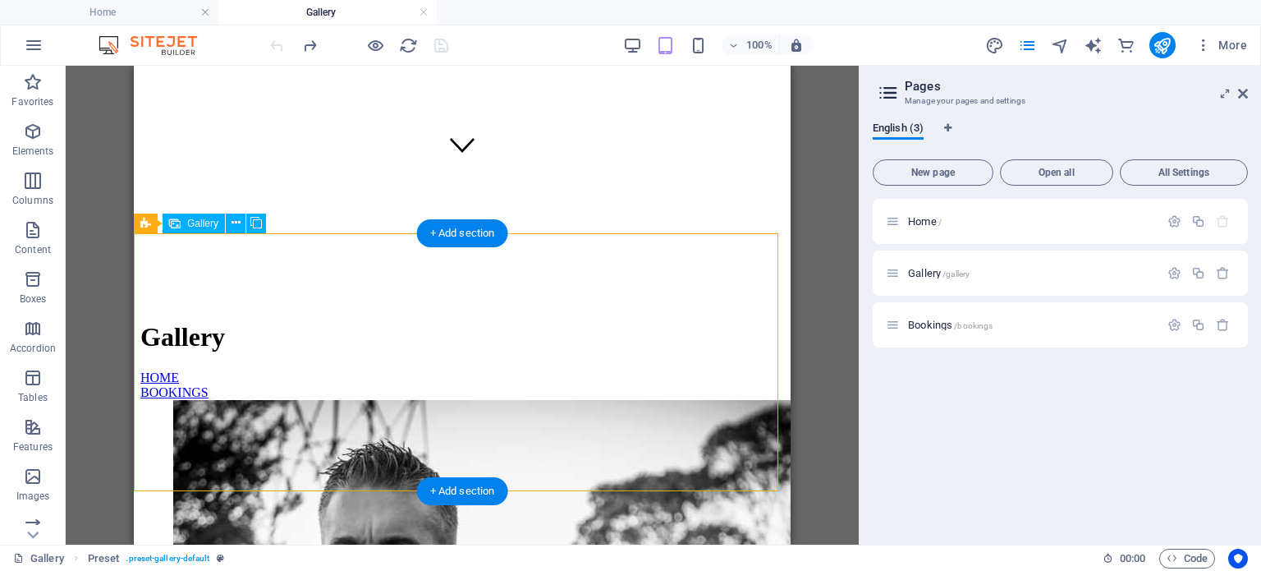
scroll to position [419, 0]
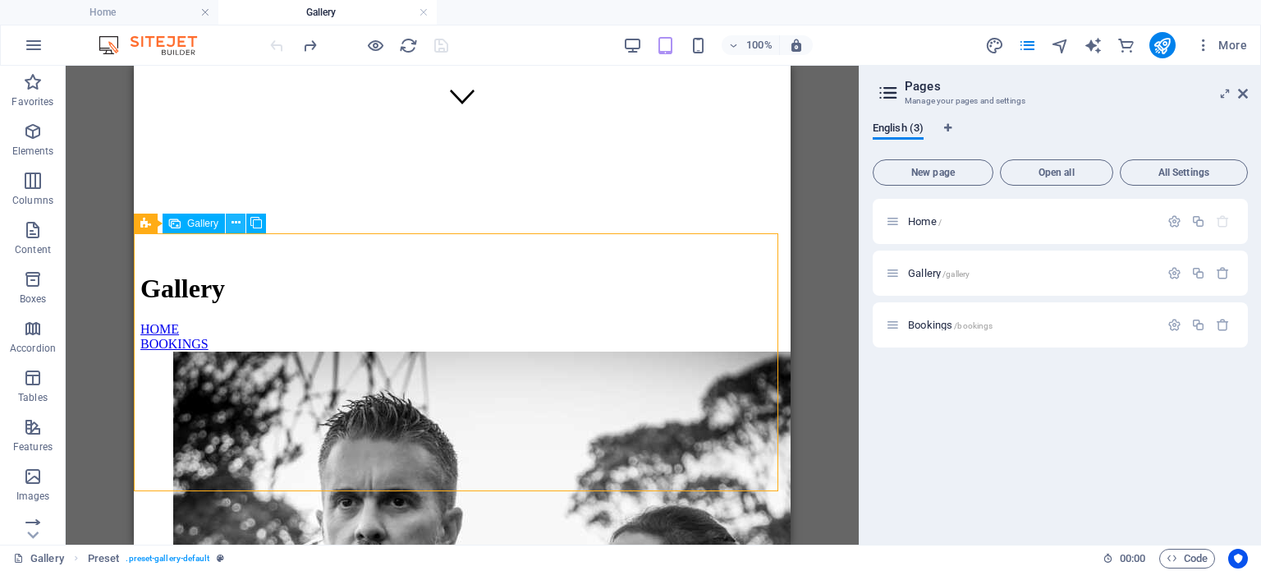
click at [236, 223] on icon at bounding box center [235, 222] width 9 height 17
click at [233, 220] on icon at bounding box center [235, 222] width 9 height 17
click at [256, 224] on icon at bounding box center [255, 222] width 11 height 17
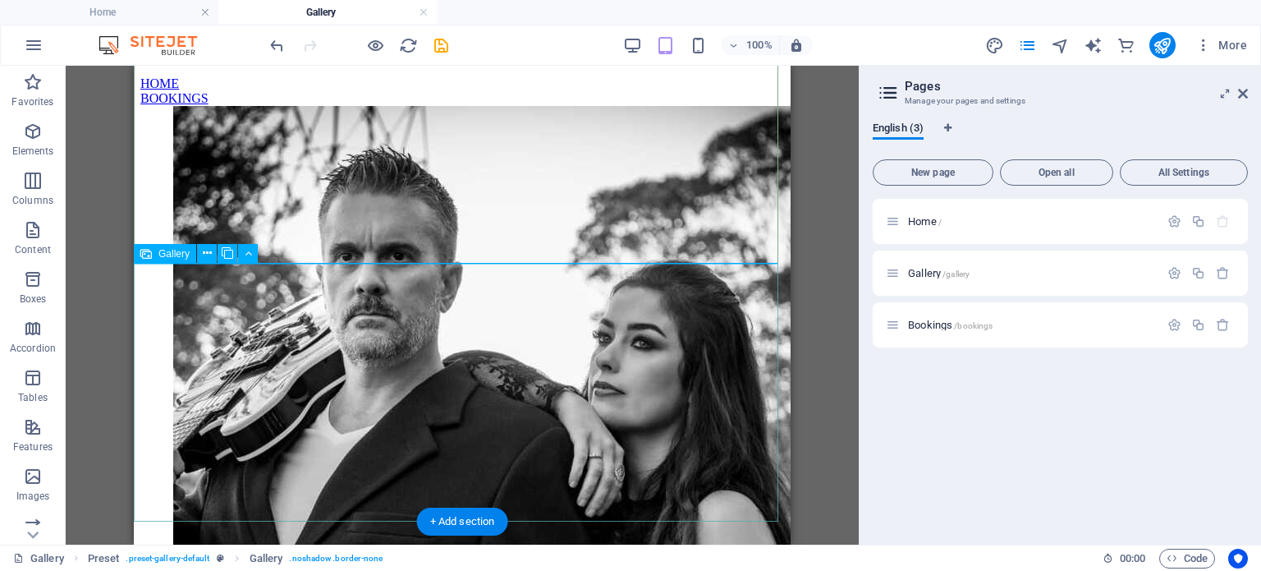
scroll to position [667, 0]
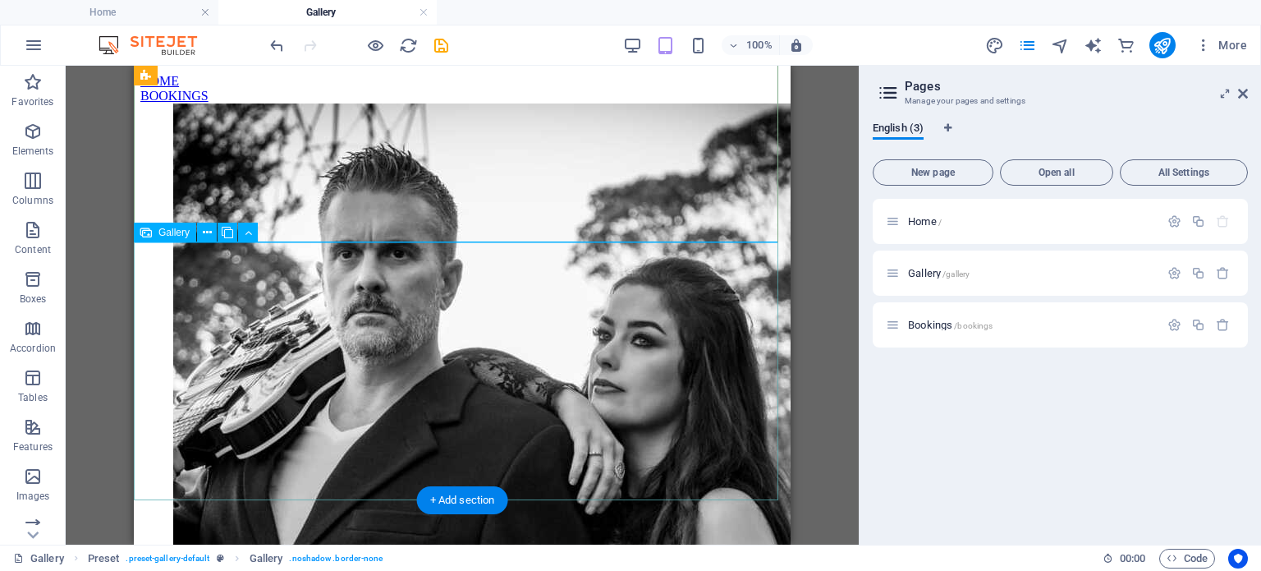
select select "4"
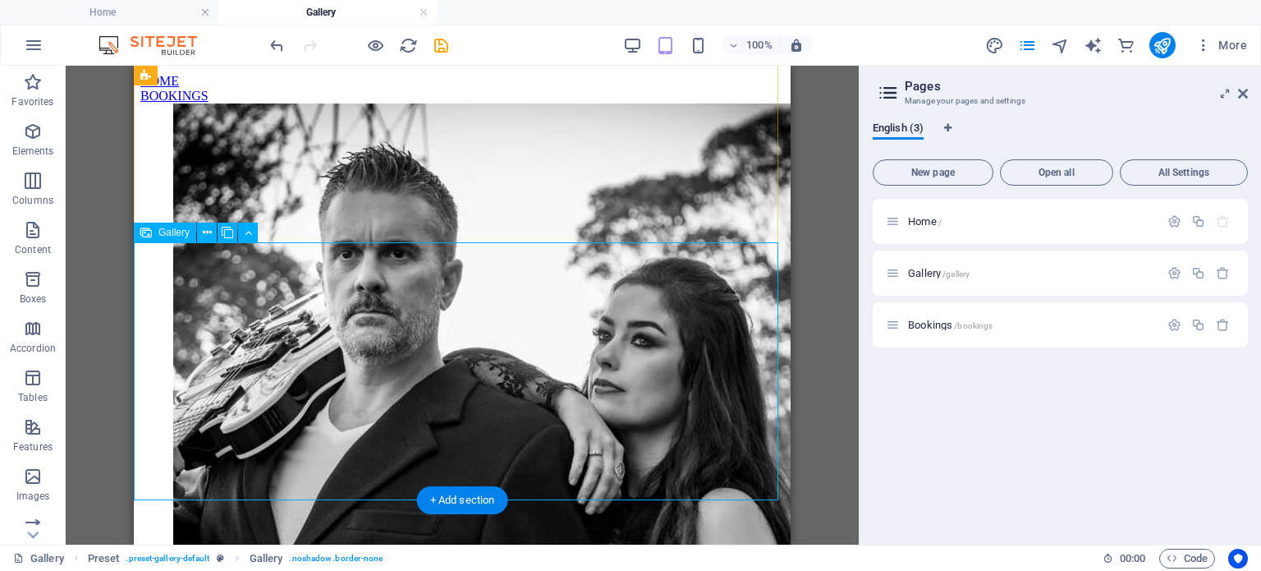
select select "px"
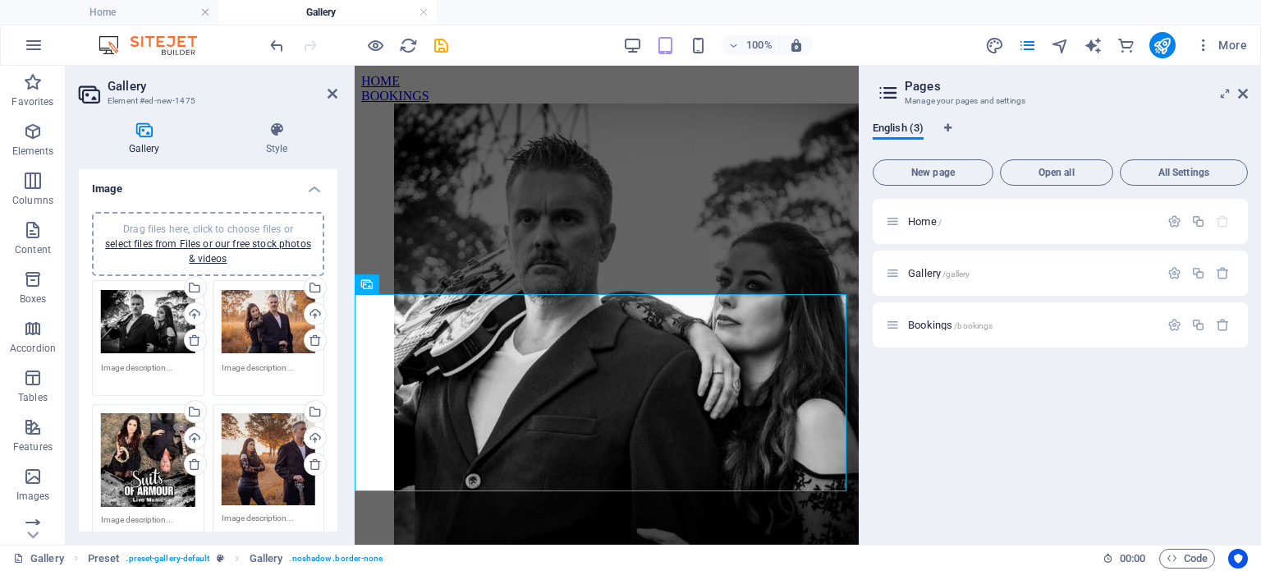
scroll to position [555, 0]
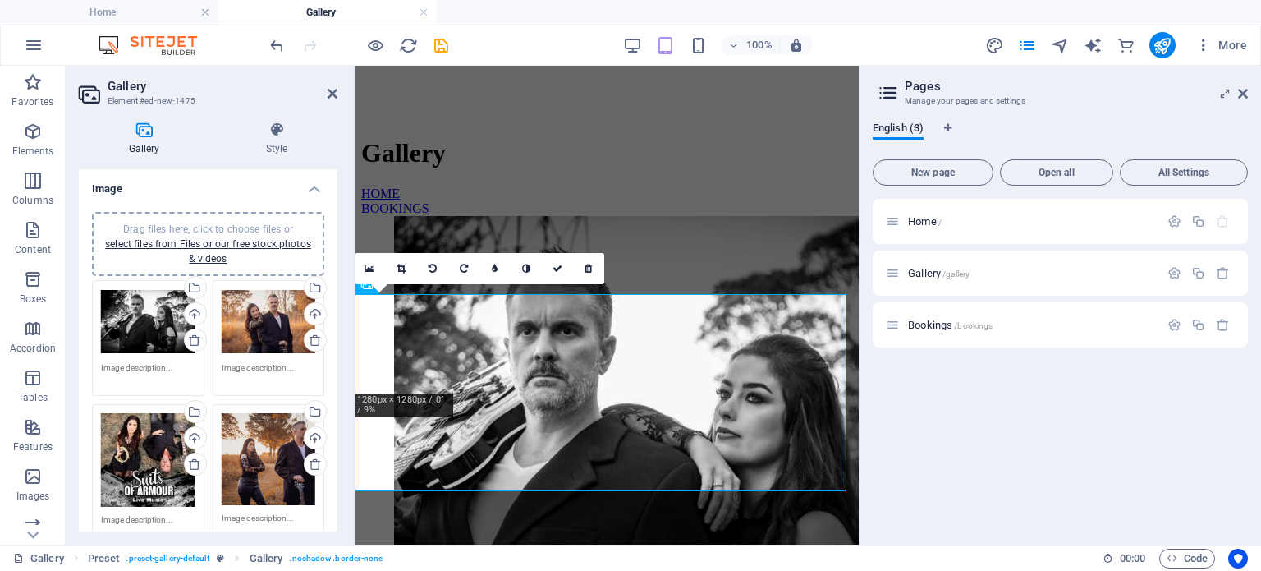
click at [146, 309] on div "Drag files here, click to choose files or select files from Files or our free s…" at bounding box center [148, 322] width 94 height 66
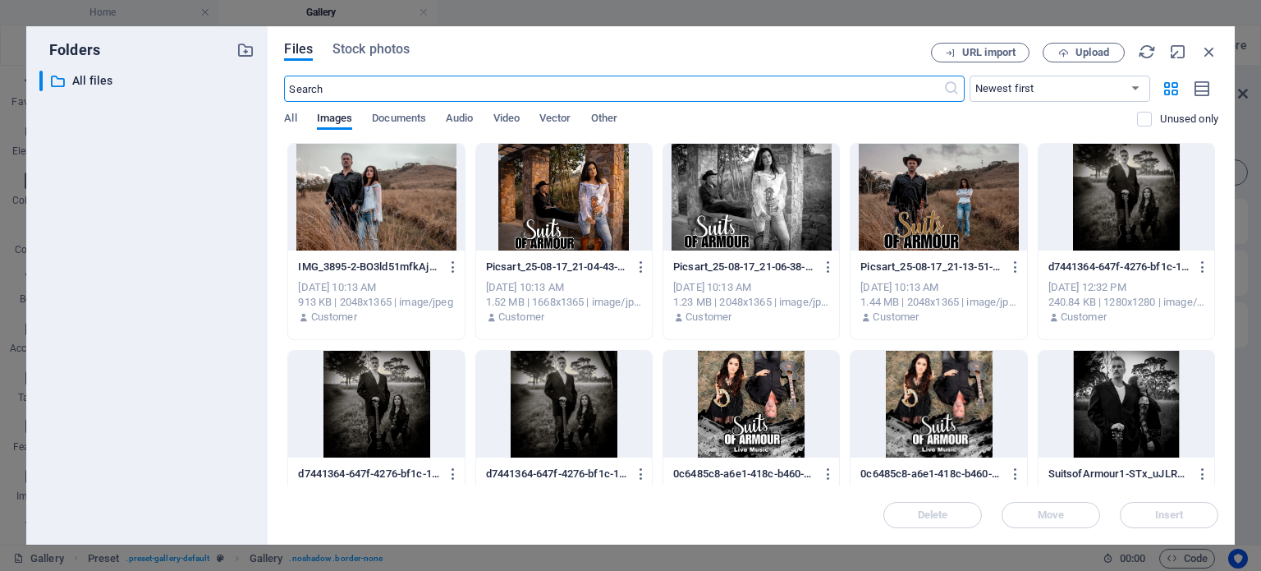
scroll to position [667, 0]
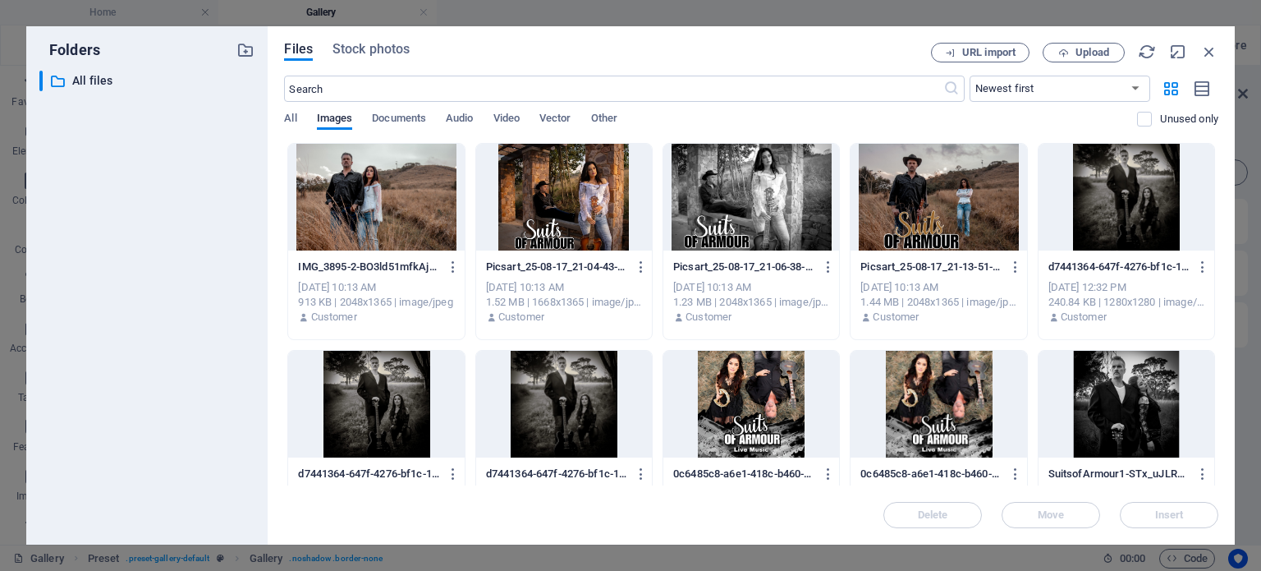
click at [431, 206] on div at bounding box center [376, 197] width 176 height 107
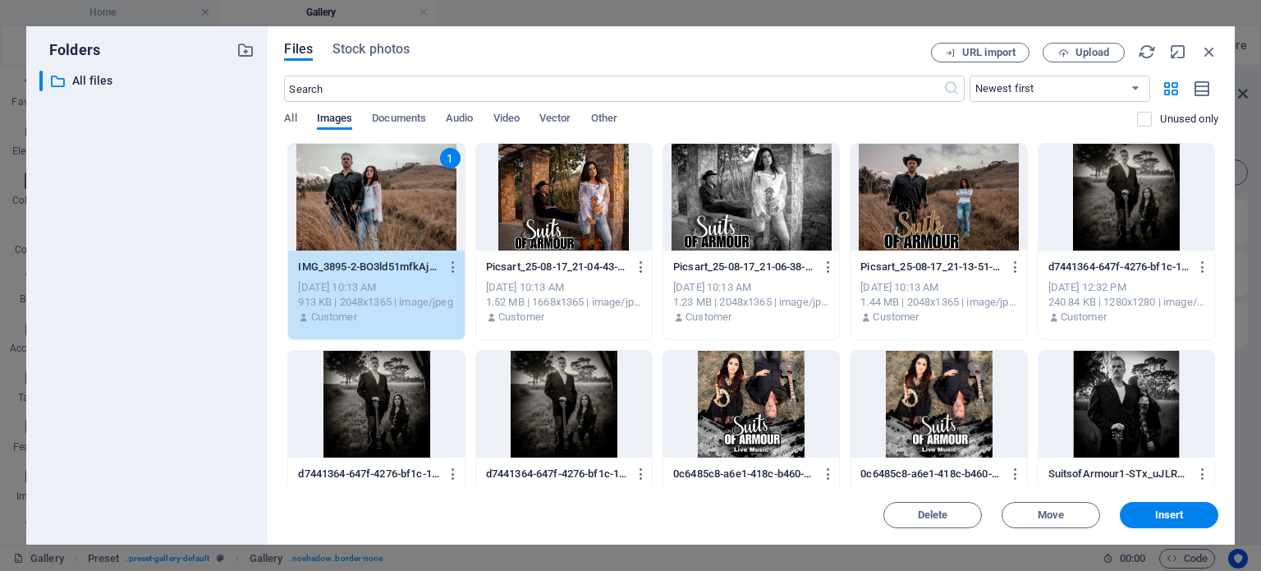
click at [957, 169] on div at bounding box center [938, 197] width 176 height 107
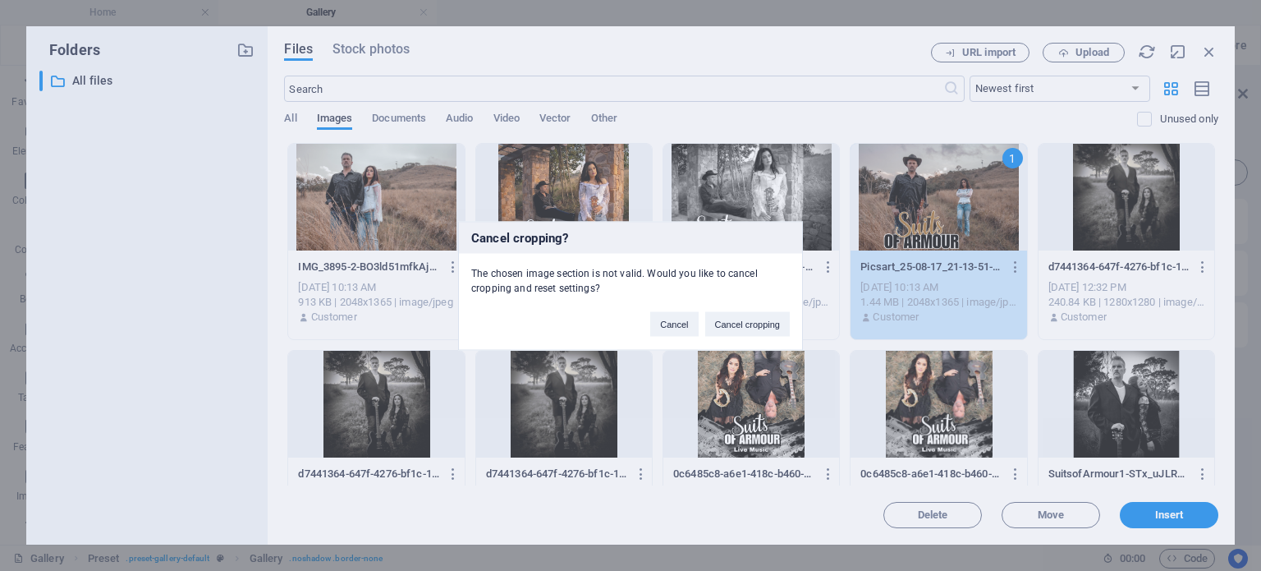
click at [394, 203] on div "Cancel cropping? The chosen image section is not valid. Would you like to cance…" at bounding box center [630, 285] width 1261 height 571
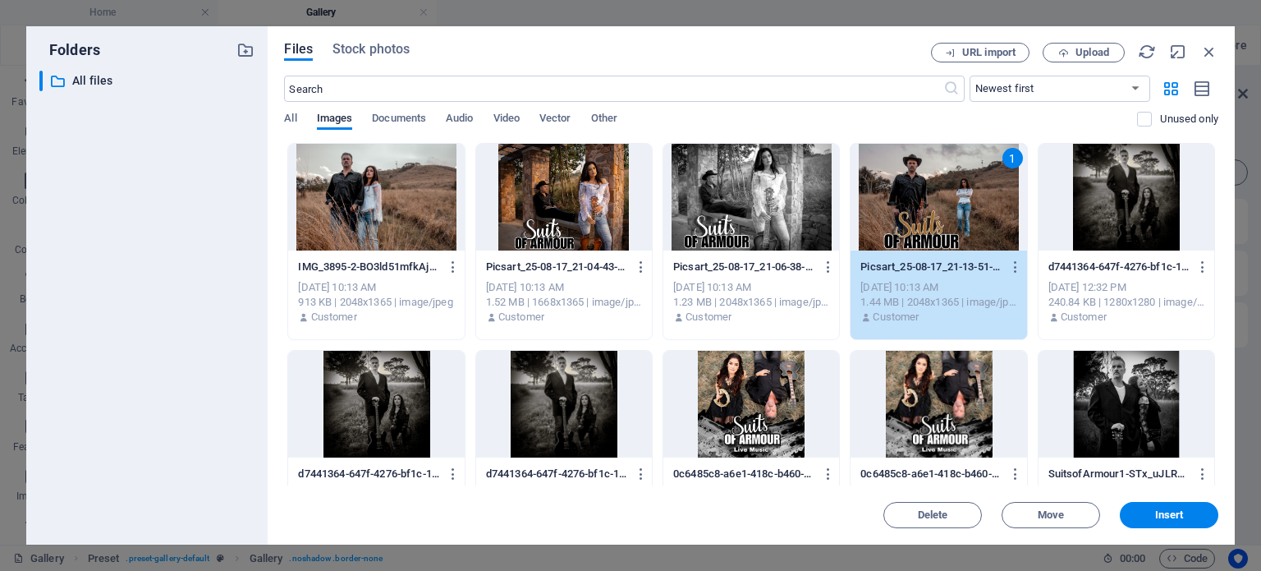
click at [437, 209] on div at bounding box center [376, 197] width 176 height 107
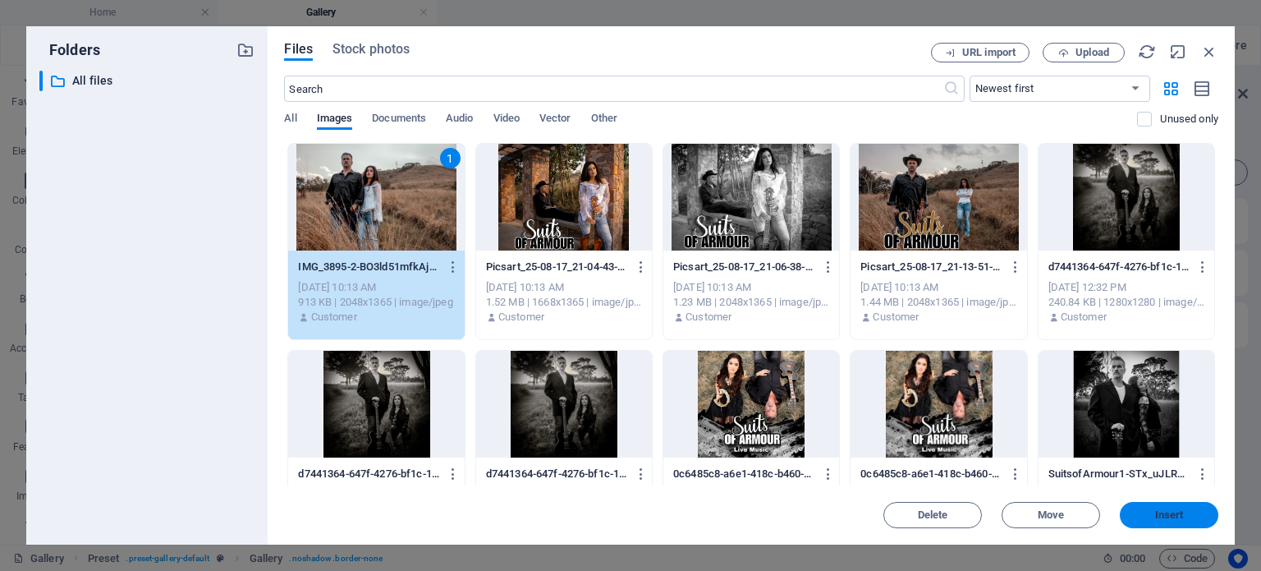
click at [1176, 512] on span "Insert" at bounding box center [1169, 515] width 29 height 10
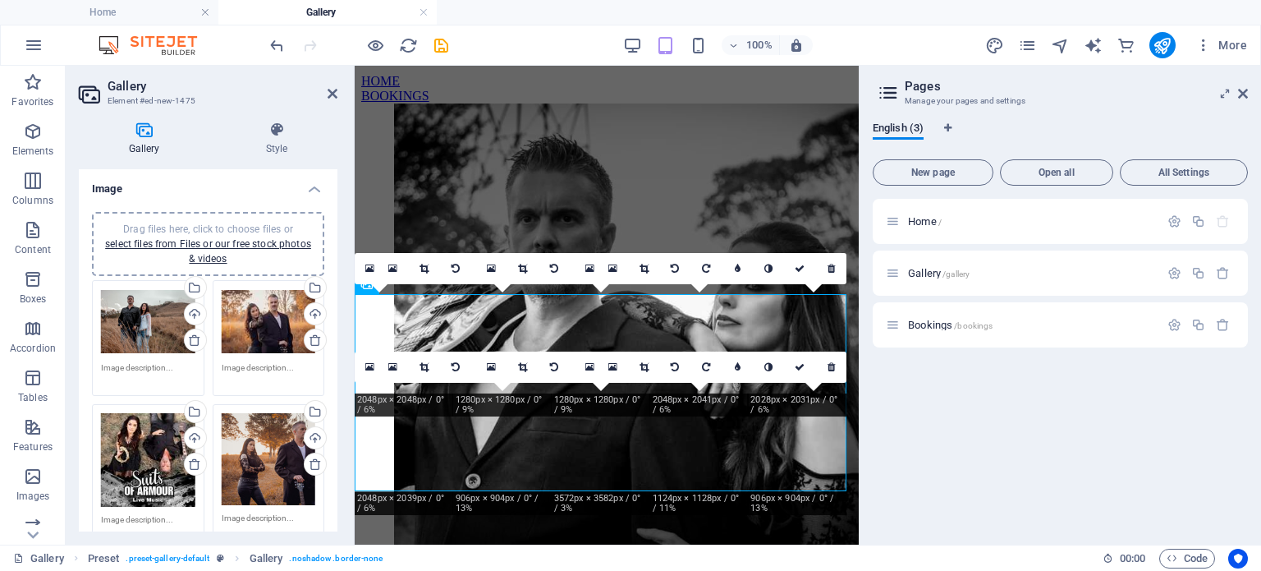
scroll to position [555, 0]
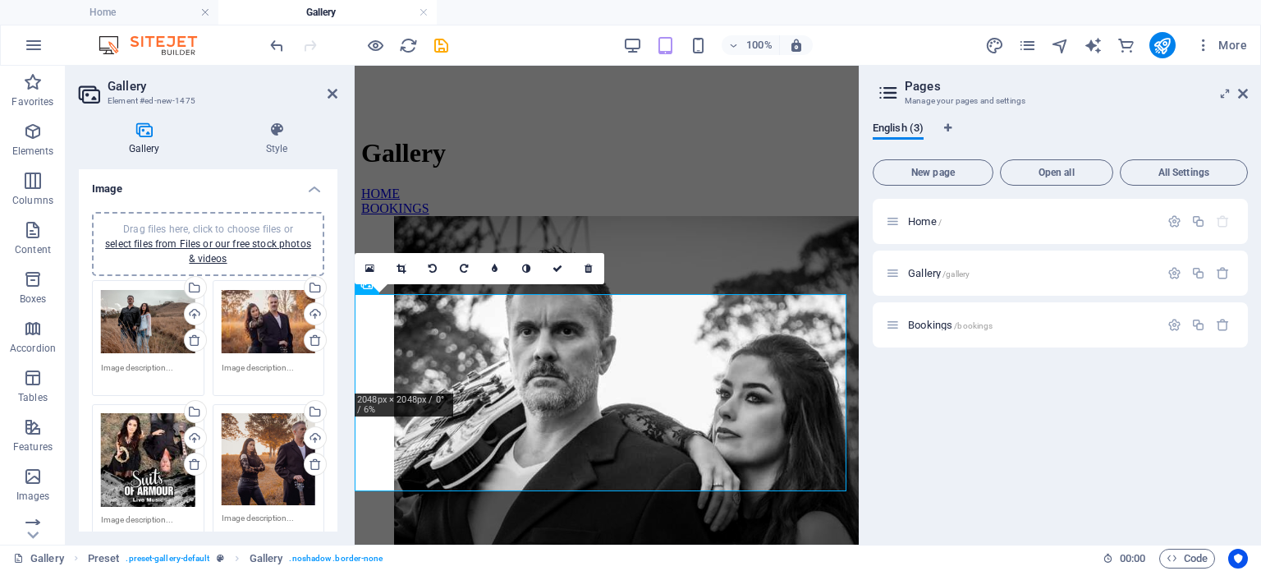
click at [250, 325] on div "Drag files here, click to choose files or select files from Files or our free s…" at bounding box center [269, 322] width 94 height 66
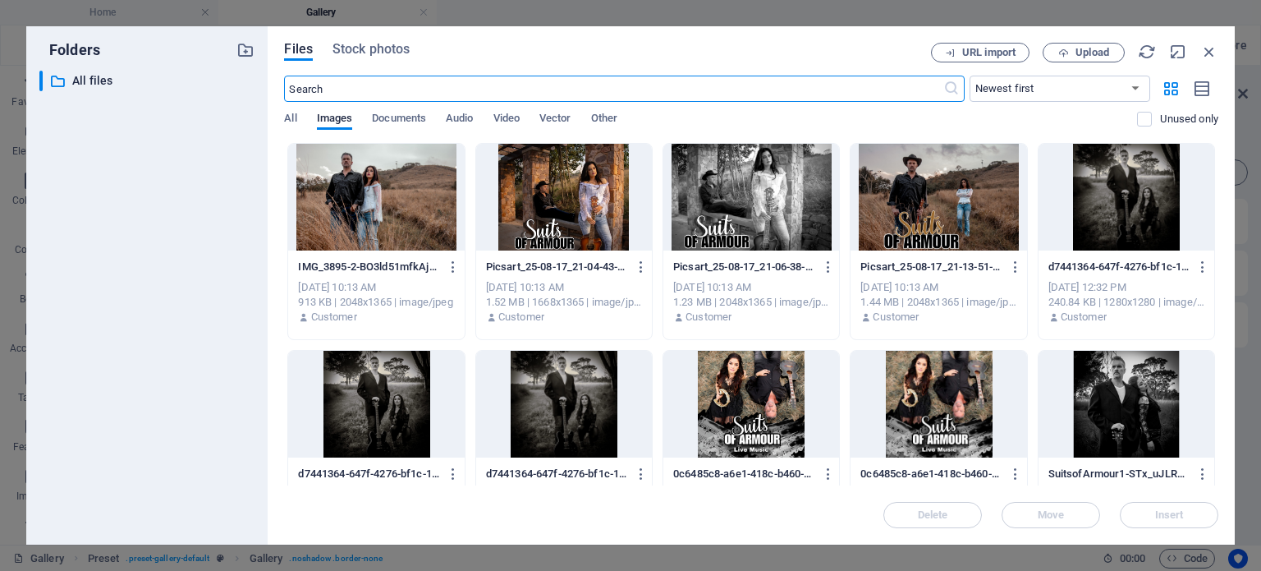
scroll to position [667, 0]
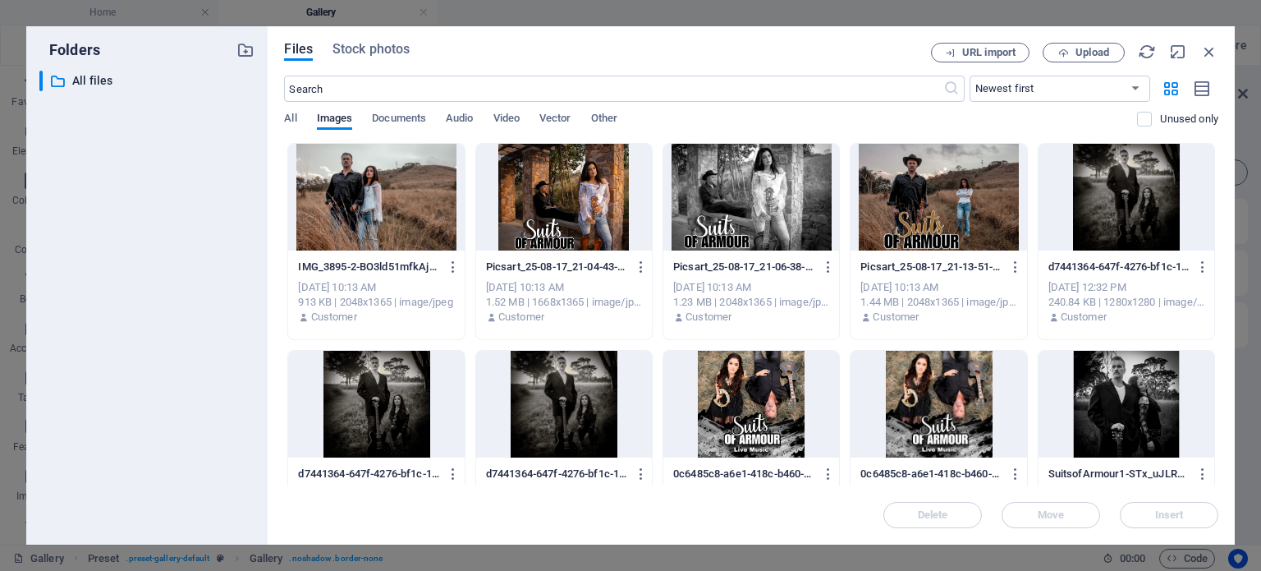
click at [600, 198] on div at bounding box center [564, 197] width 176 height 107
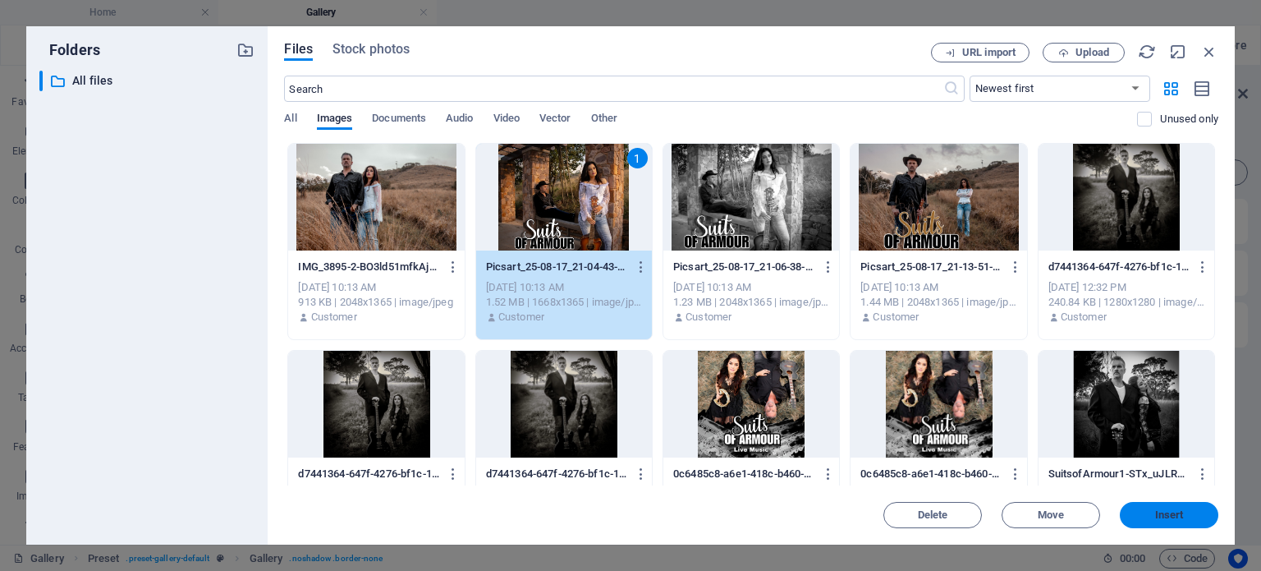
click at [1187, 511] on span "Insert" at bounding box center [1168, 515] width 85 height 10
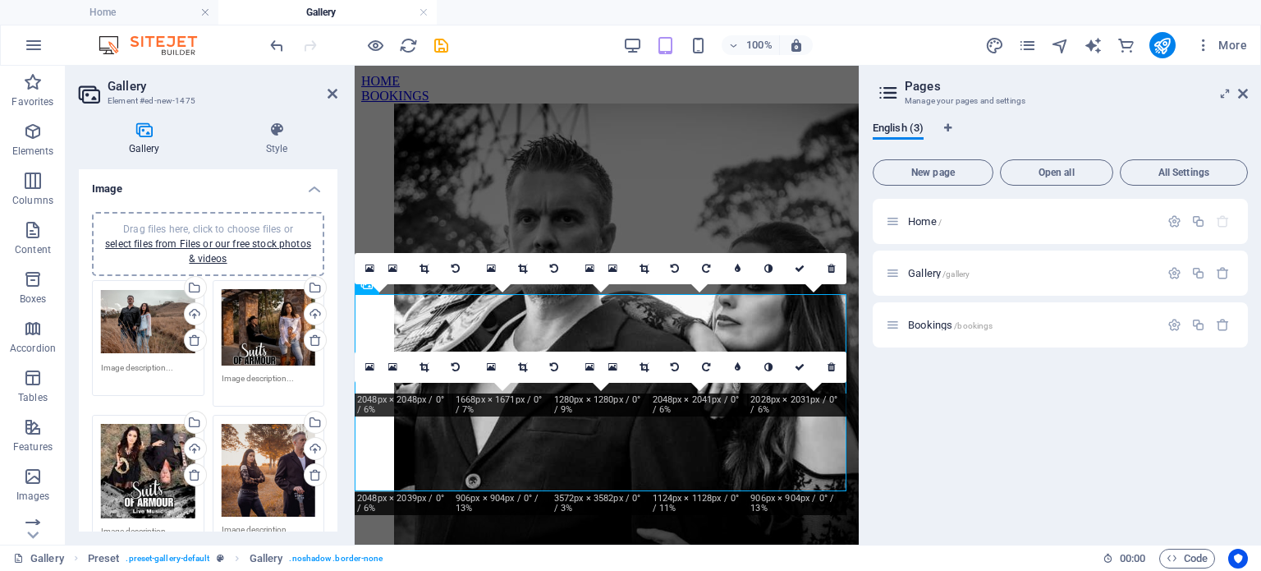
scroll to position [555, 0]
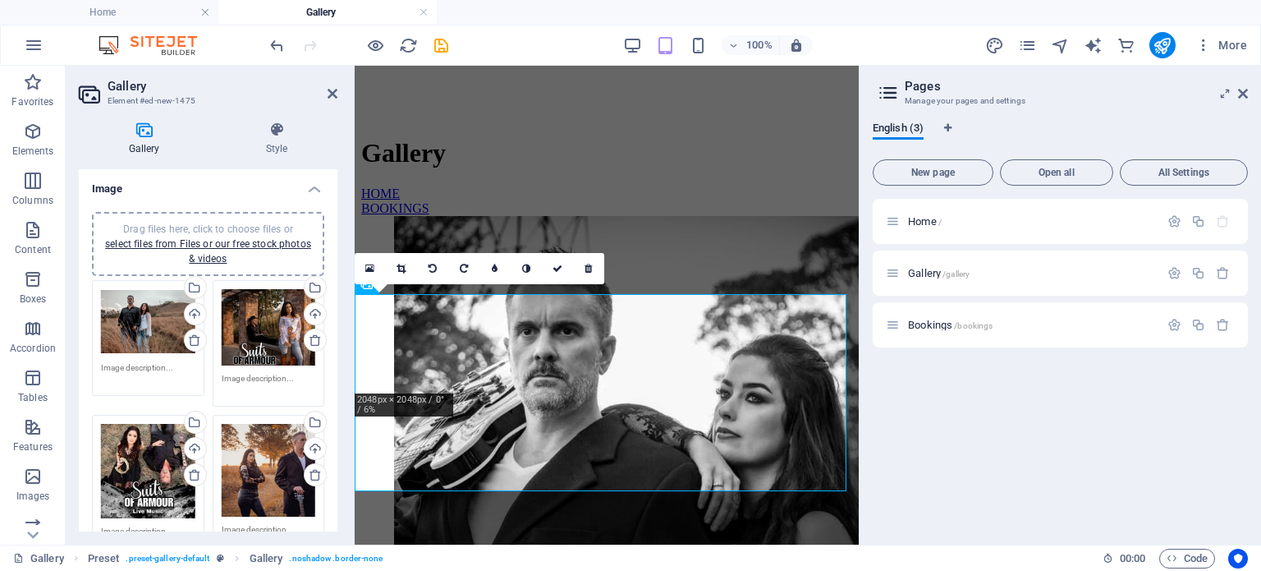
click at [149, 493] on div "Drag files here, click to choose files or select files from Files or our free s…" at bounding box center [148, 471] width 94 height 94
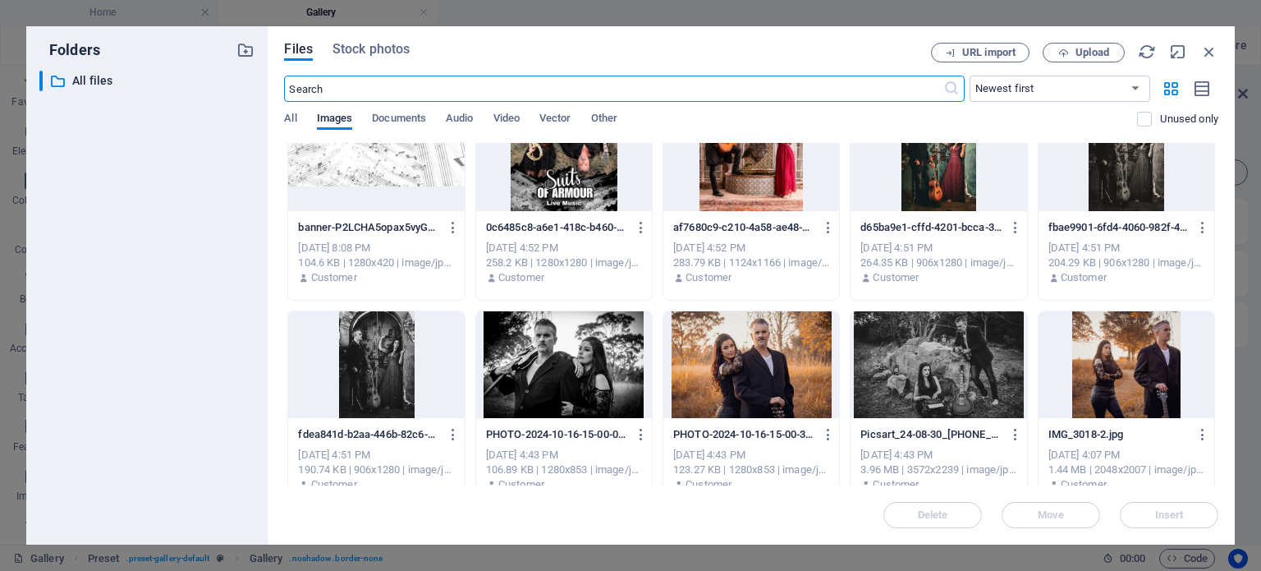
scroll to position [0, 0]
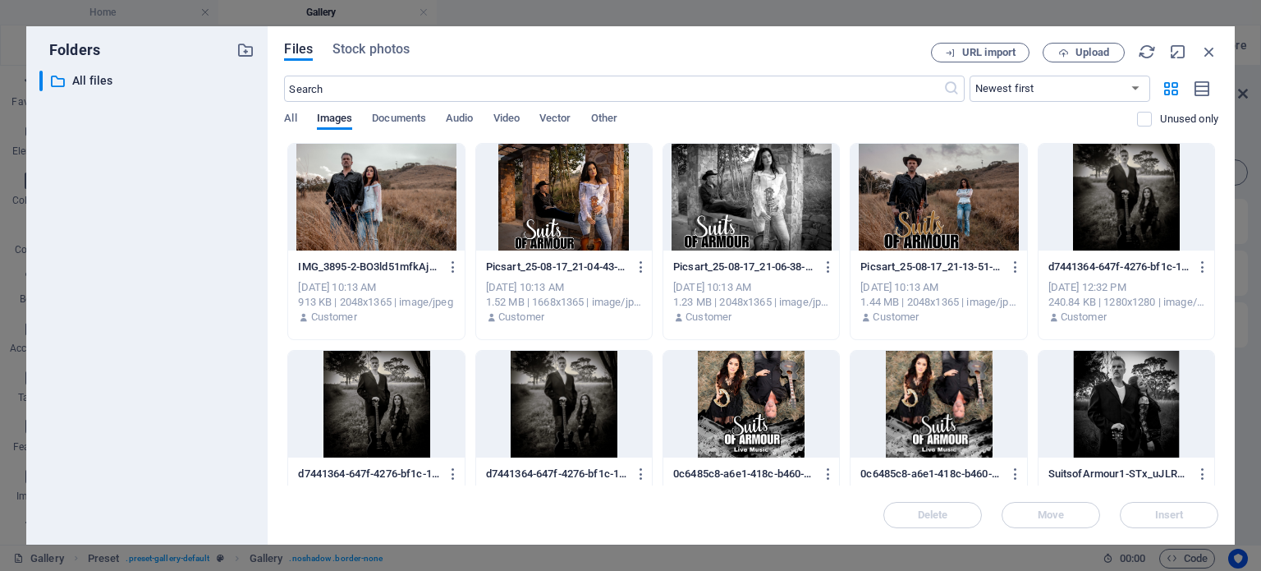
click at [941, 183] on div at bounding box center [938, 197] width 176 height 107
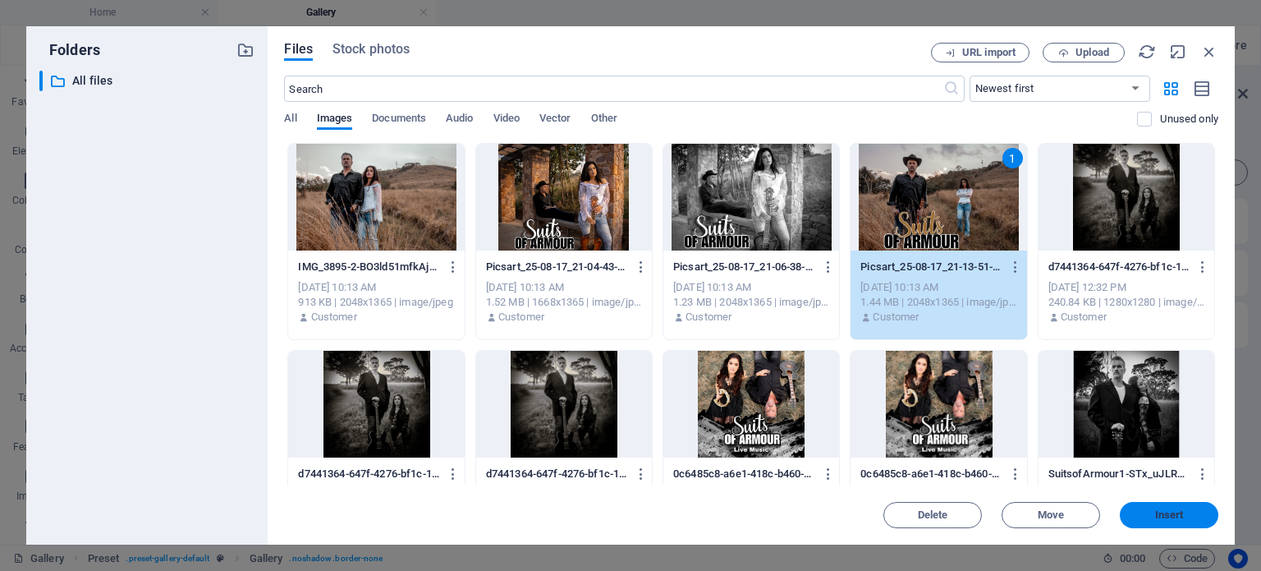
click at [1162, 514] on span "Insert" at bounding box center [1169, 515] width 29 height 10
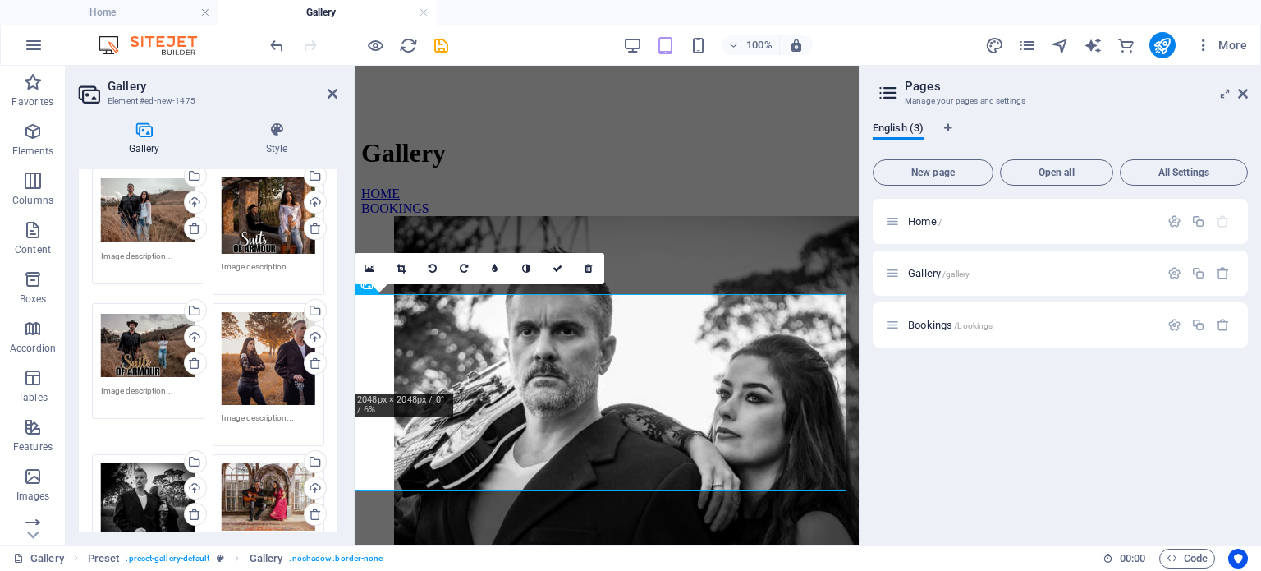
scroll to position [127, 0]
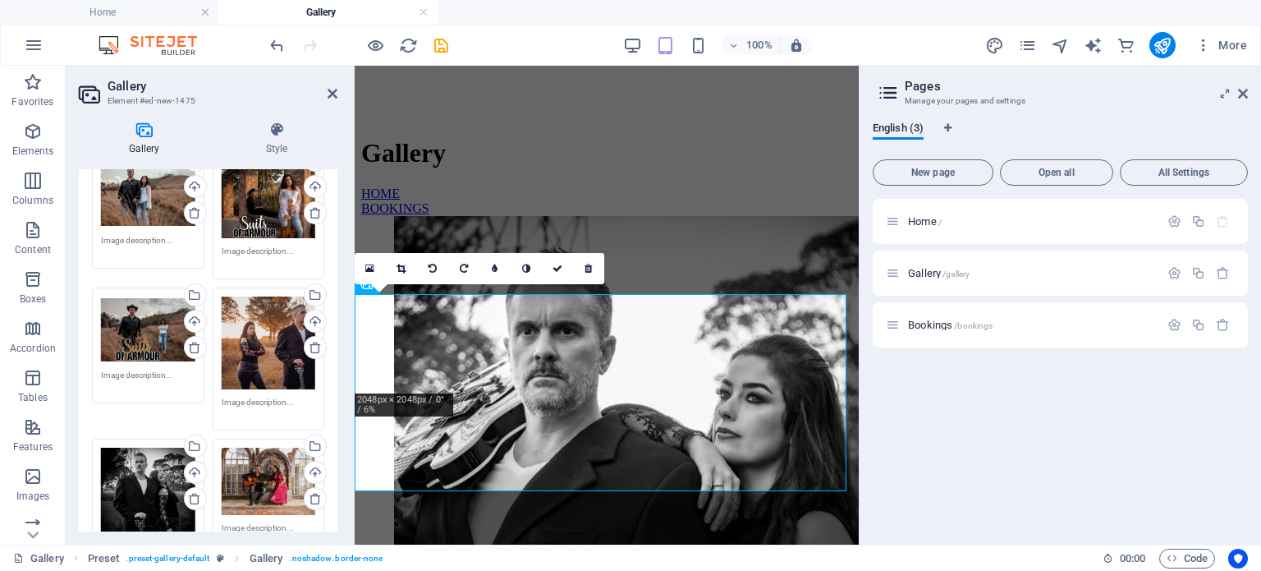
click at [252, 348] on div "Drag files here, click to choose files or select files from Files or our free s…" at bounding box center [269, 342] width 94 height 92
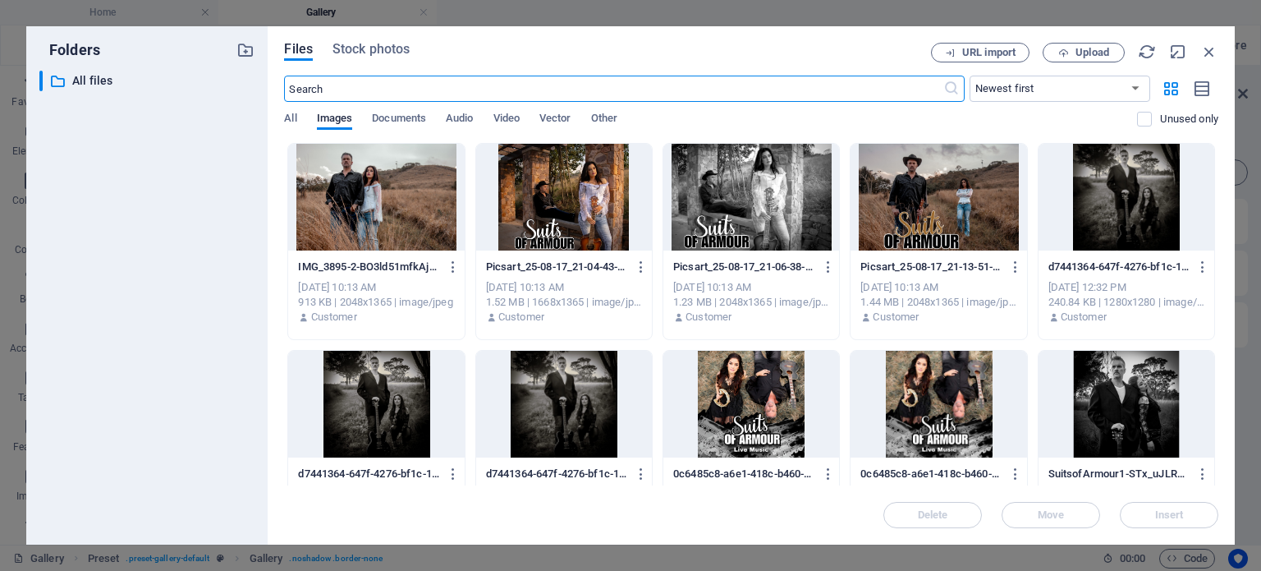
scroll to position [667, 0]
click at [745, 198] on div at bounding box center [751, 197] width 176 height 107
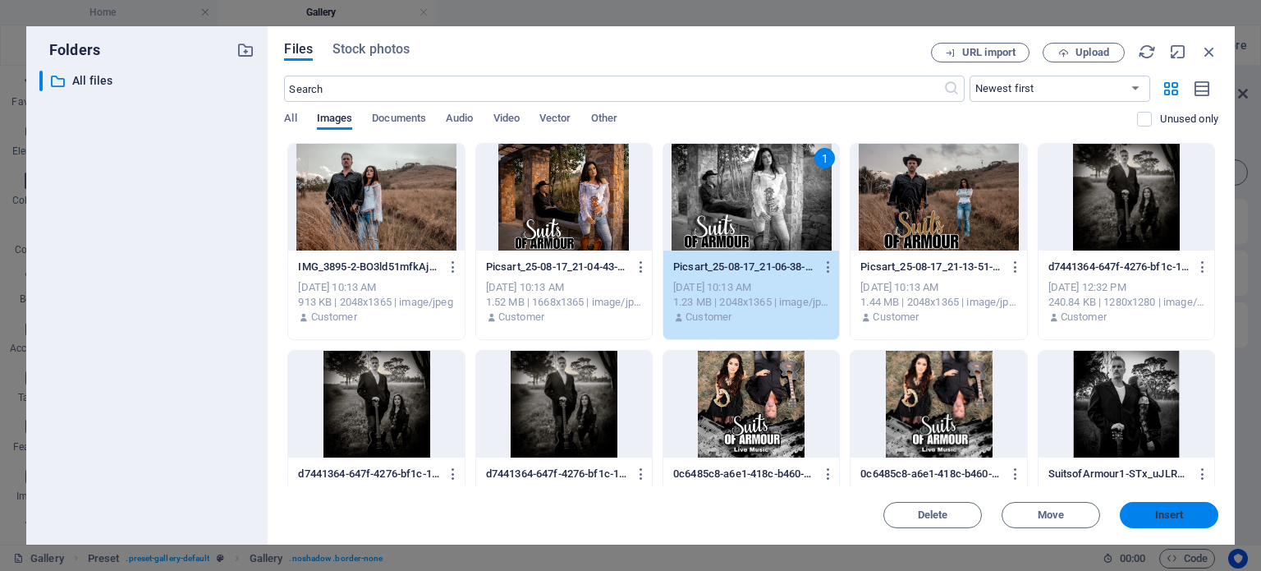
click at [1175, 515] on span "Insert" at bounding box center [1169, 515] width 29 height 10
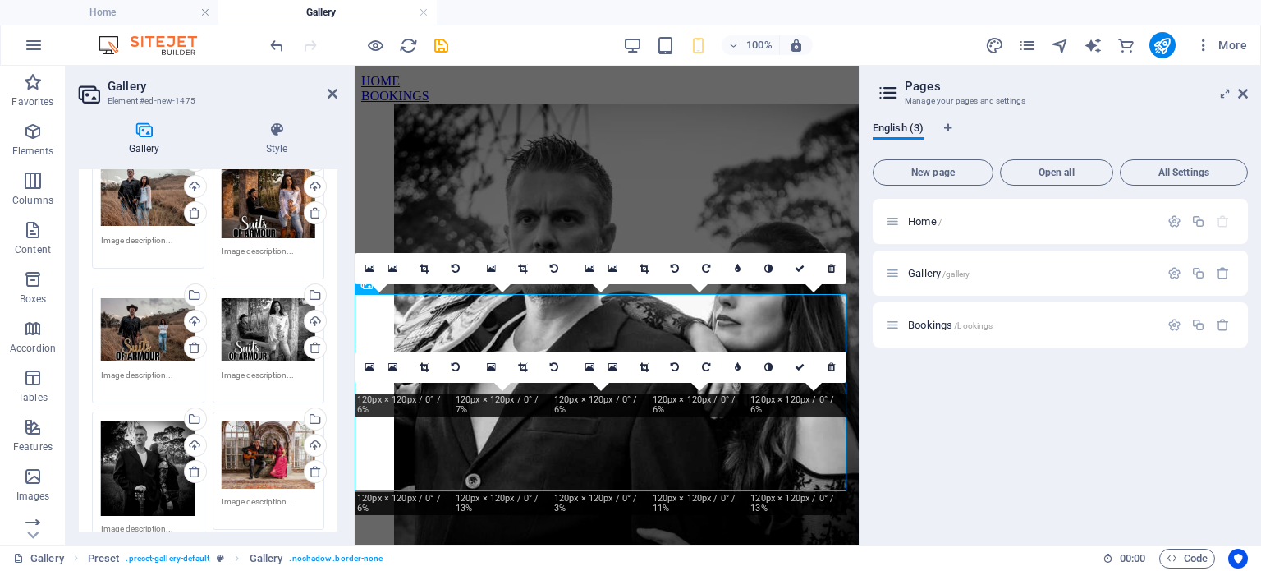
scroll to position [555, 0]
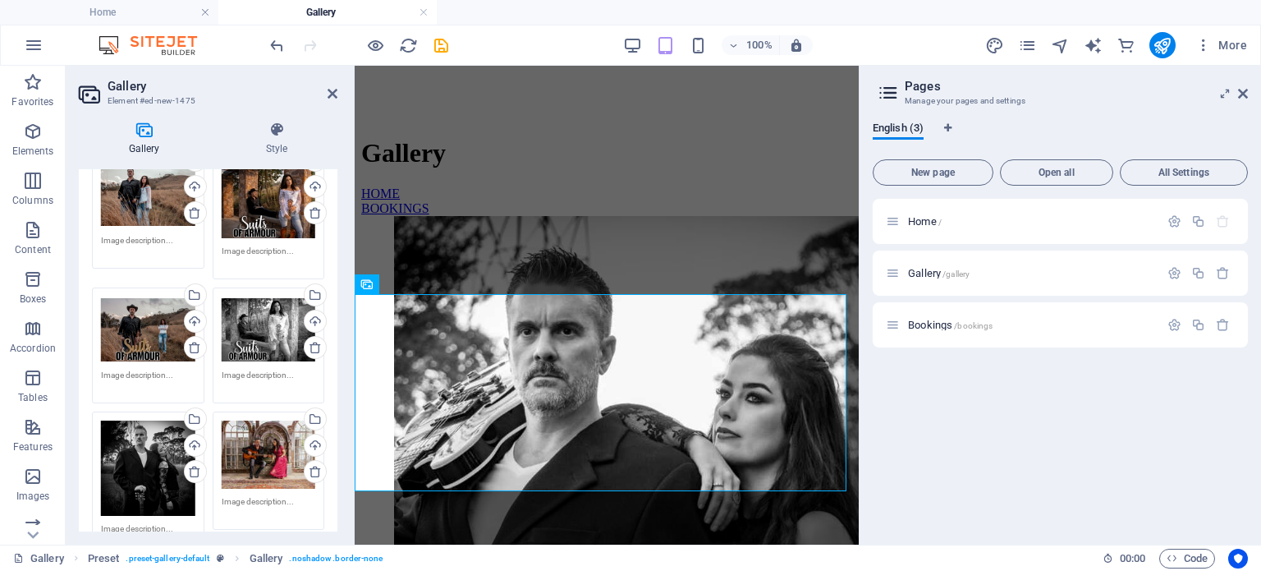
click at [140, 466] on div "Drag files here, click to choose files or select files from Files or our free s…" at bounding box center [148, 467] width 94 height 95
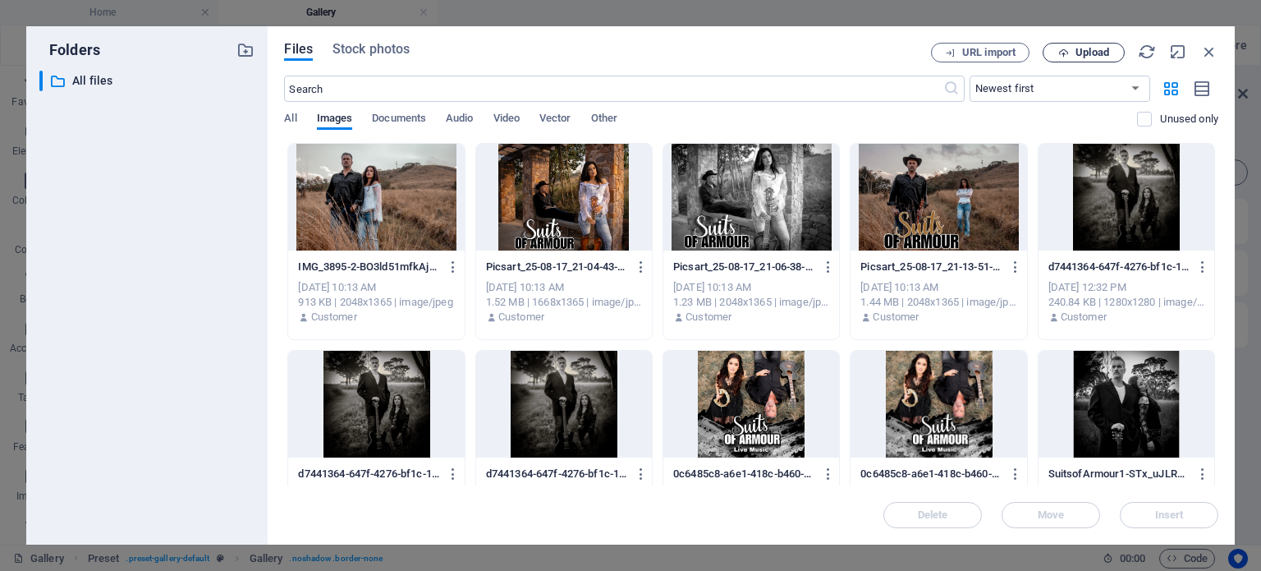
click at [1093, 52] on span "Upload" at bounding box center [1092, 53] width 34 height 10
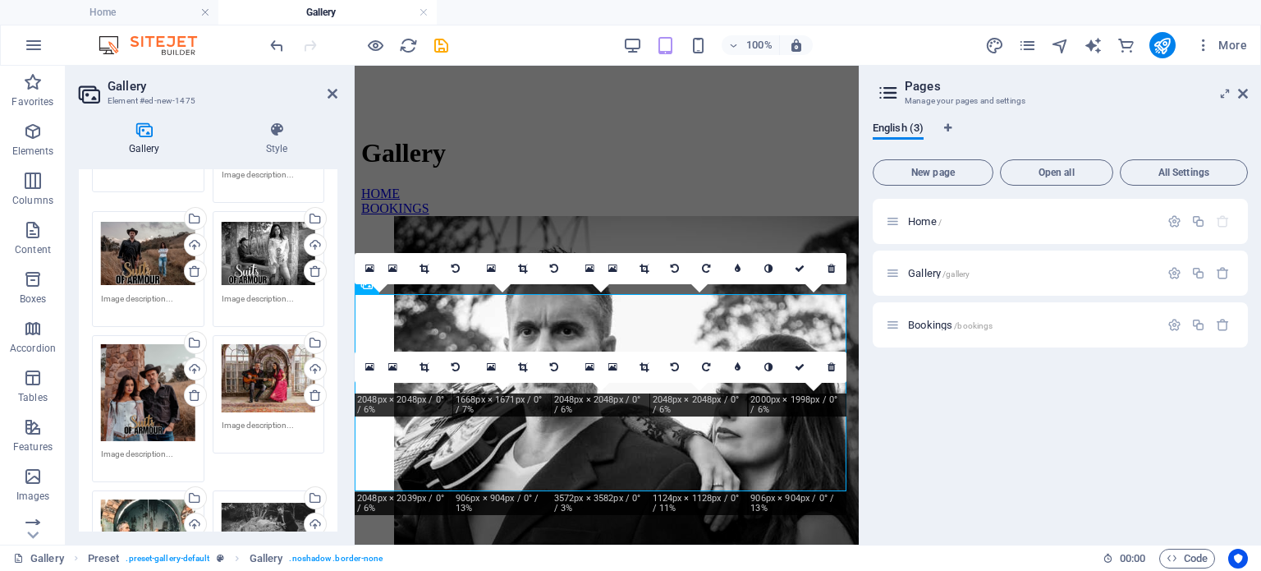
scroll to position [222, 0]
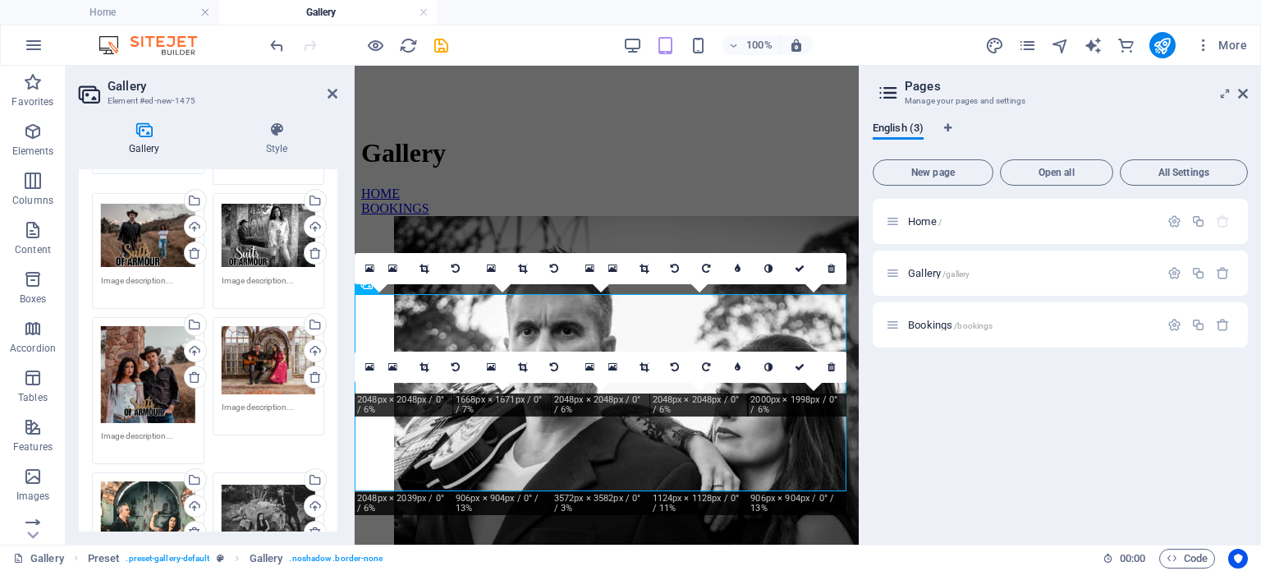
click at [264, 357] on div "Drag files here, click to choose files or select files from Files or our free s…" at bounding box center [269, 359] width 94 height 67
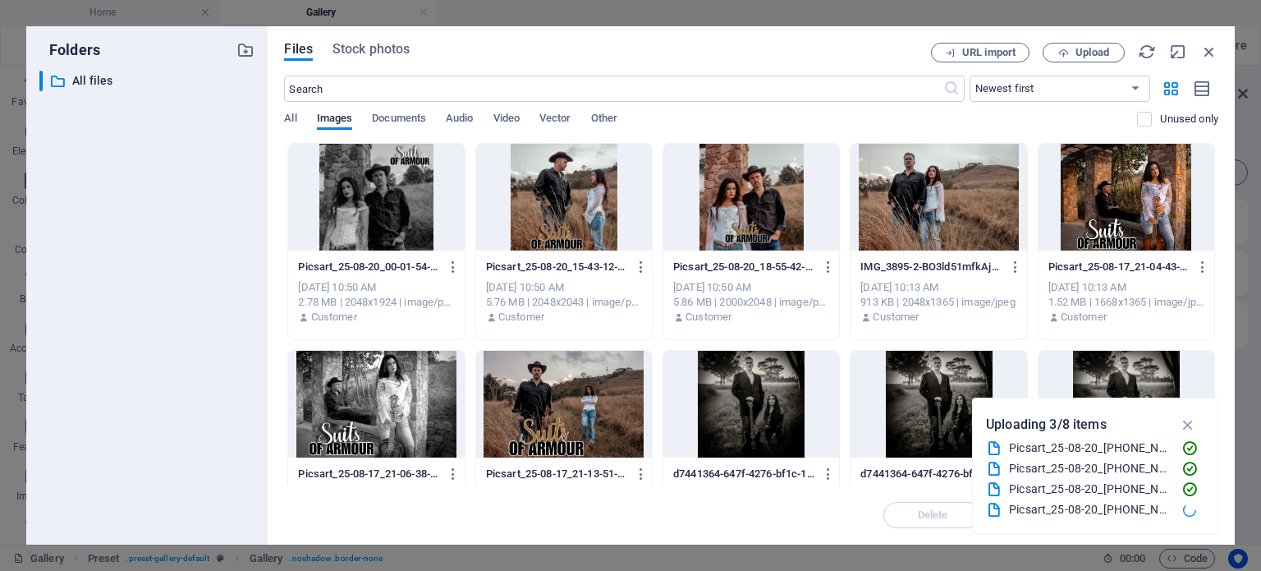
click at [603, 219] on div at bounding box center [564, 197] width 176 height 107
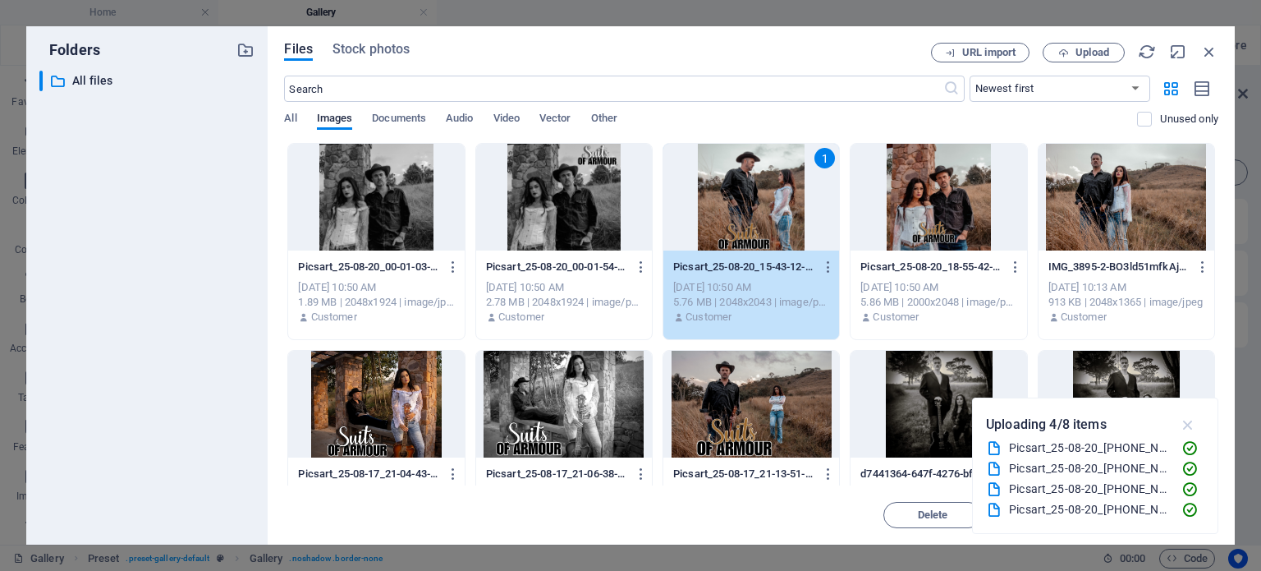
click at [1187, 422] on icon "button" at bounding box center [1188, 424] width 19 height 18
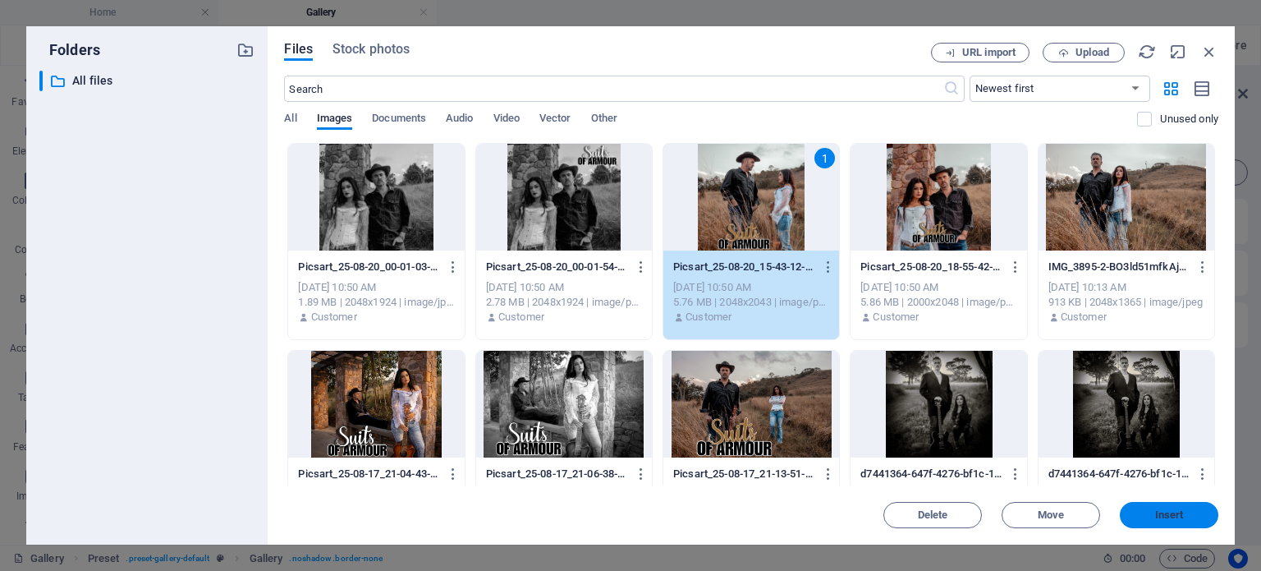
click at [1168, 517] on span "Insert" at bounding box center [1169, 515] width 29 height 10
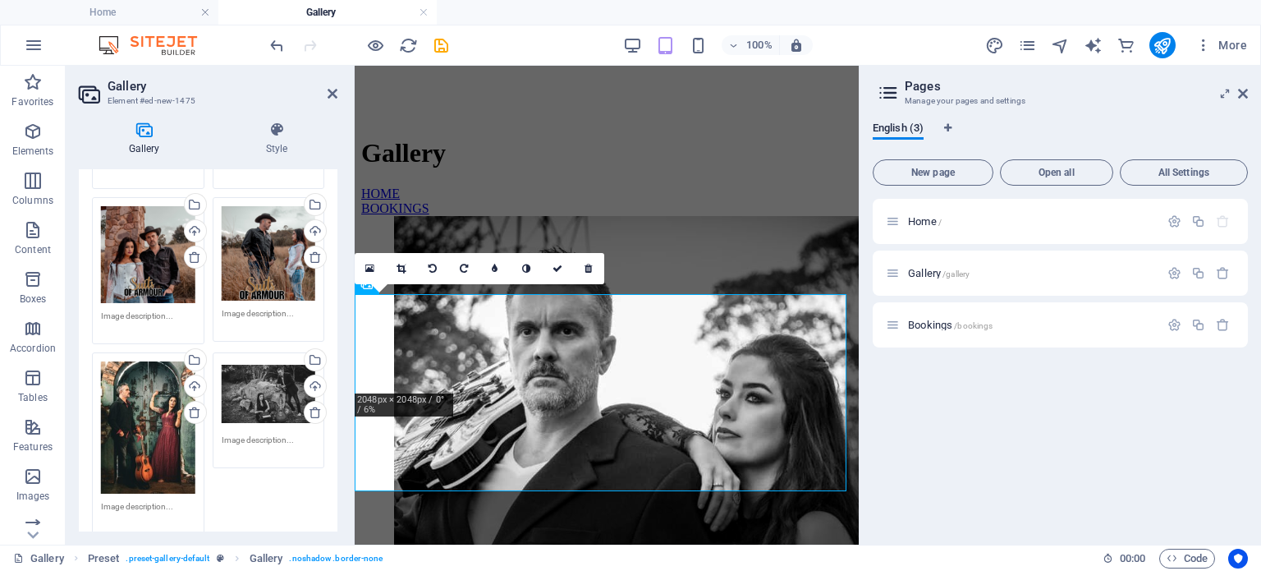
scroll to position [353, 0]
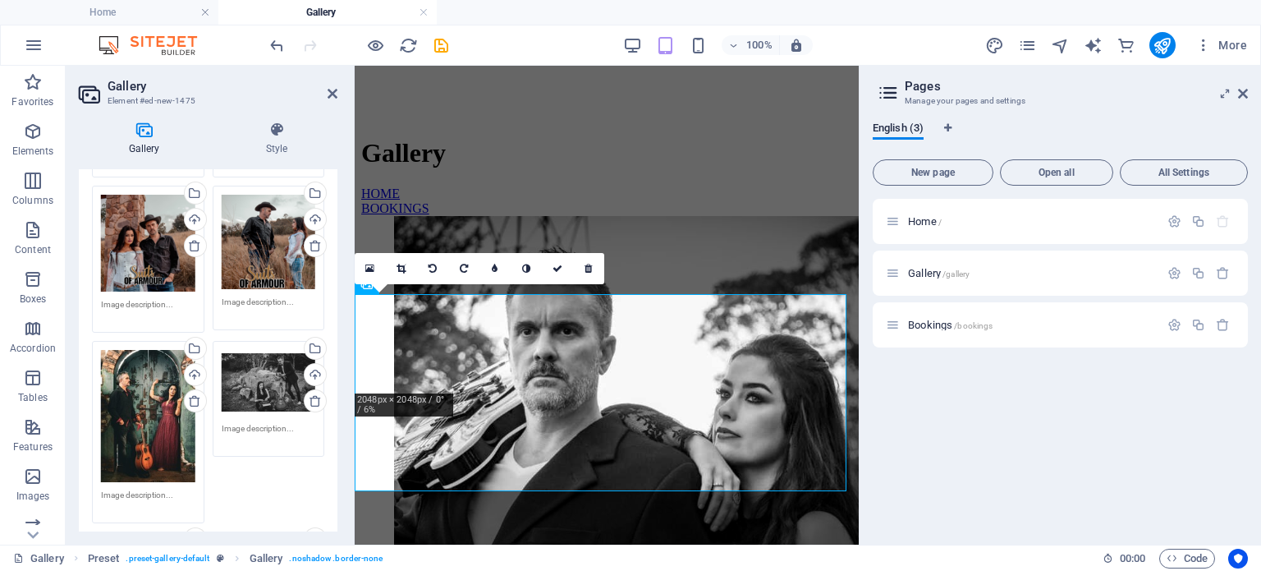
click at [131, 406] on div "Drag files here, click to choose files or select files from Files or our free s…" at bounding box center [148, 416] width 94 height 133
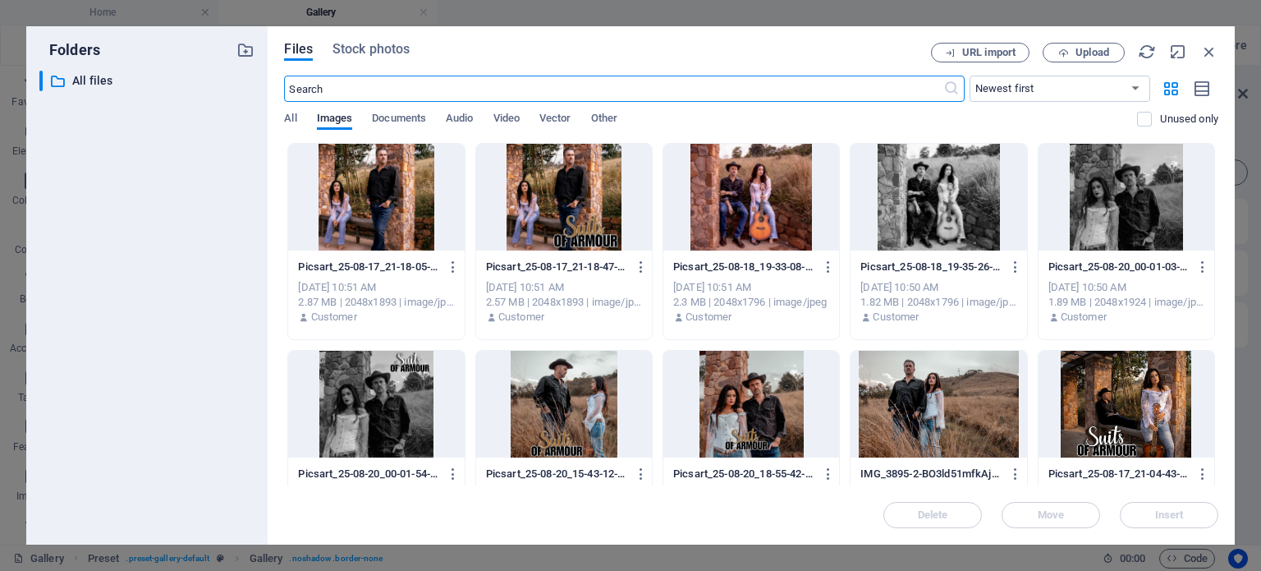
scroll to position [667, 0]
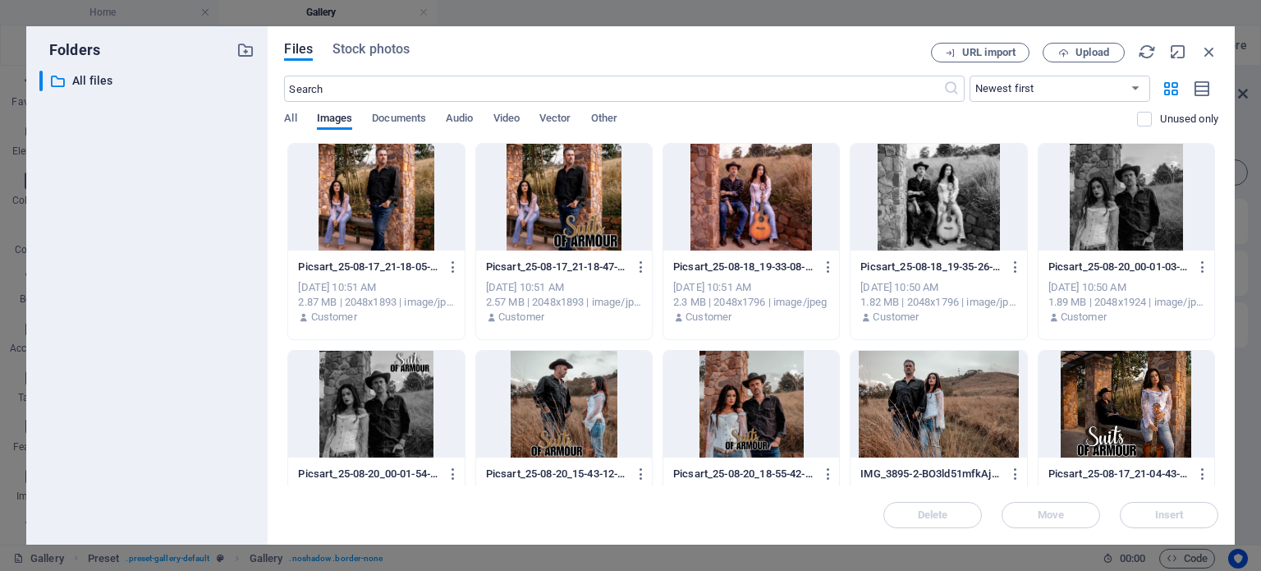
click at [392, 218] on div at bounding box center [376, 197] width 176 height 107
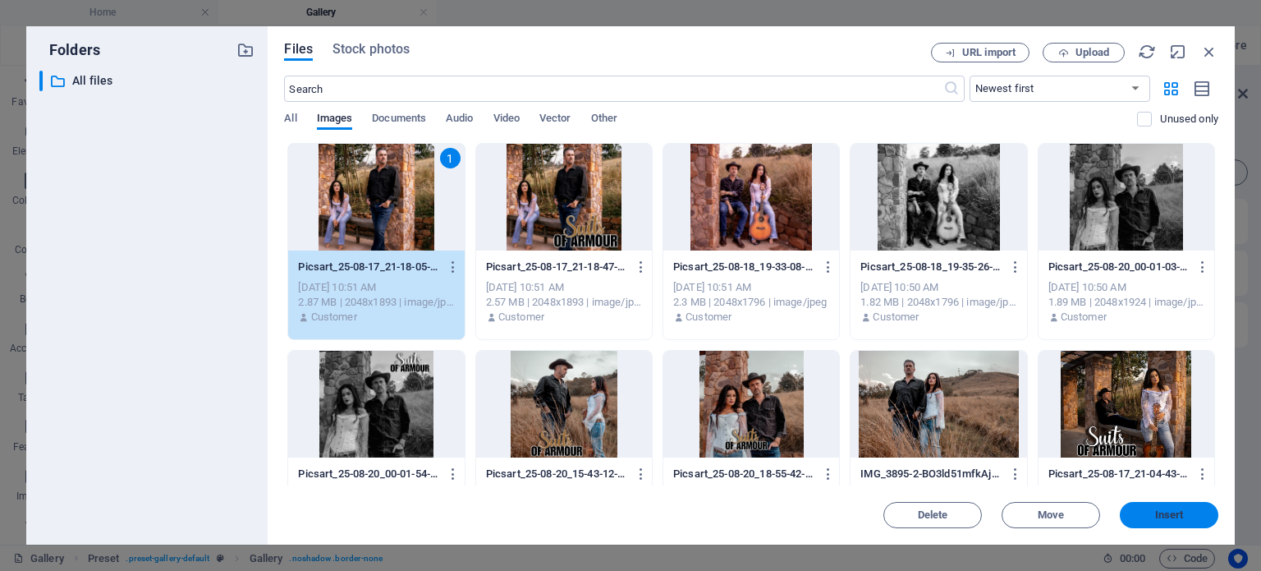
click at [1172, 518] on span "Insert" at bounding box center [1169, 515] width 29 height 10
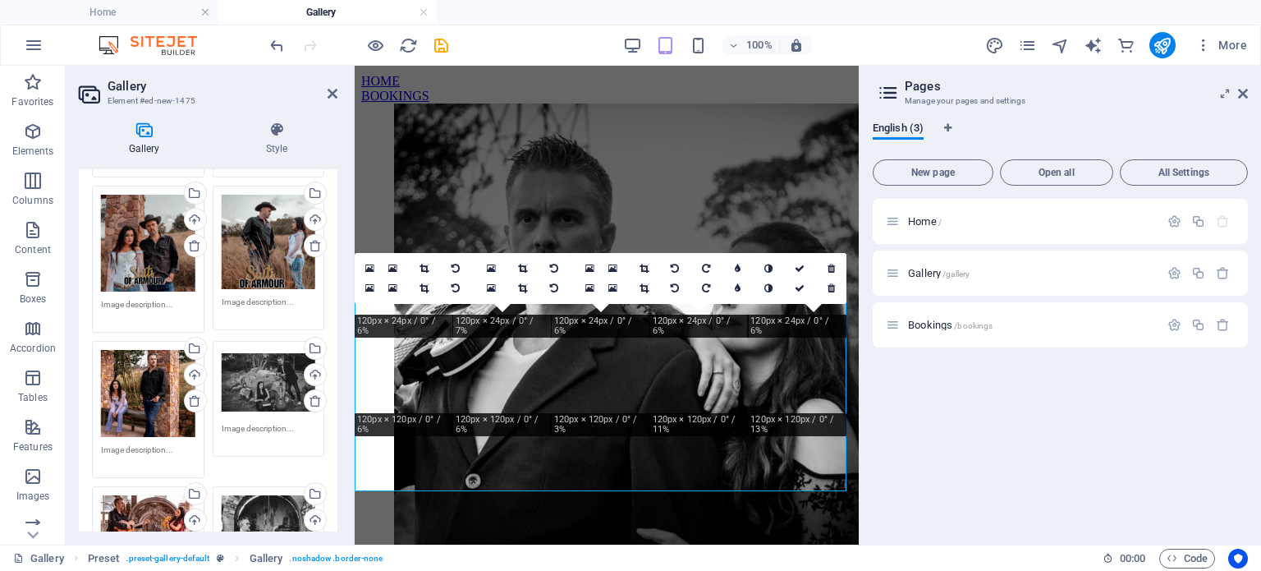
scroll to position [555, 0]
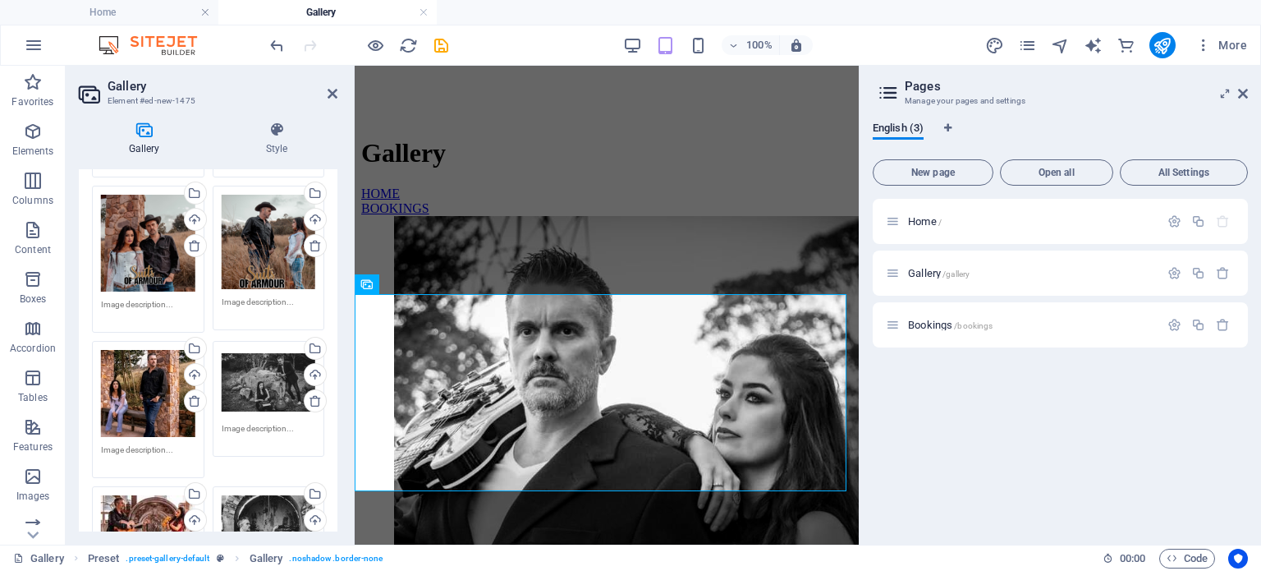
click at [266, 377] on div "Drag files here, click to choose files or select files from Files or our free s…" at bounding box center [269, 383] width 94 height 66
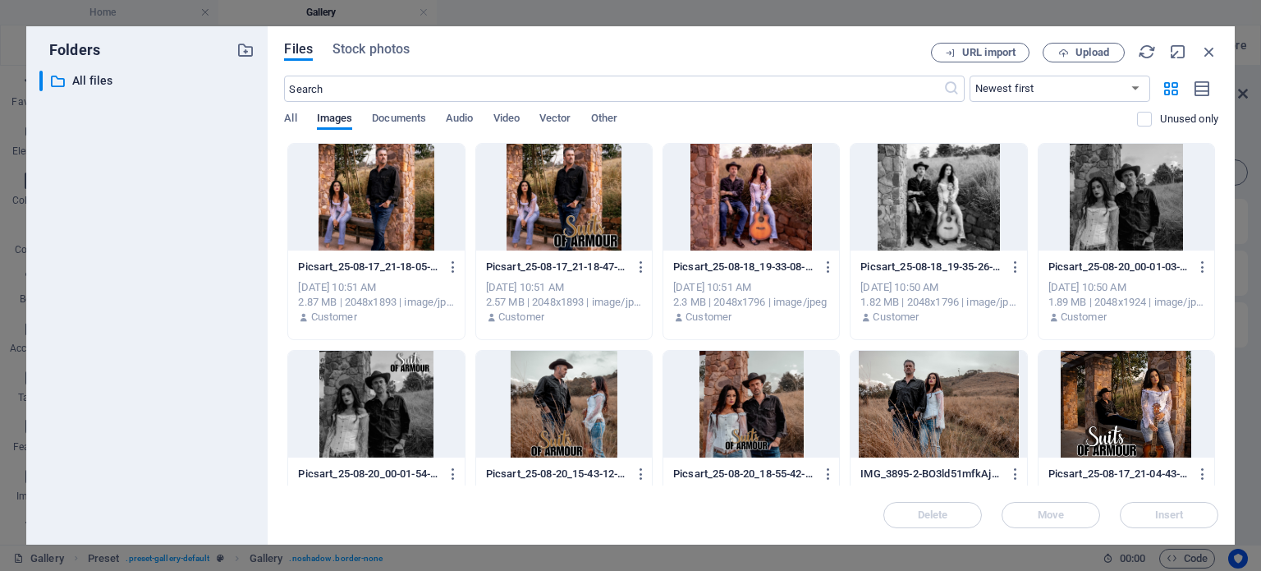
click at [1125, 199] on div at bounding box center [1126, 197] width 176 height 107
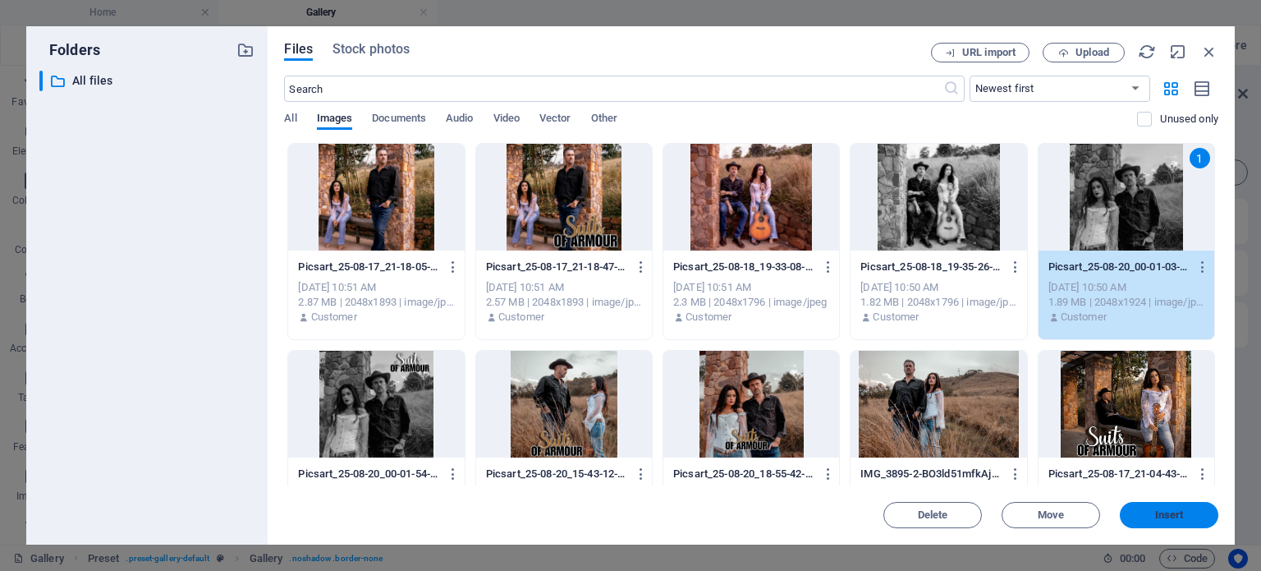
click at [1168, 517] on span "Insert" at bounding box center [1169, 515] width 29 height 10
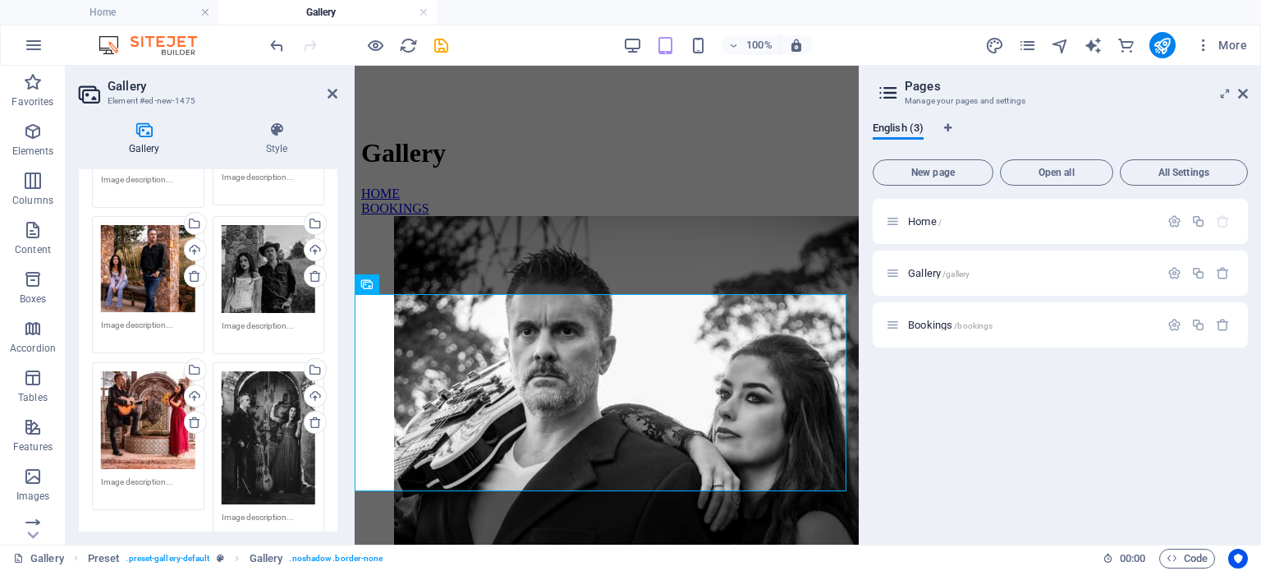
scroll to position [483, 0]
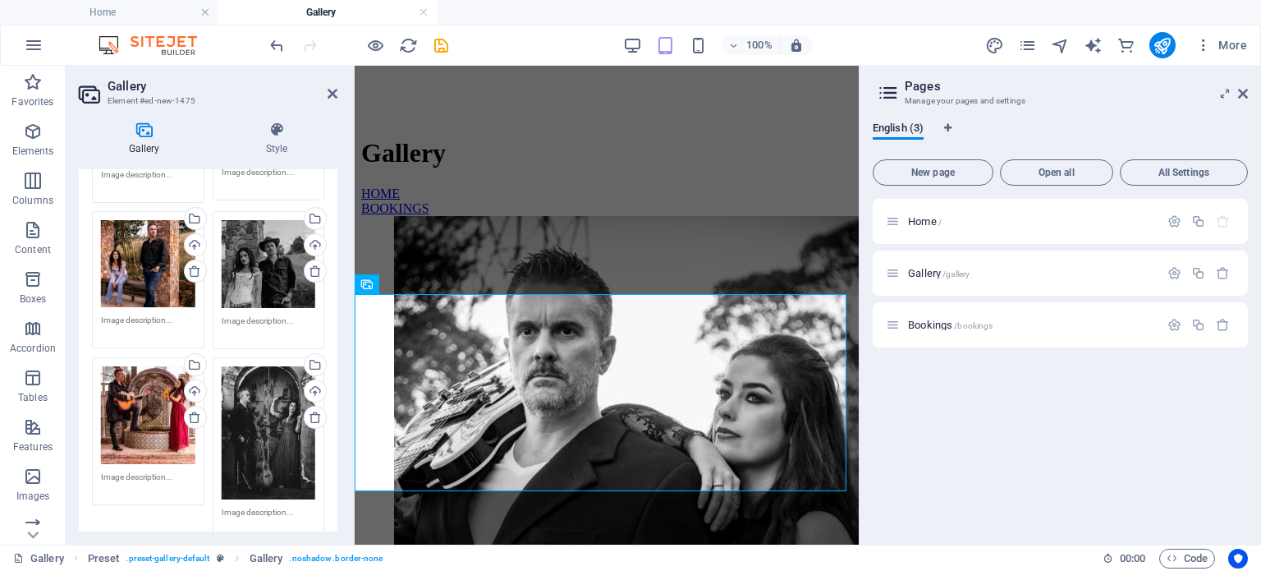
click at [139, 396] on div "Drag files here, click to choose files or select files from Files or our free s…" at bounding box center [148, 415] width 94 height 98
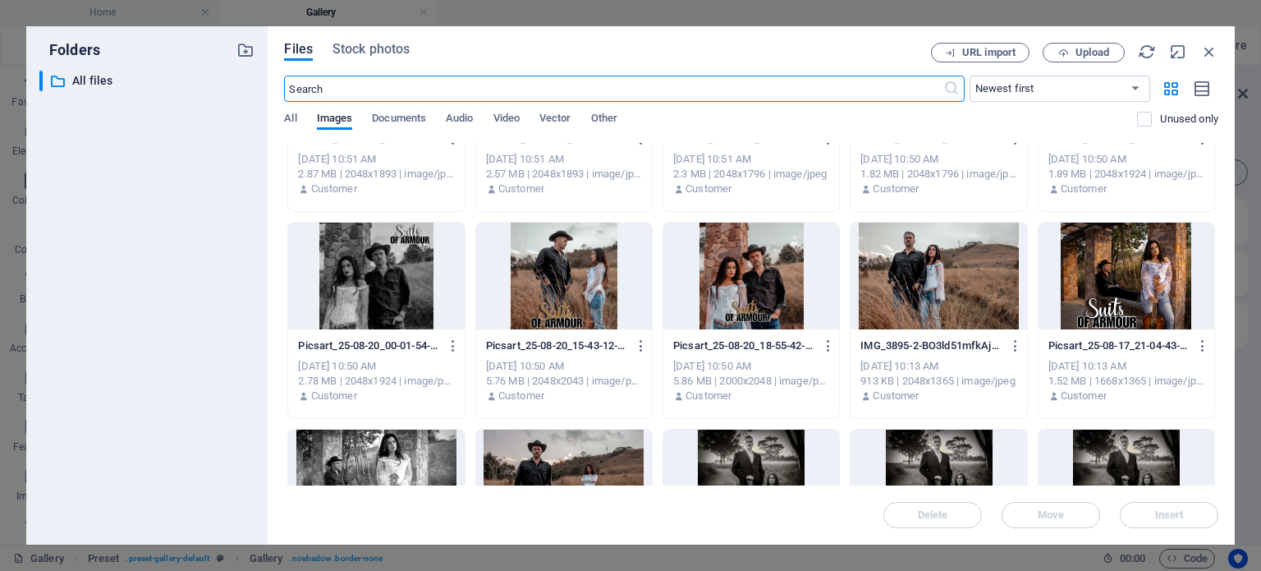
scroll to position [0, 0]
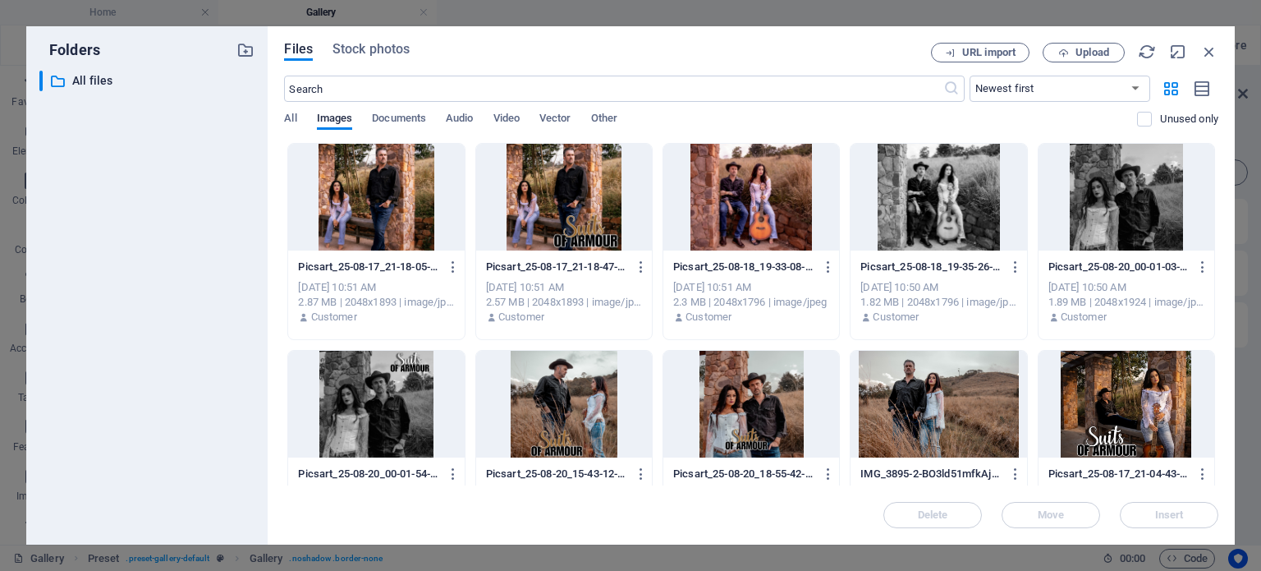
click at [775, 193] on div at bounding box center [751, 197] width 176 height 107
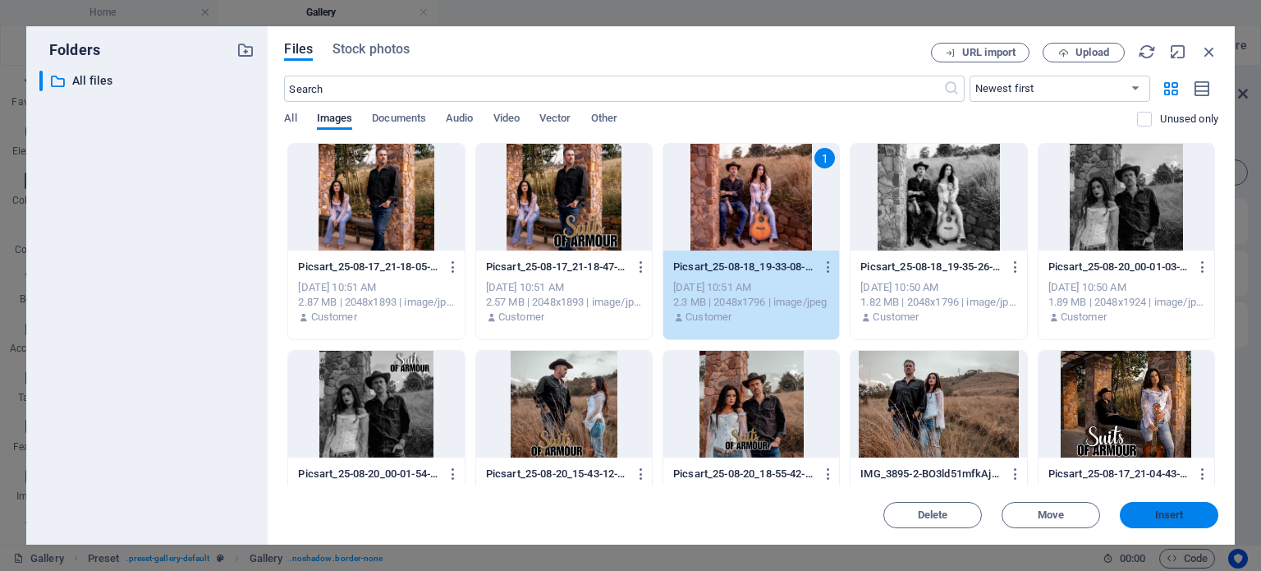
click at [1175, 511] on span "Insert" at bounding box center [1169, 515] width 29 height 10
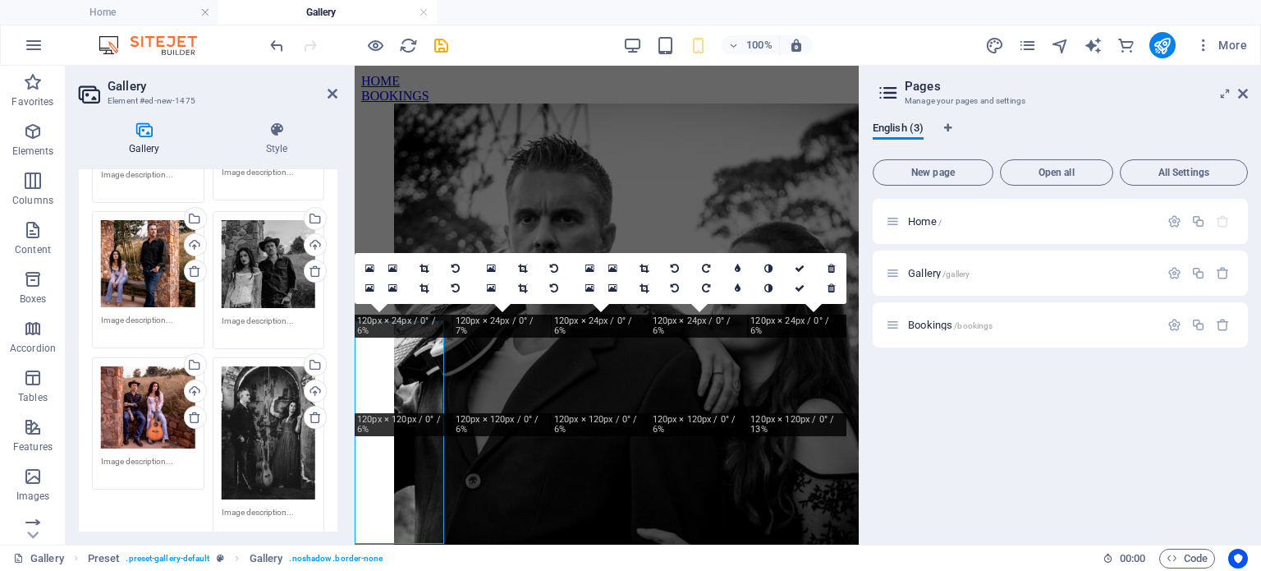
scroll to position [555, 0]
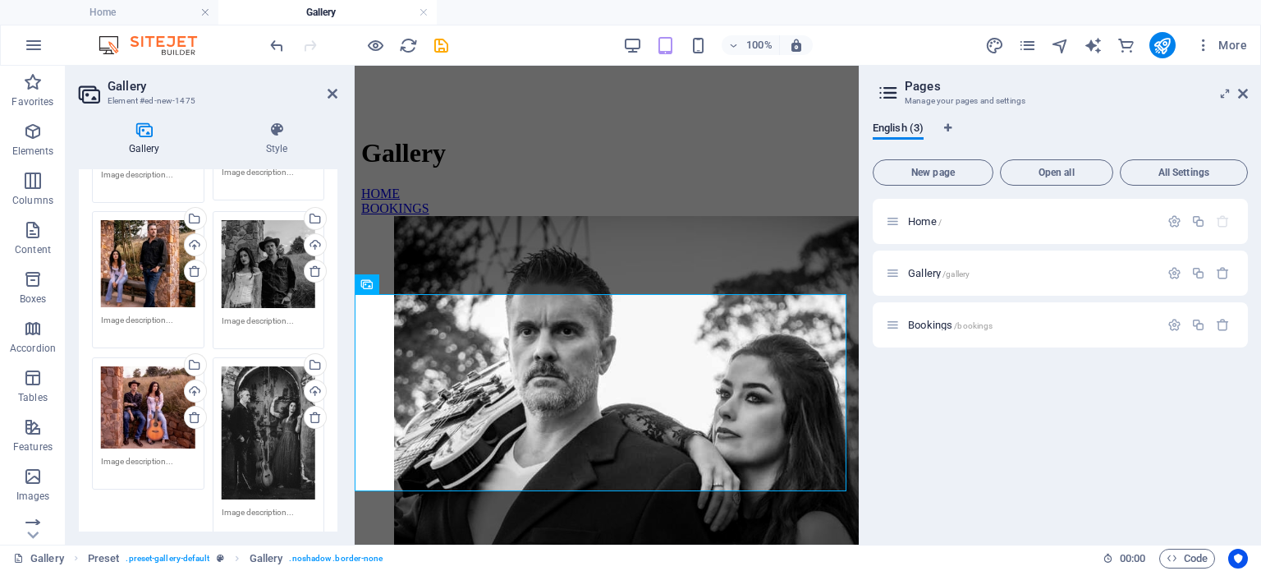
click at [269, 414] on div "Drag files here, click to choose files or select files from Files or our free s…" at bounding box center [269, 432] width 94 height 133
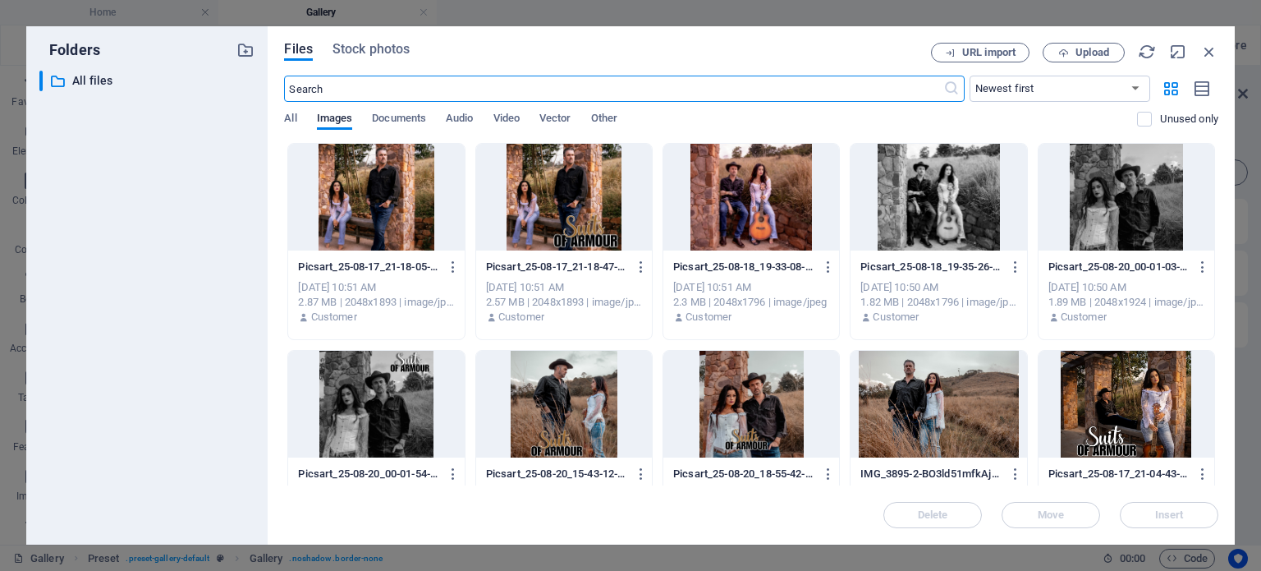
scroll to position [667, 0]
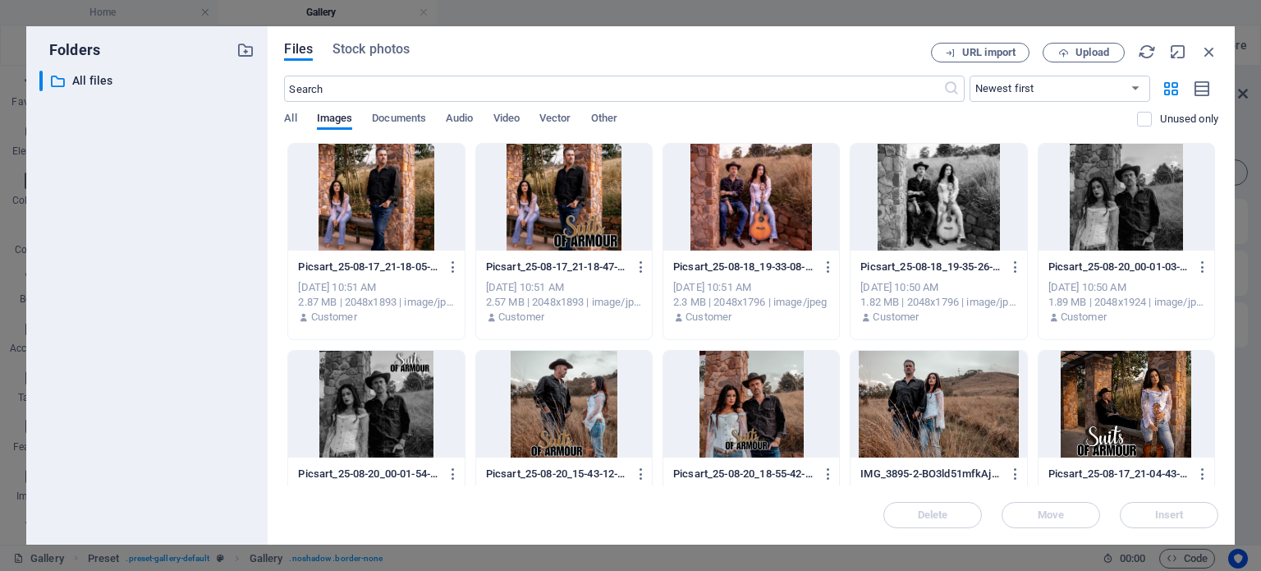
click at [946, 210] on div at bounding box center [938, 197] width 176 height 107
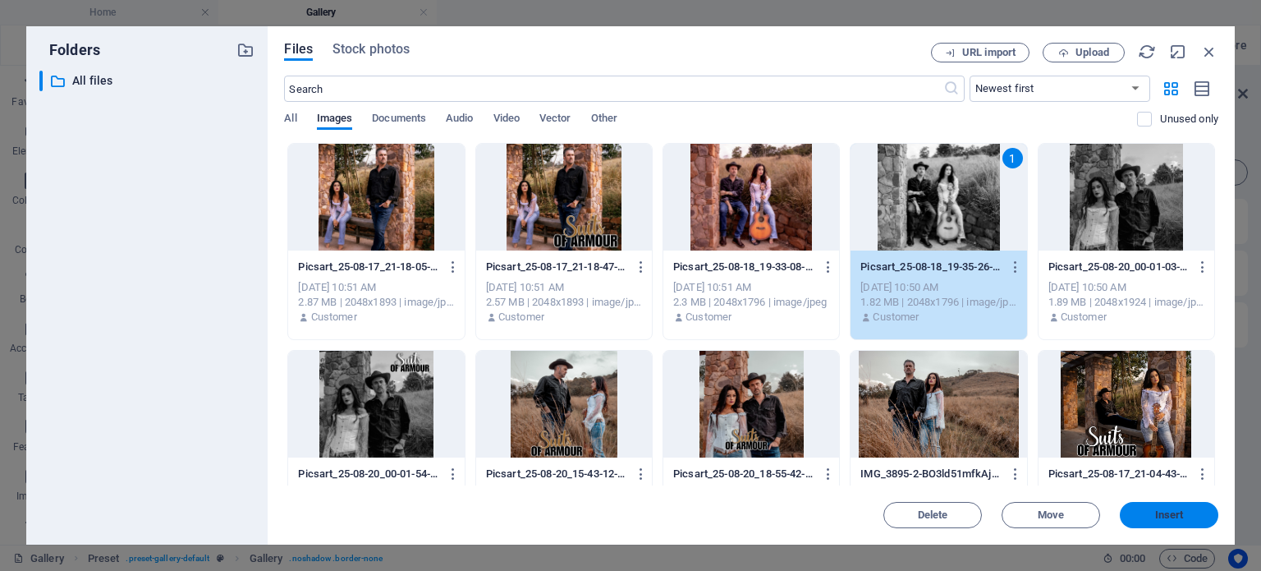
click at [1165, 515] on span "Insert" at bounding box center [1169, 515] width 29 height 10
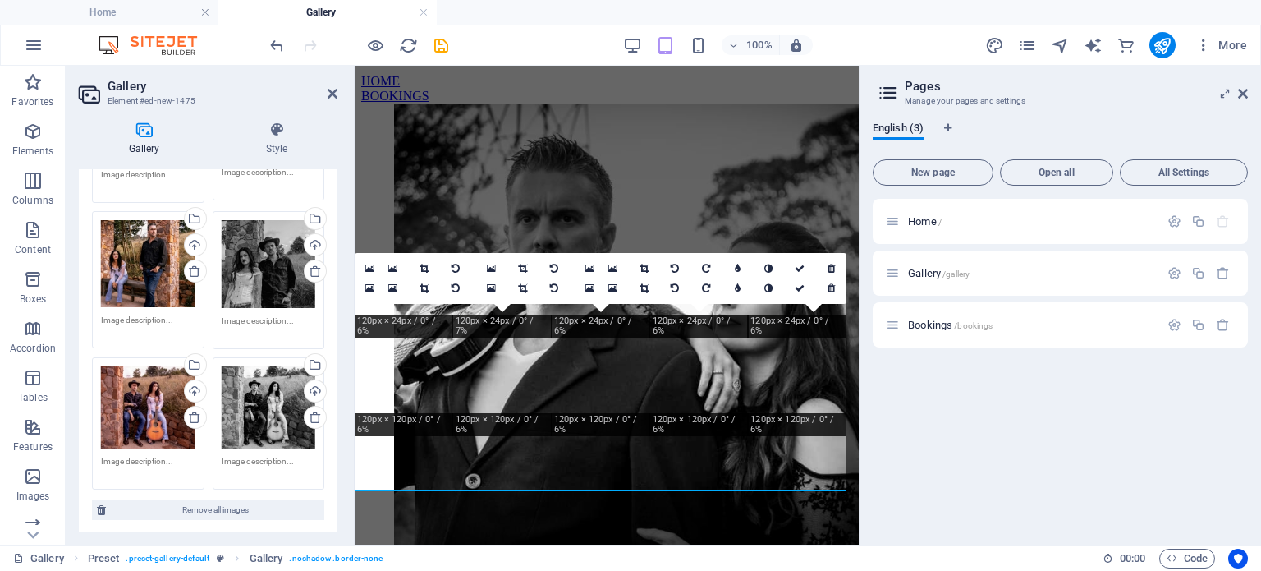
scroll to position [555, 0]
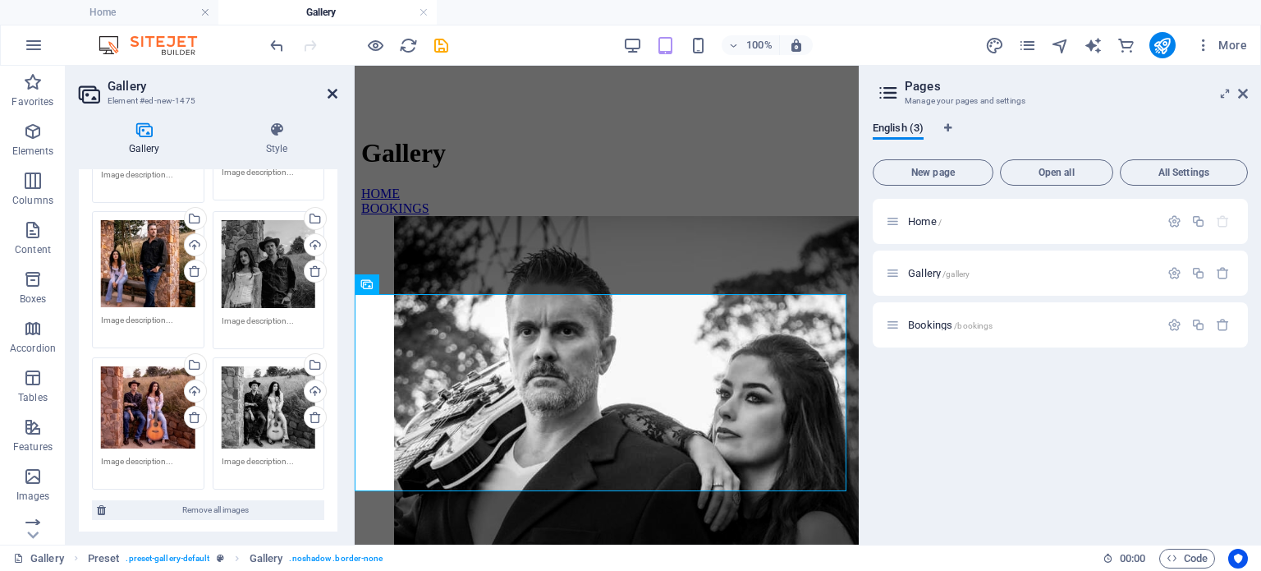
click at [331, 90] on icon at bounding box center [333, 93] width 10 height 13
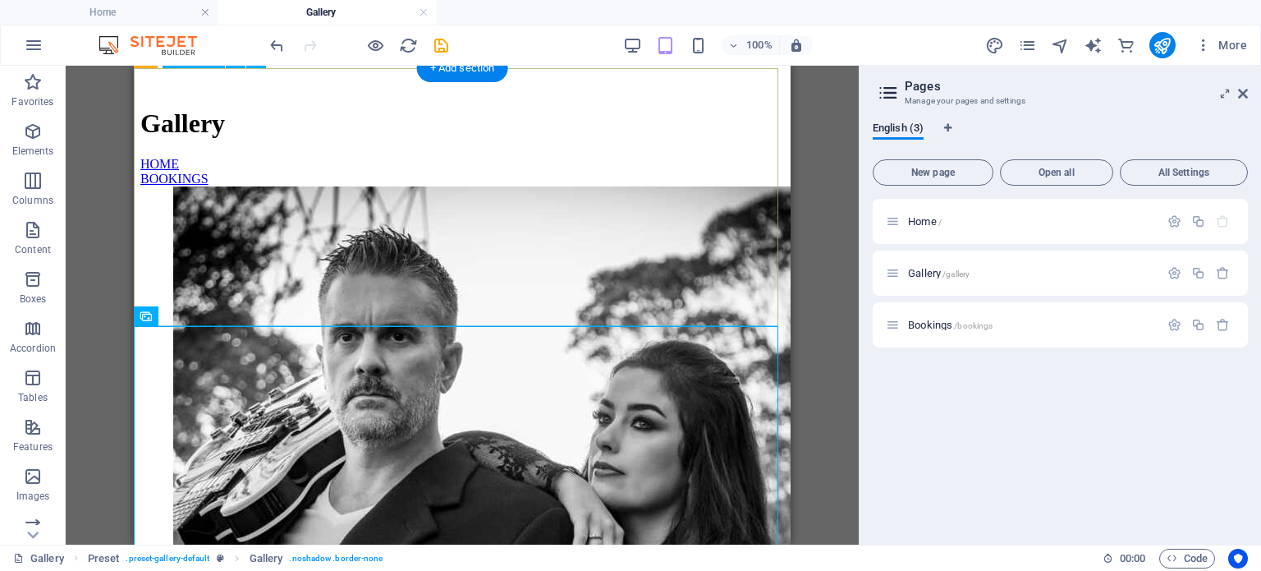
scroll to position [677, 0]
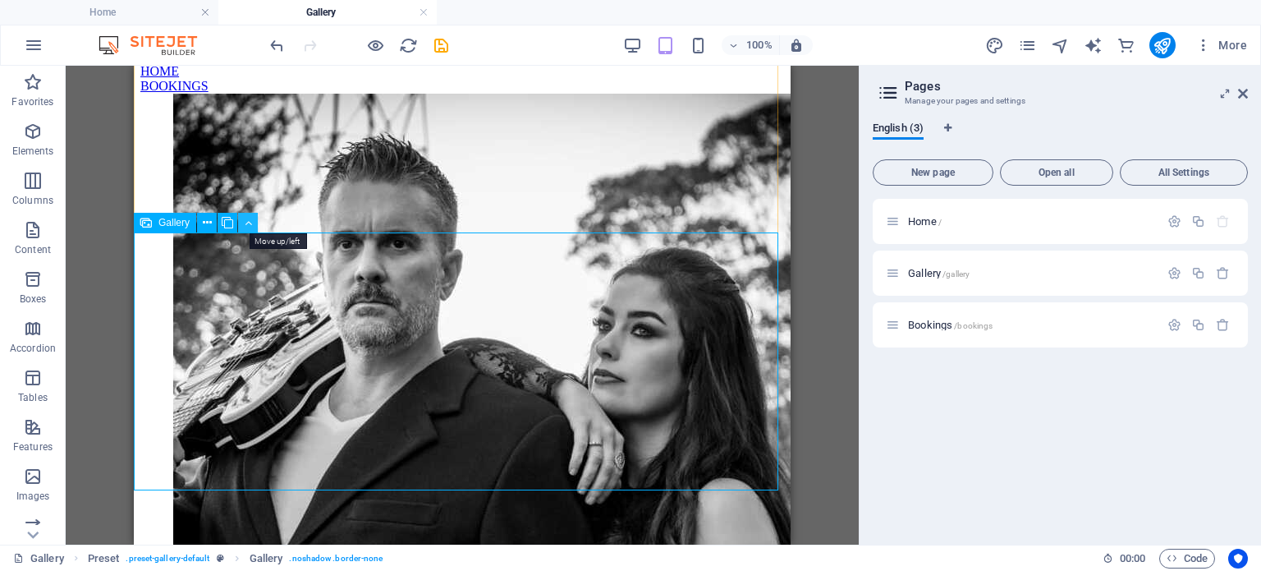
click at [245, 224] on icon at bounding box center [248, 222] width 7 height 17
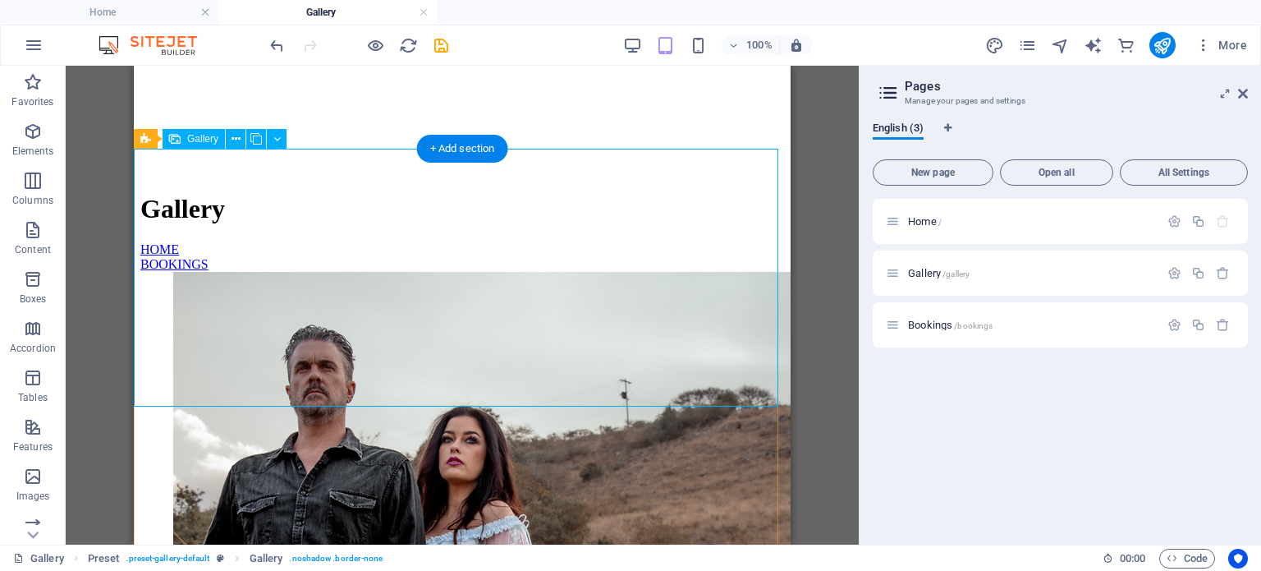
scroll to position [496, 0]
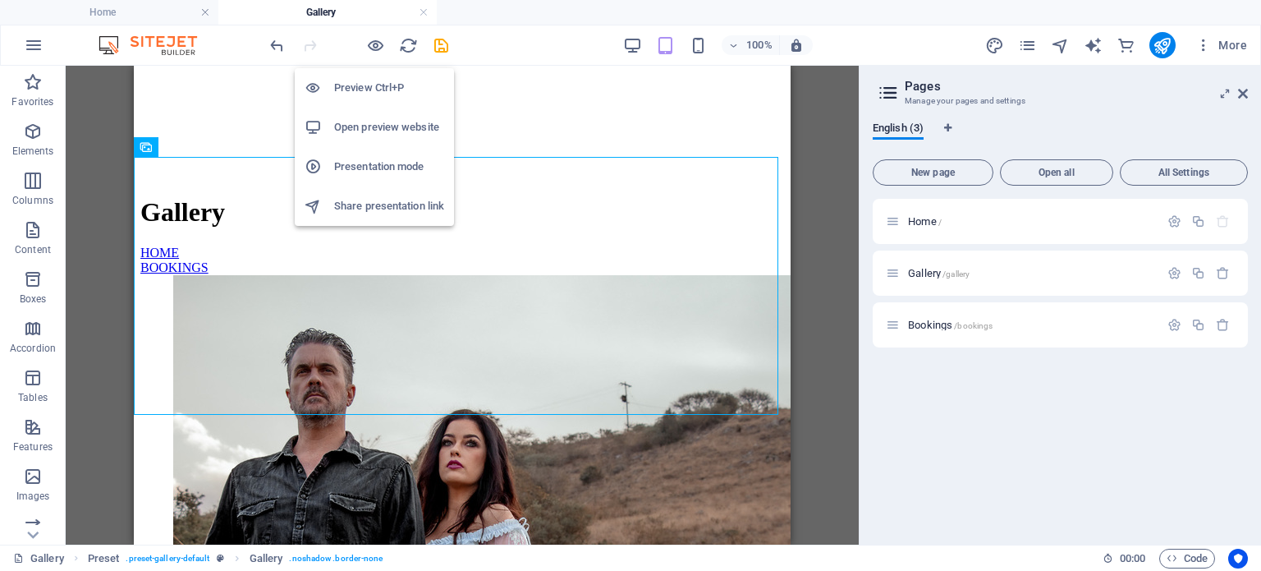
click at [387, 127] on h6 "Open preview website" at bounding box center [389, 127] width 110 height 20
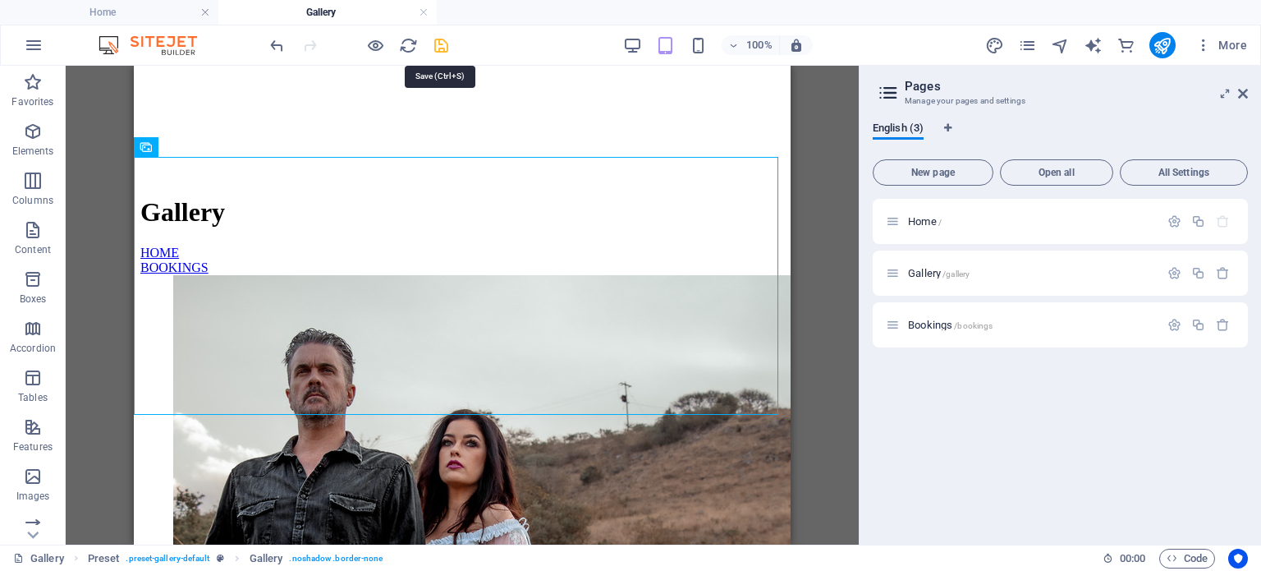
click at [440, 45] on icon "save" at bounding box center [441, 45] width 19 height 19
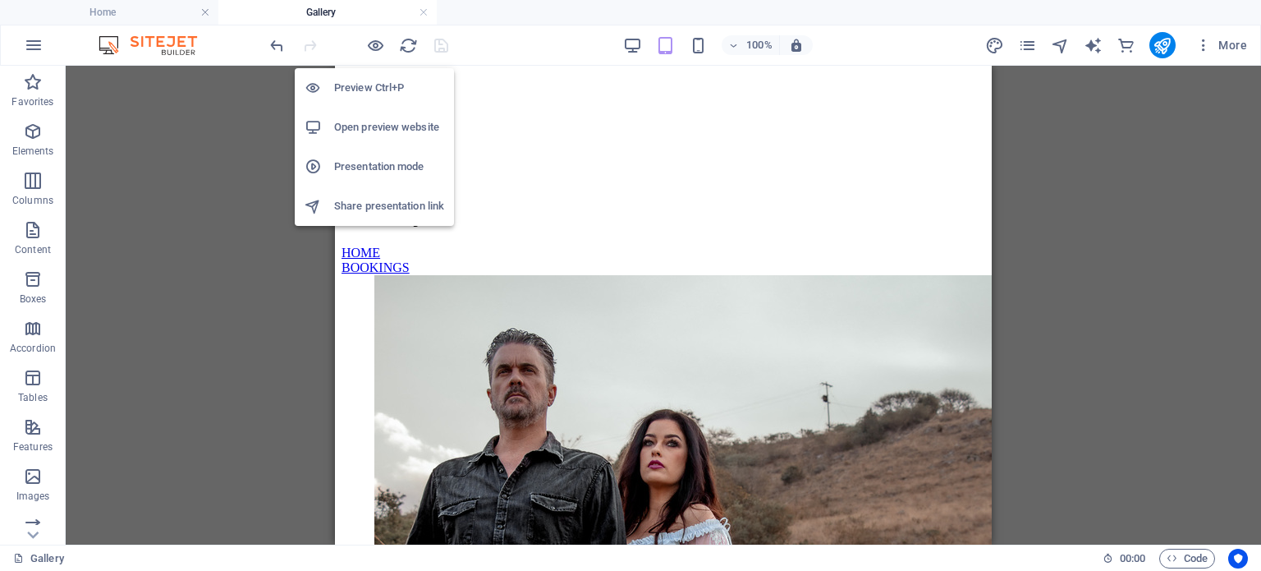
click at [361, 127] on h6 "Open preview website" at bounding box center [389, 127] width 110 height 20
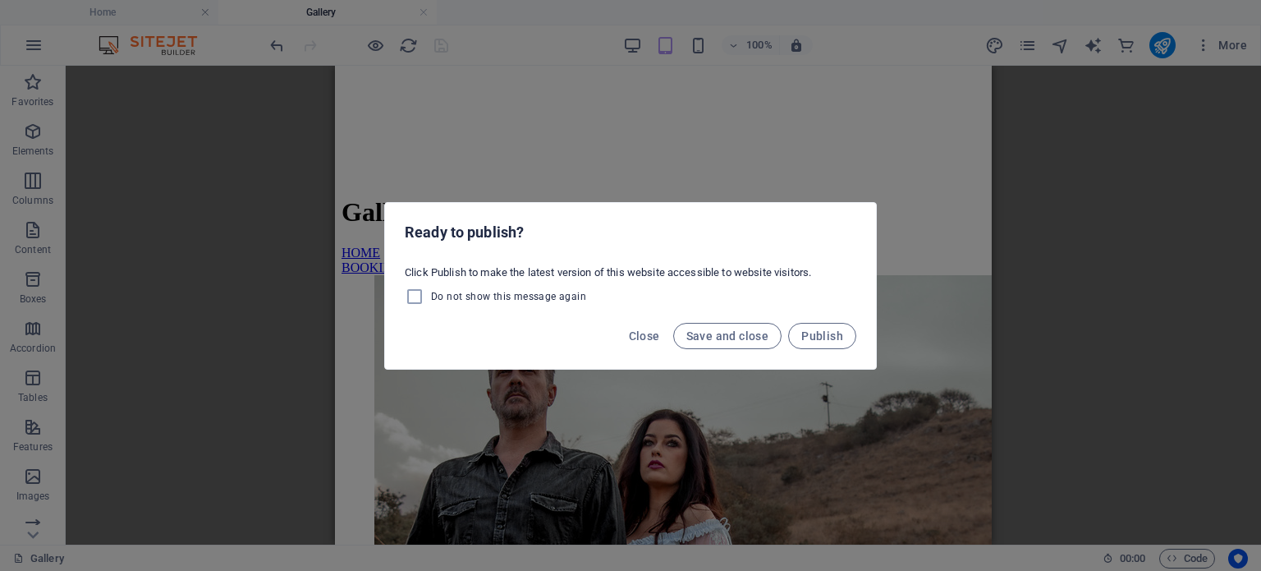
click at [513, 294] on span "Do not show this message again" at bounding box center [508, 296] width 155 height 13
click at [431, 294] on input "Do not show this message again" at bounding box center [418, 296] width 26 height 20
checkbox input "true"
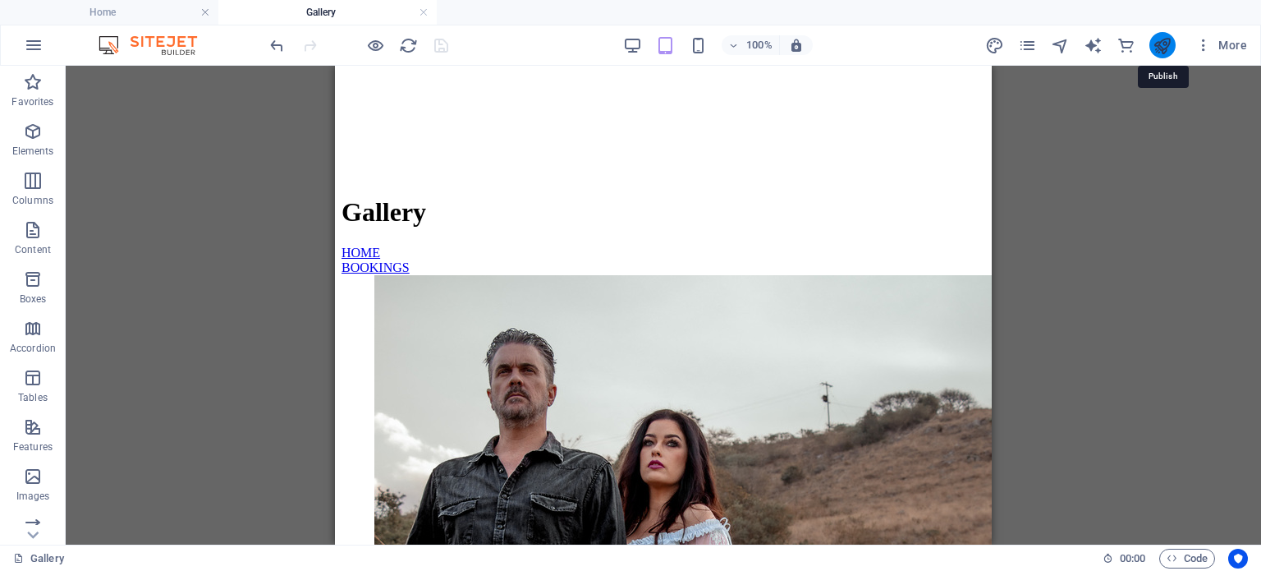
click at [1159, 42] on icon "publish" at bounding box center [1162, 45] width 19 height 19
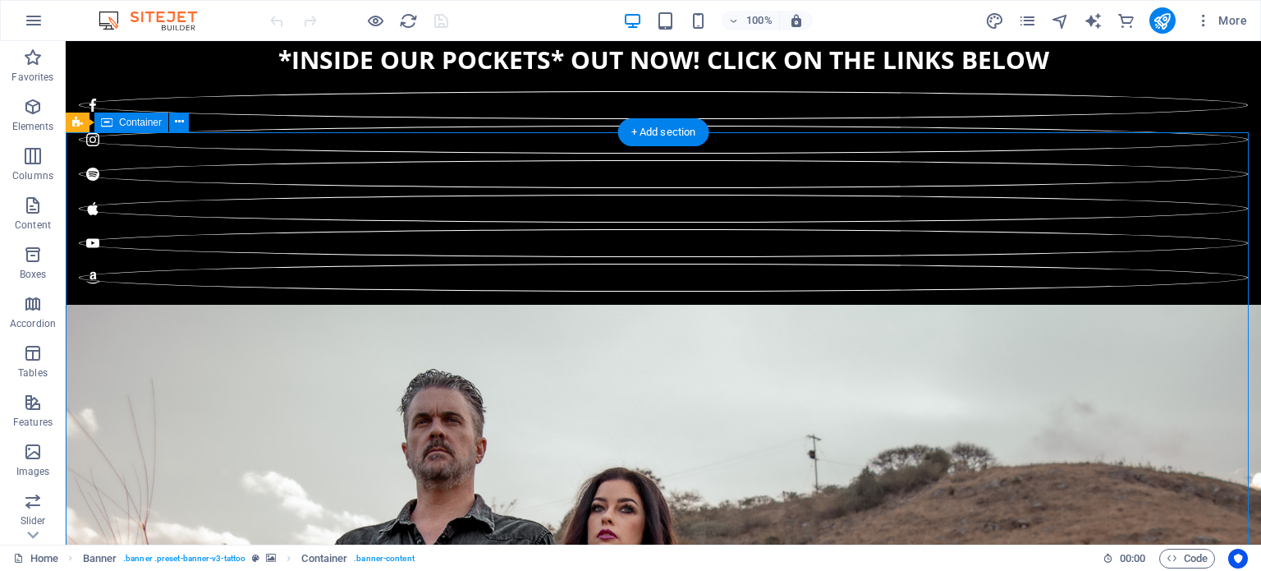
select select "%"
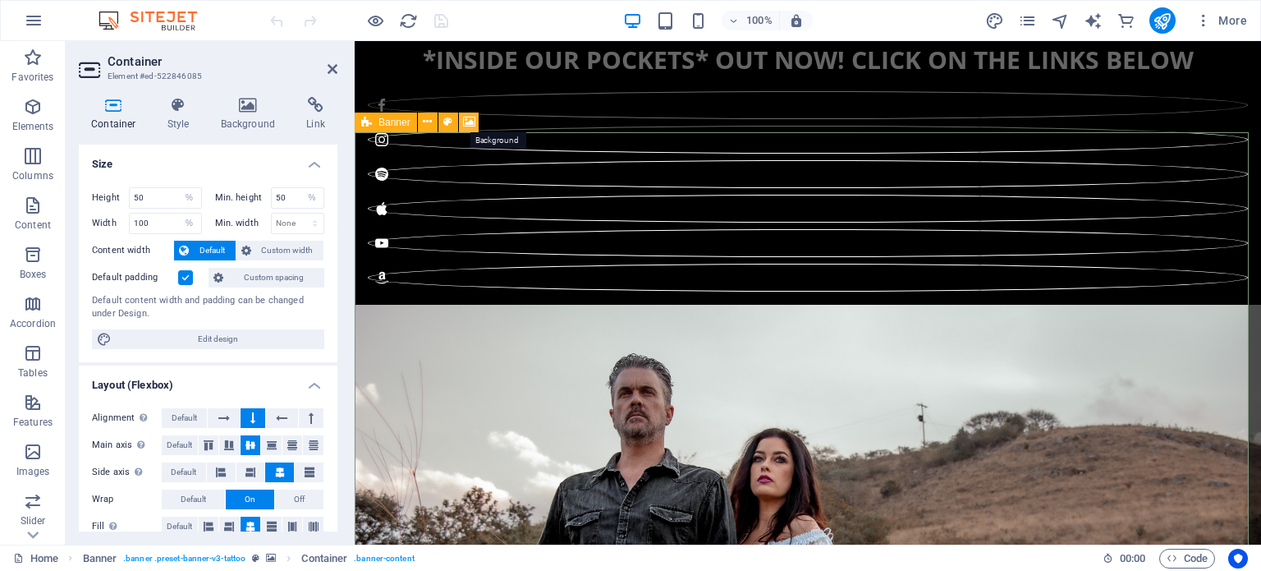
click at [467, 120] on icon at bounding box center [469, 121] width 12 height 17
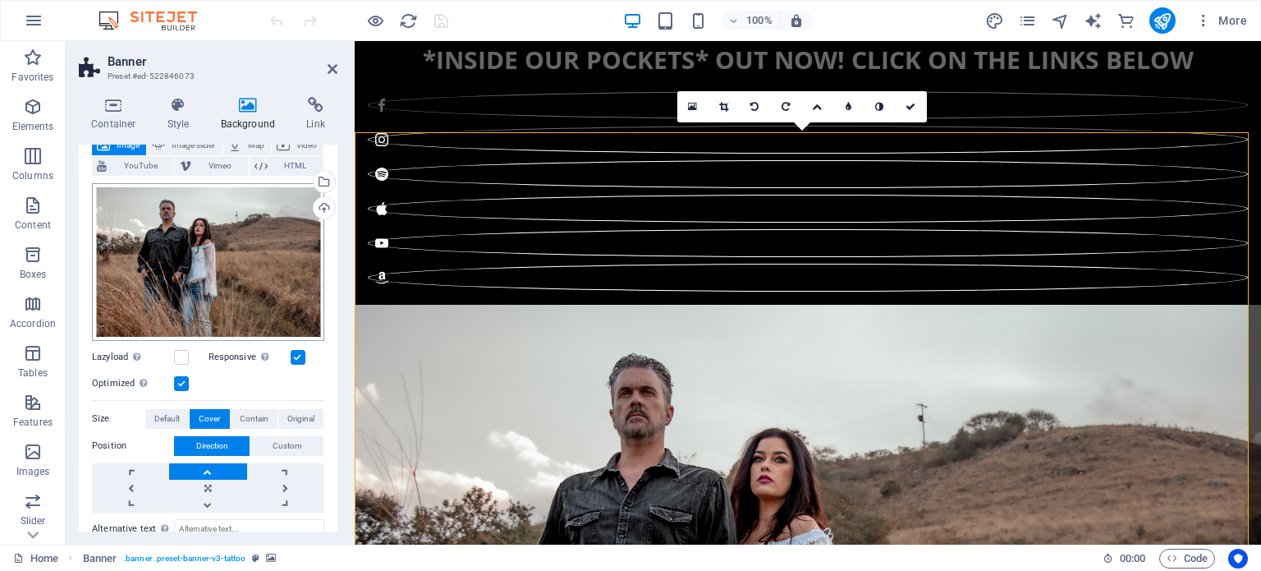
scroll to position [149, 0]
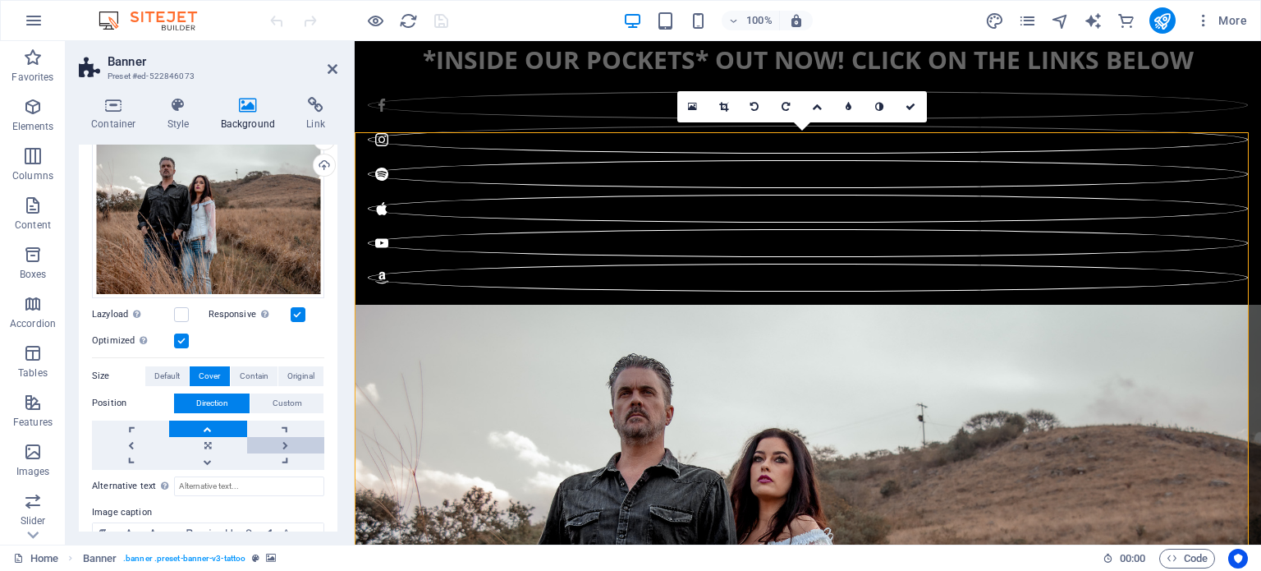
click at [285, 439] on link at bounding box center [285, 445] width 77 height 16
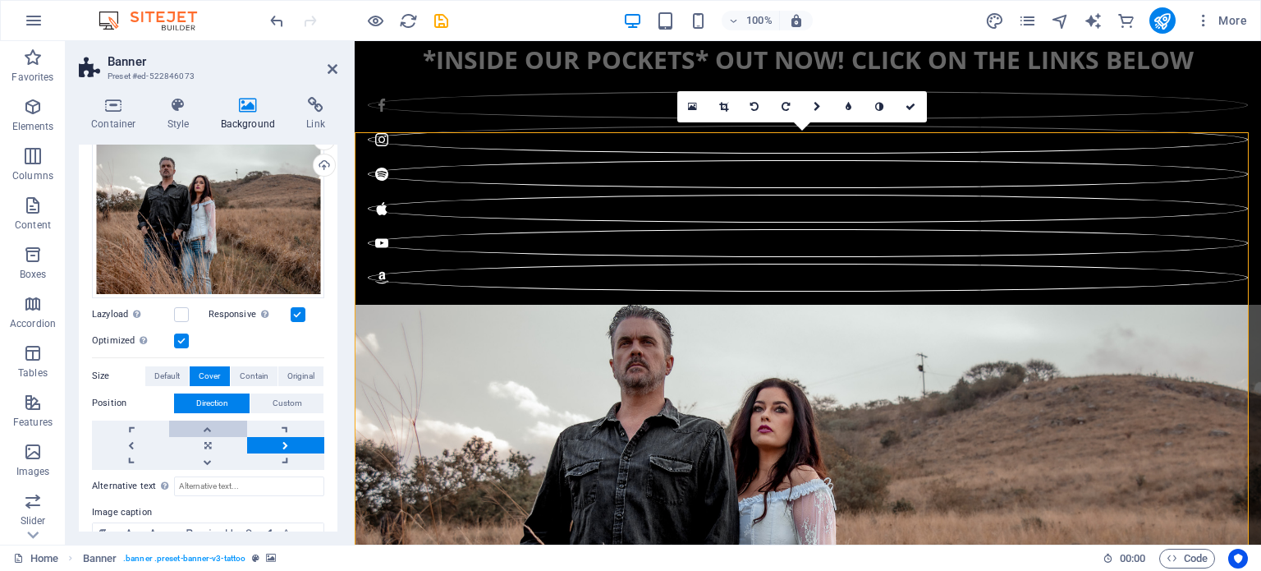
click at [220, 429] on link at bounding box center [207, 428] width 77 height 16
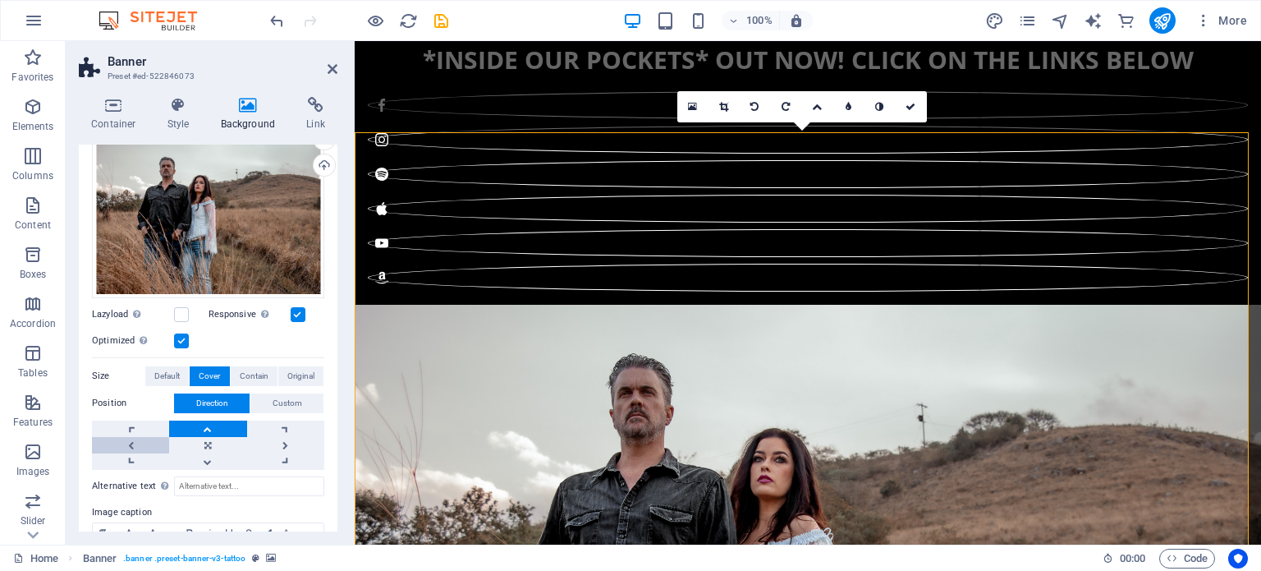
click at [128, 441] on link at bounding box center [130, 445] width 77 height 16
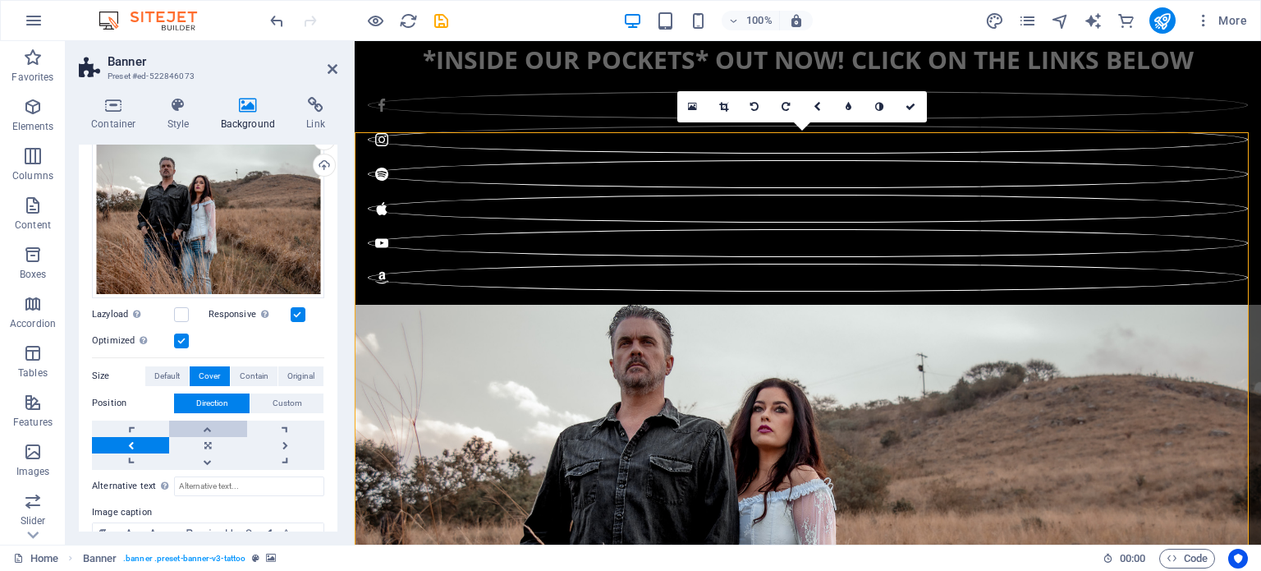
click at [202, 427] on link at bounding box center [207, 428] width 77 height 16
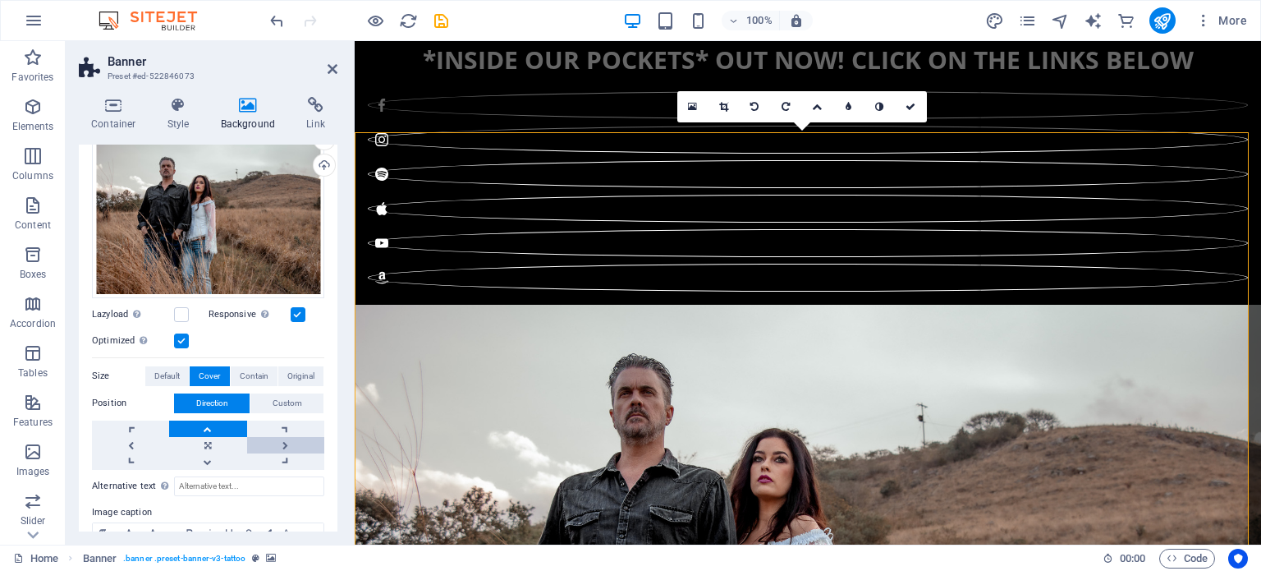
click at [283, 442] on link at bounding box center [285, 445] width 77 height 16
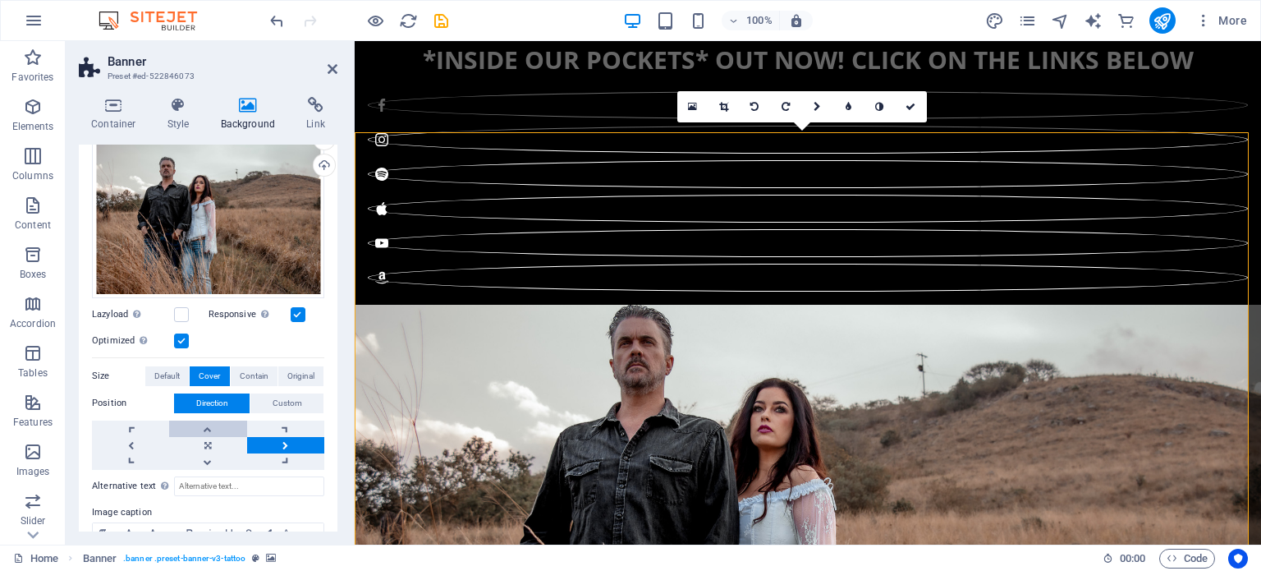
click at [227, 428] on link at bounding box center [207, 428] width 77 height 16
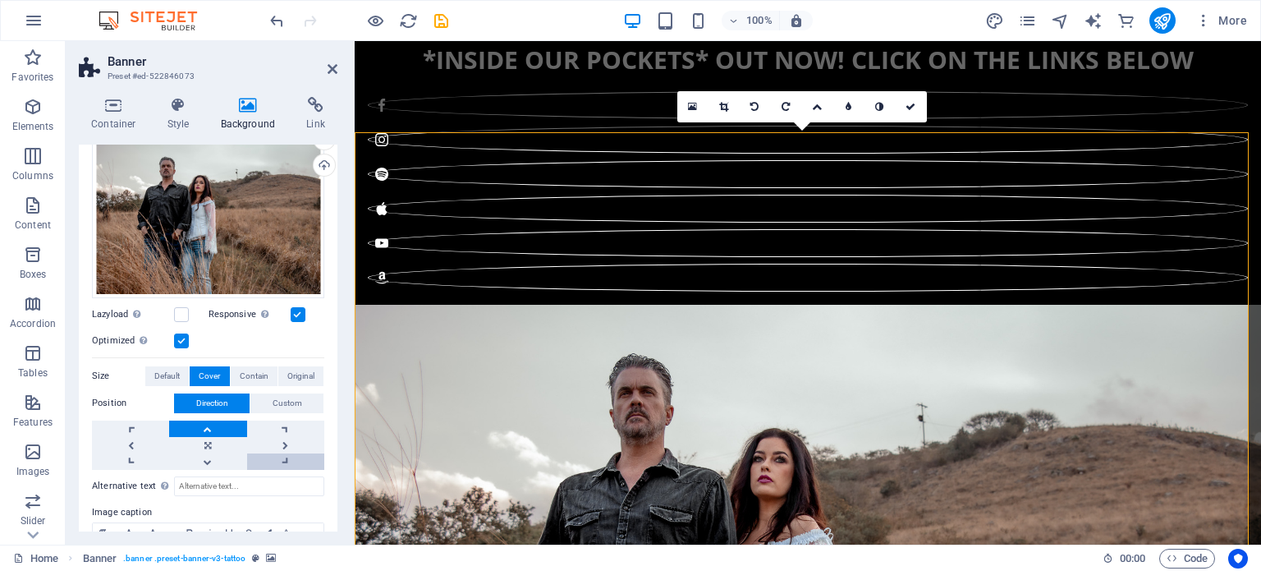
click at [288, 459] on link at bounding box center [285, 461] width 77 height 16
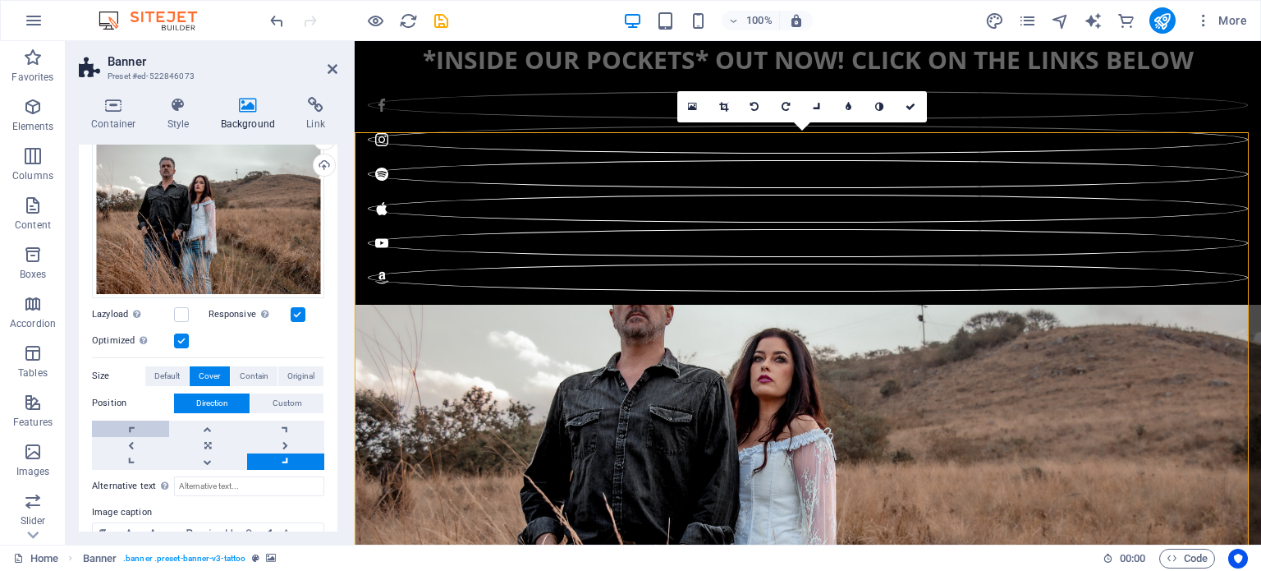
click at [144, 428] on link at bounding box center [130, 428] width 77 height 16
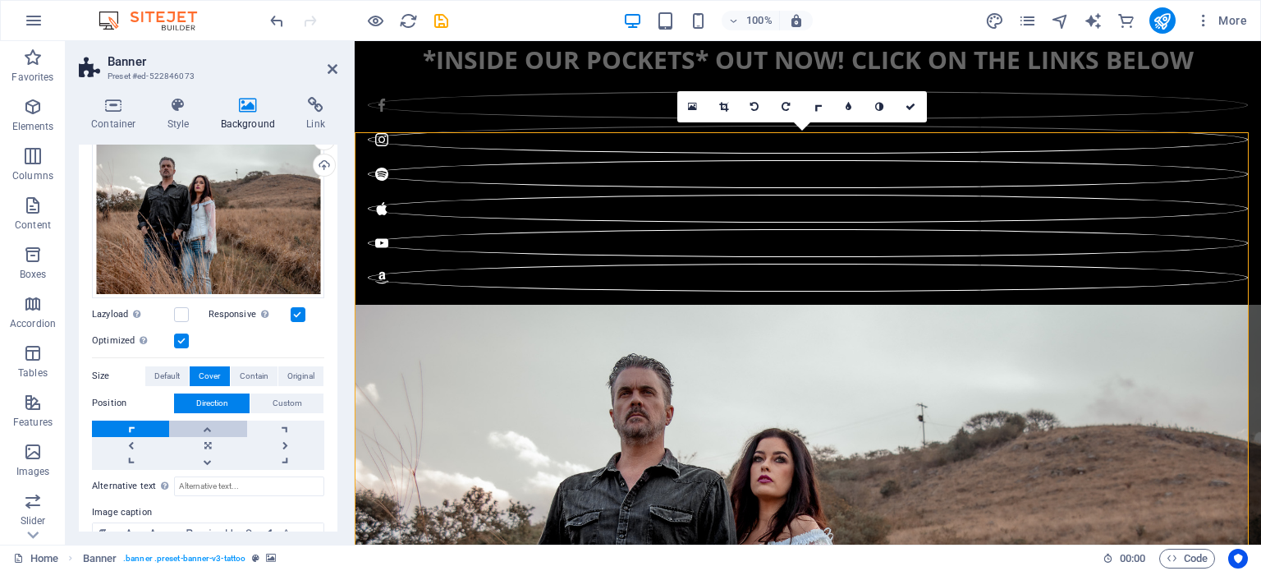
click at [205, 426] on link at bounding box center [207, 428] width 77 height 16
click at [726, 103] on icon at bounding box center [723, 107] width 9 height 10
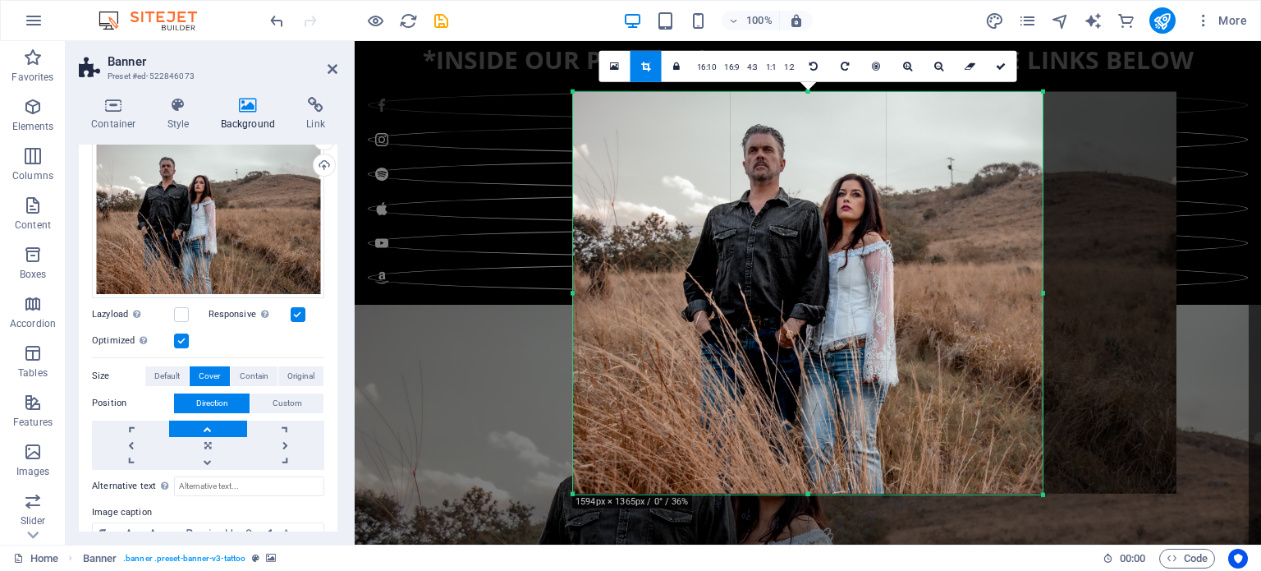
drag, startPoint x: 1110, startPoint y: 293, endPoint x: 975, endPoint y: 313, distance: 136.1
click at [975, 313] on div "180 170 160 150 140 130 120 110 100 90 80 70 60 50 40 30 20 10 0 -10 -20 -30 -4…" at bounding box center [808, 292] width 470 height 402
click at [1110, 233] on div at bounding box center [874, 292] width 603 height 402
click at [998, 69] on icon at bounding box center [1001, 66] width 10 height 10
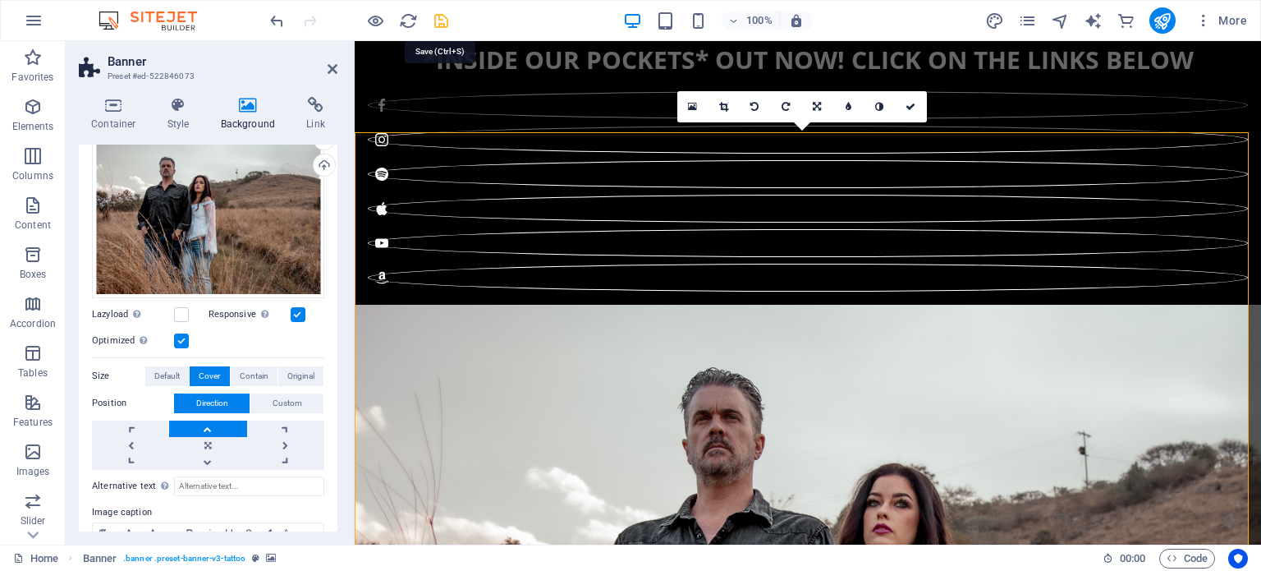
click at [438, 17] on icon "save" at bounding box center [441, 20] width 19 height 19
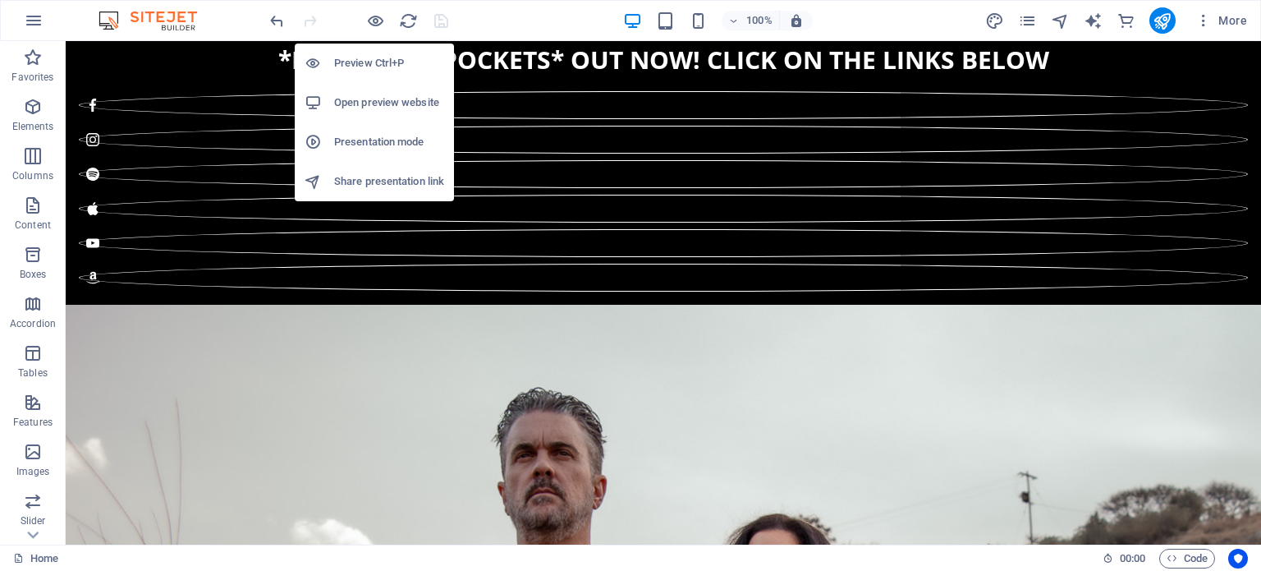
click at [396, 96] on h6 "Open preview website" at bounding box center [389, 103] width 110 height 20
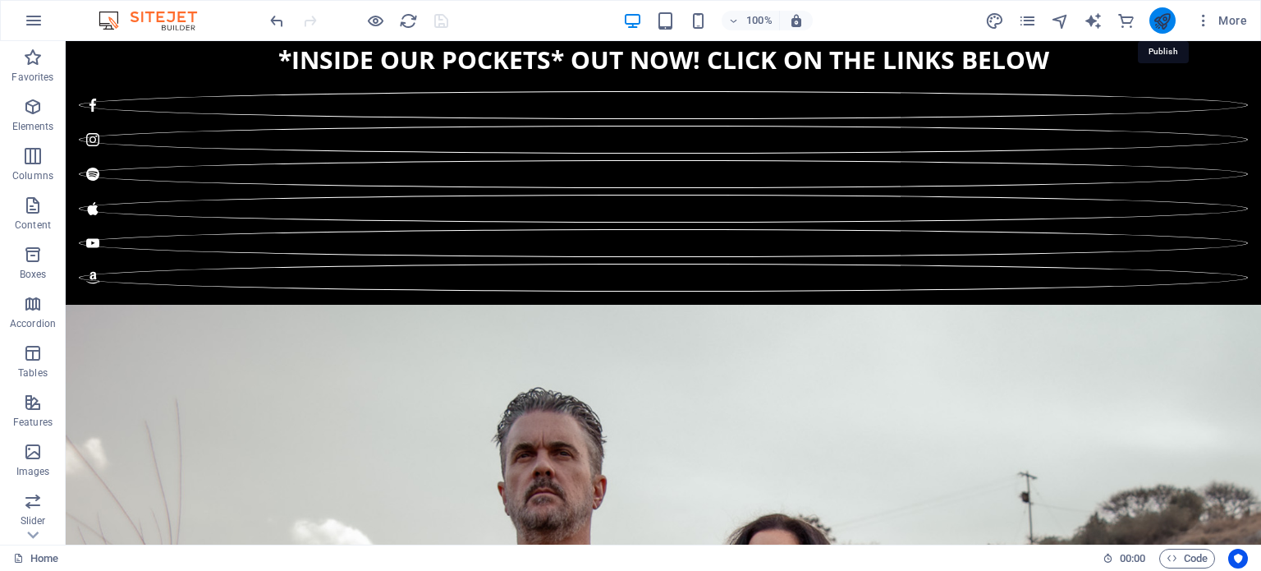
click at [1164, 19] on icon "publish" at bounding box center [1162, 20] width 19 height 19
